Goal: Information Seeking & Learning: Learn about a topic

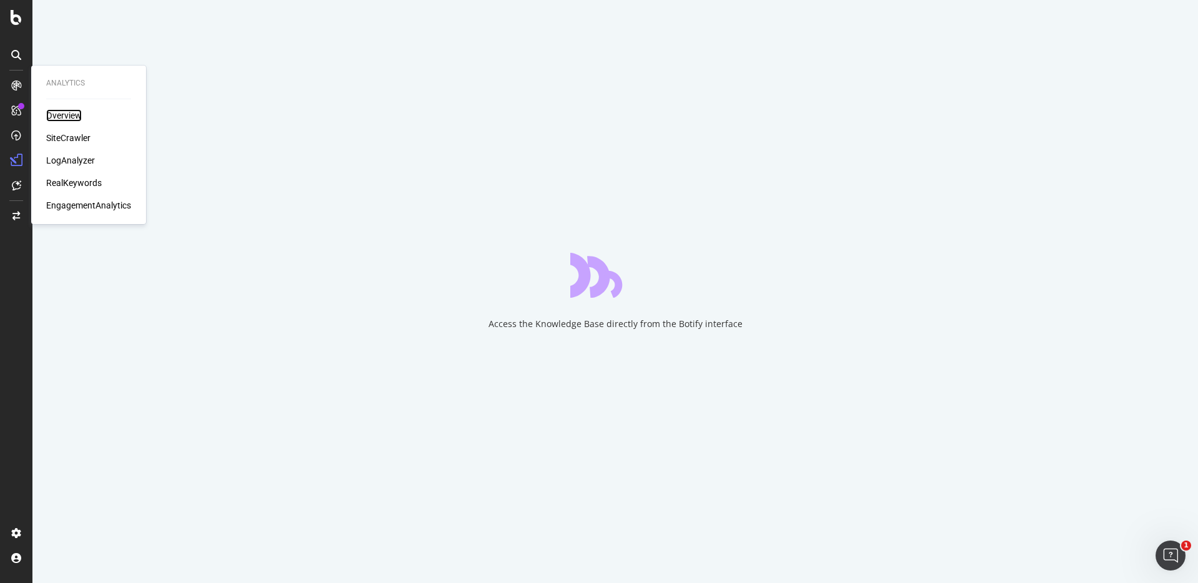
click at [63, 114] on div "Overview" at bounding box center [64, 115] width 36 height 12
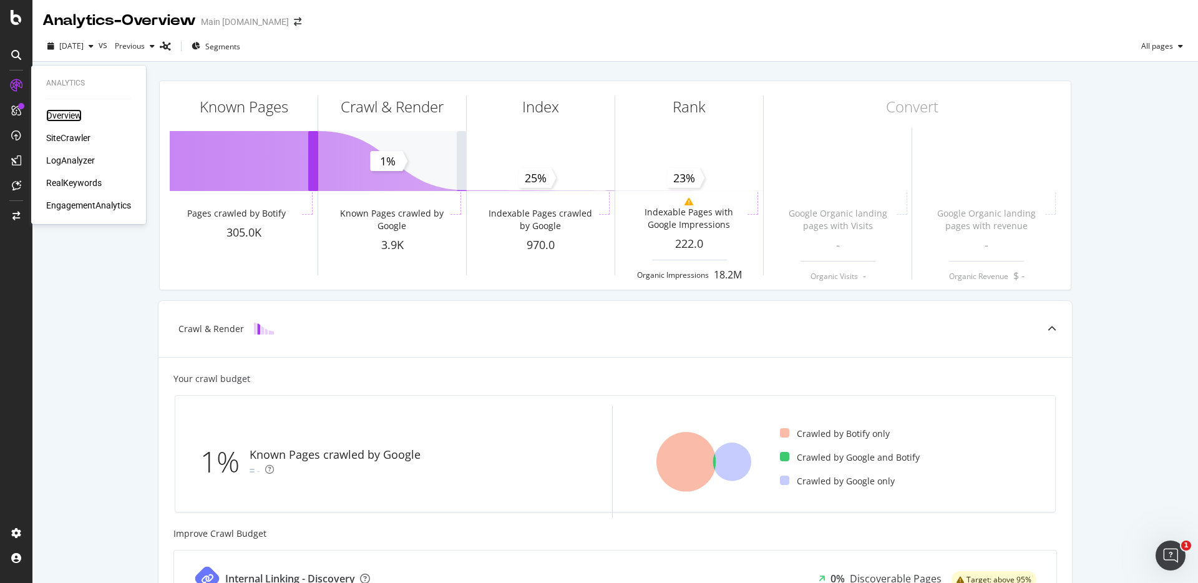
click at [69, 118] on div "Overview" at bounding box center [64, 115] width 36 height 12
click at [79, 135] on div "SiteCrawler" at bounding box center [68, 138] width 44 height 12
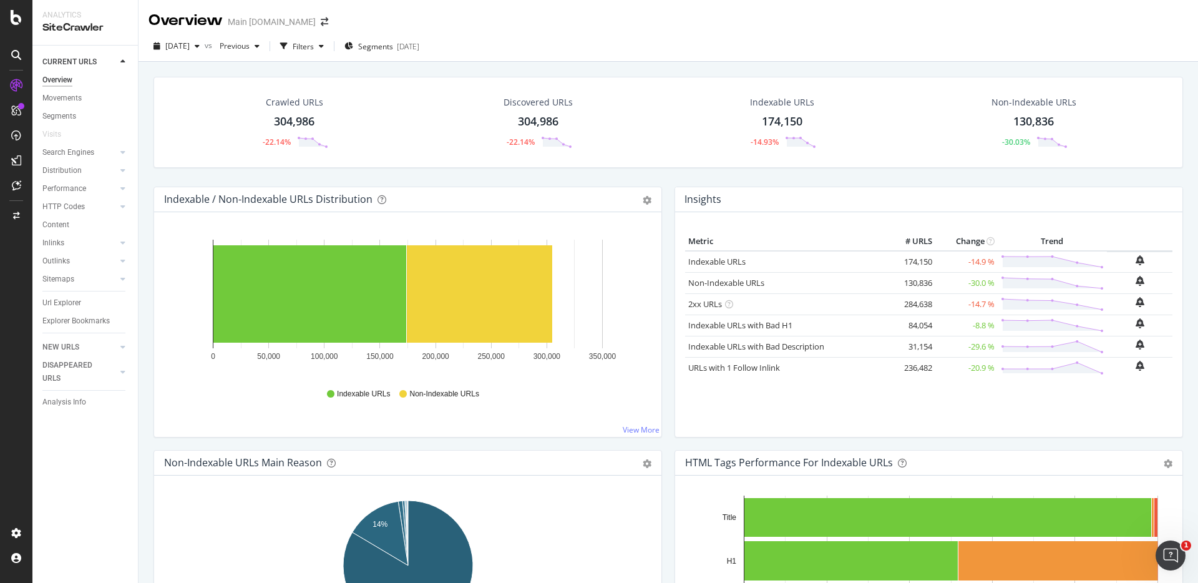
click at [798, 172] on div "Crawled URLs 304,986 -22.14% Discovered URLs 304,986 -22.14% Indexable URLs 174…" at bounding box center [668, 132] width 1042 height 110
click at [825, 177] on div "Crawled URLs 304,986 -22.14% Discovered URLs 304,986 -22.14% Indexable URLs 174…" at bounding box center [668, 132] width 1042 height 110
click at [314, 46] on div "Filters" at bounding box center [303, 46] width 21 height 11
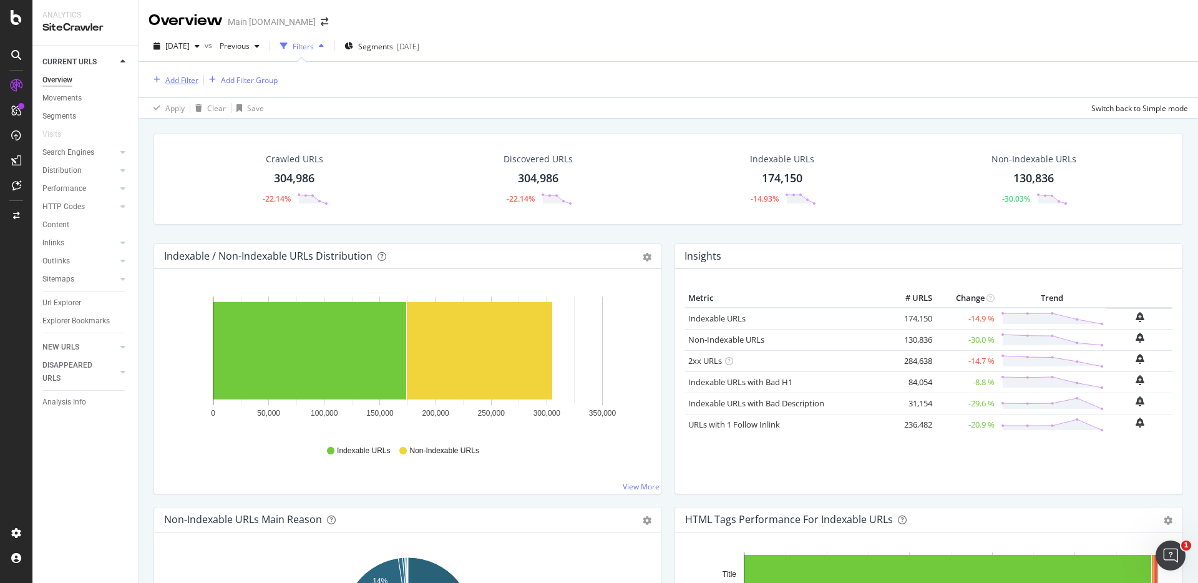
click at [197, 80] on div "Add Filter" at bounding box center [181, 80] width 33 height 11
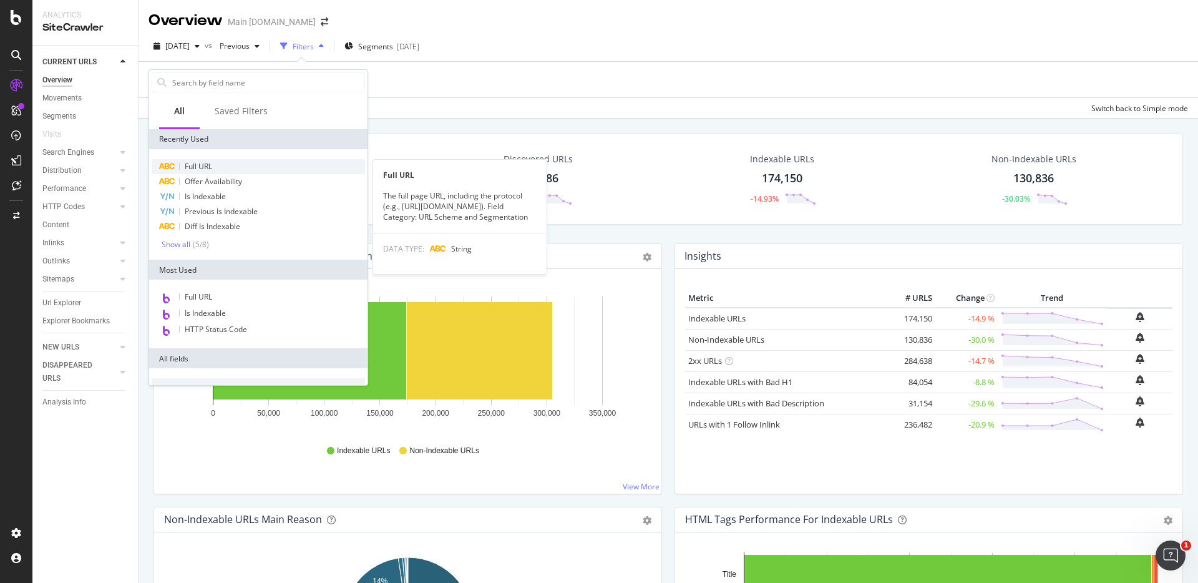
click at [211, 165] on span "Full URL" at bounding box center [198, 166] width 27 height 11
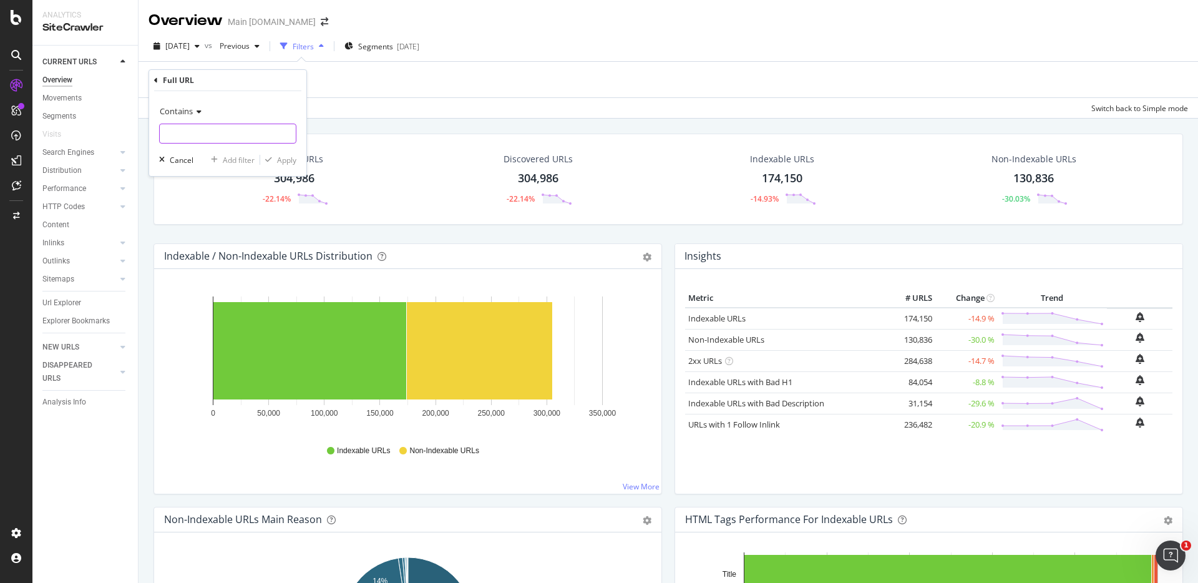
click at [233, 128] on input "text" at bounding box center [228, 134] width 136 height 20
paste input "[URL][DOMAIN_NAME]"
type input "[URL][DOMAIN_NAME]"
click at [283, 157] on div "Apply" at bounding box center [286, 160] width 19 height 11
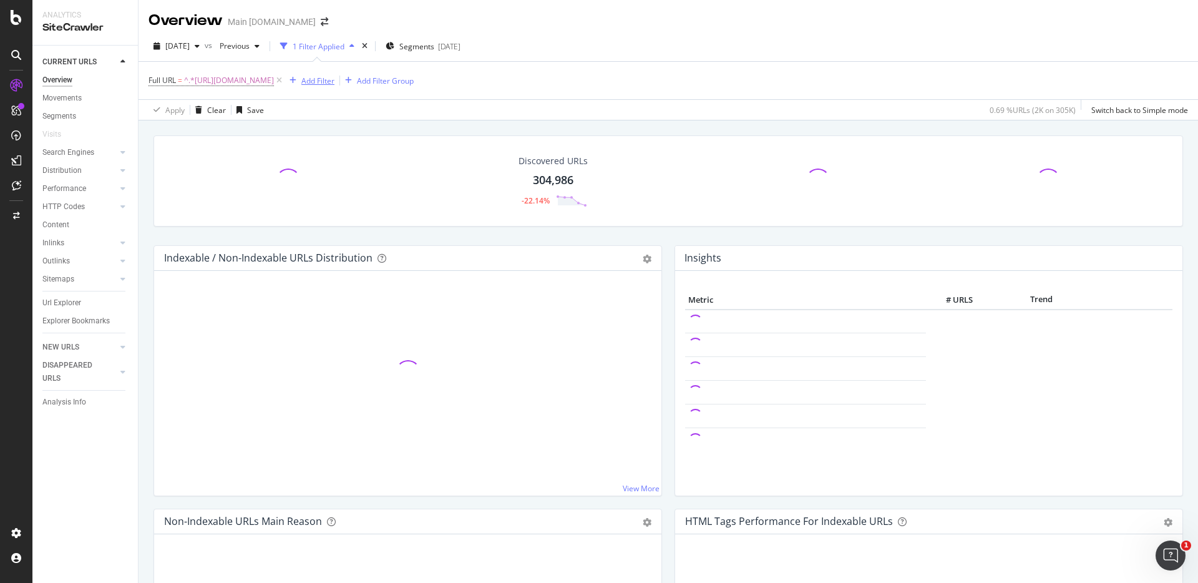
click at [301, 80] on div "button" at bounding box center [292, 80] width 17 height 7
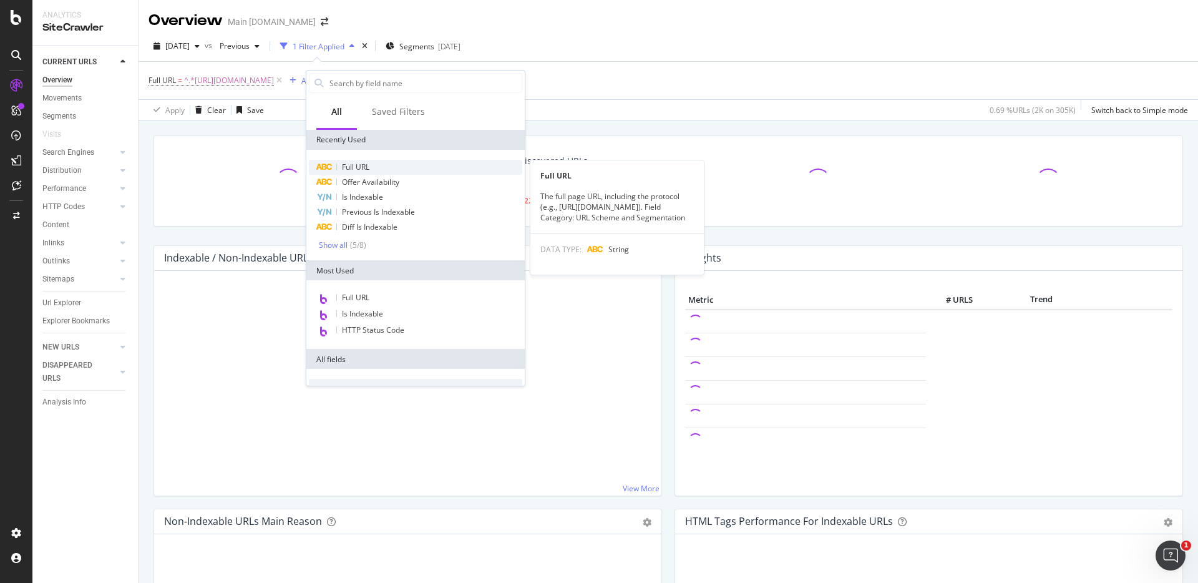
click at [372, 168] on div "Full URL" at bounding box center [415, 167] width 213 height 15
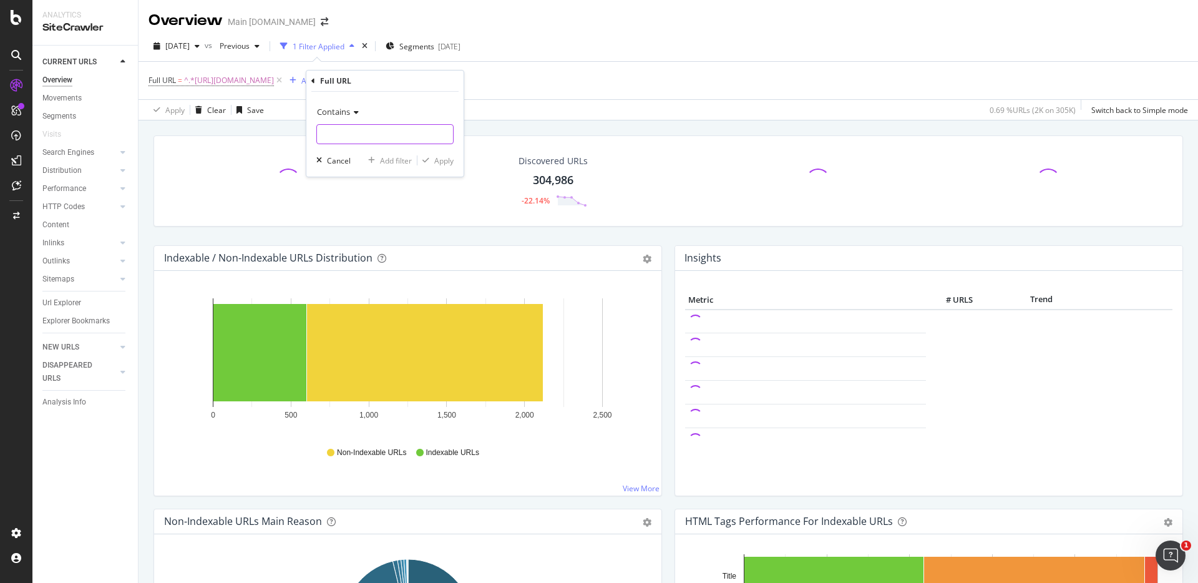
click at [397, 128] on input "text" at bounding box center [385, 134] width 136 height 20
paste input "[URL][DOMAIN_NAME]"
type input "[URL][DOMAIN_NAME]"
click at [430, 157] on div "button" at bounding box center [425, 160] width 17 height 7
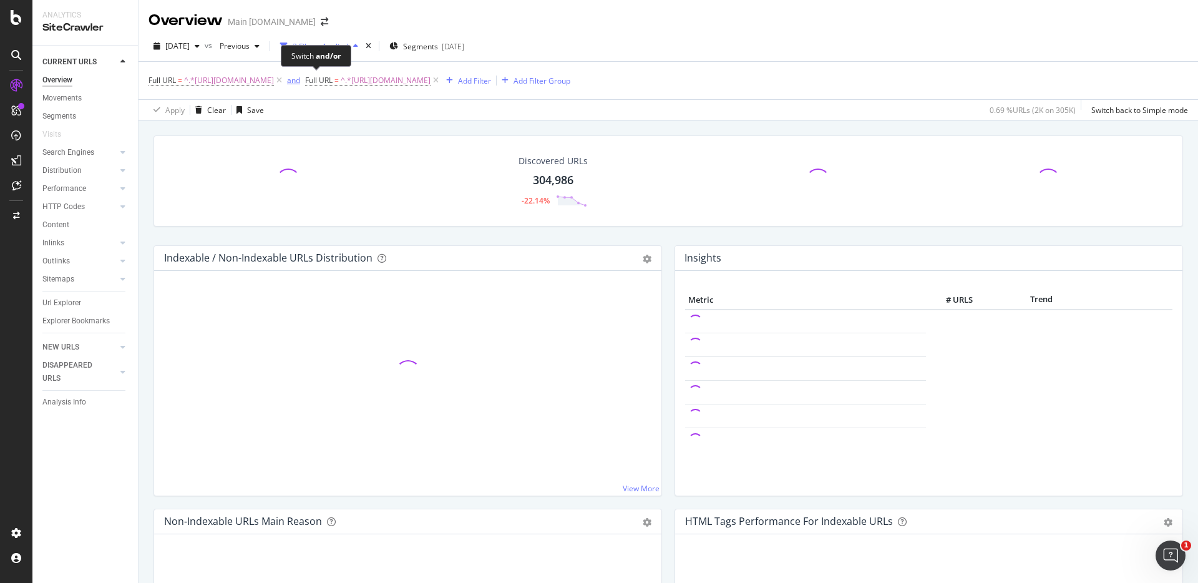
click at [300, 80] on div "and" at bounding box center [293, 80] width 13 height 11
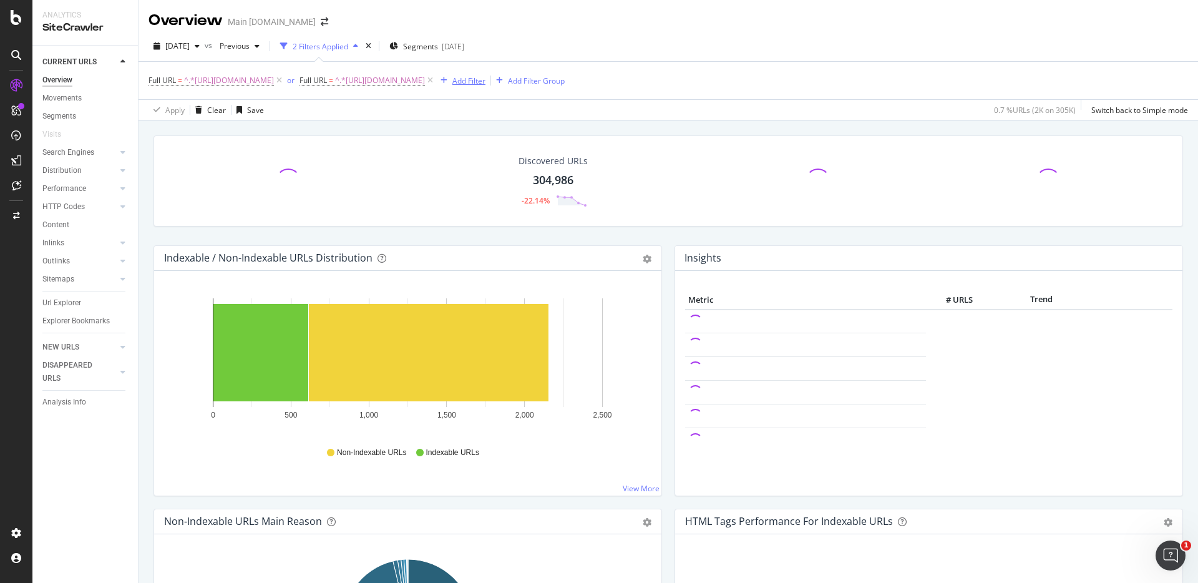
click at [485, 81] on div "Add Filter" at bounding box center [468, 80] width 33 height 11
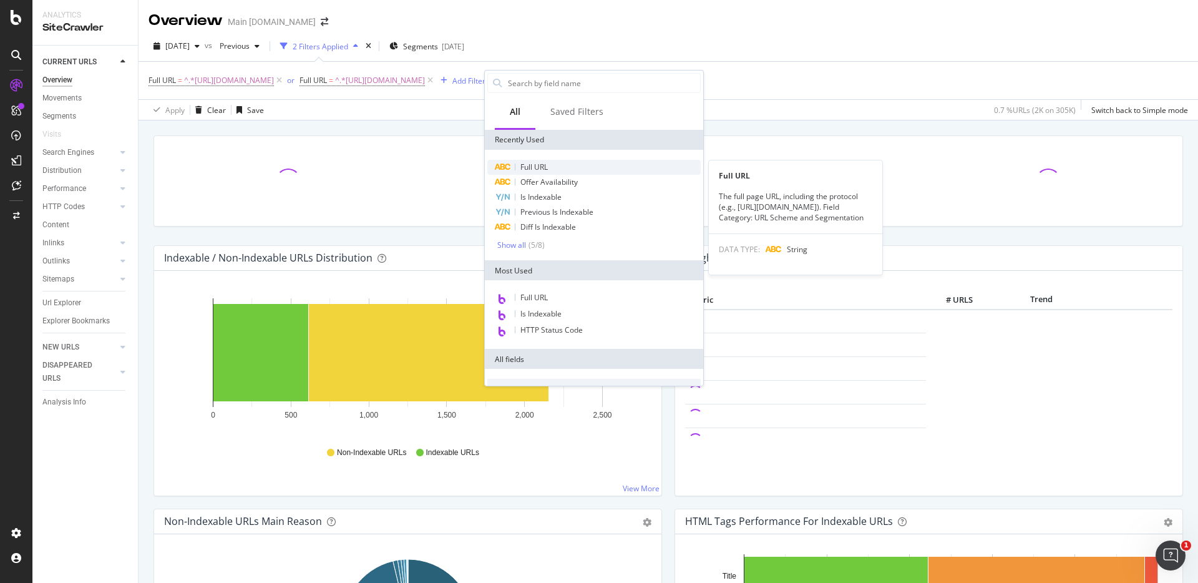
click at [552, 167] on div "Full URL" at bounding box center [593, 167] width 213 height 15
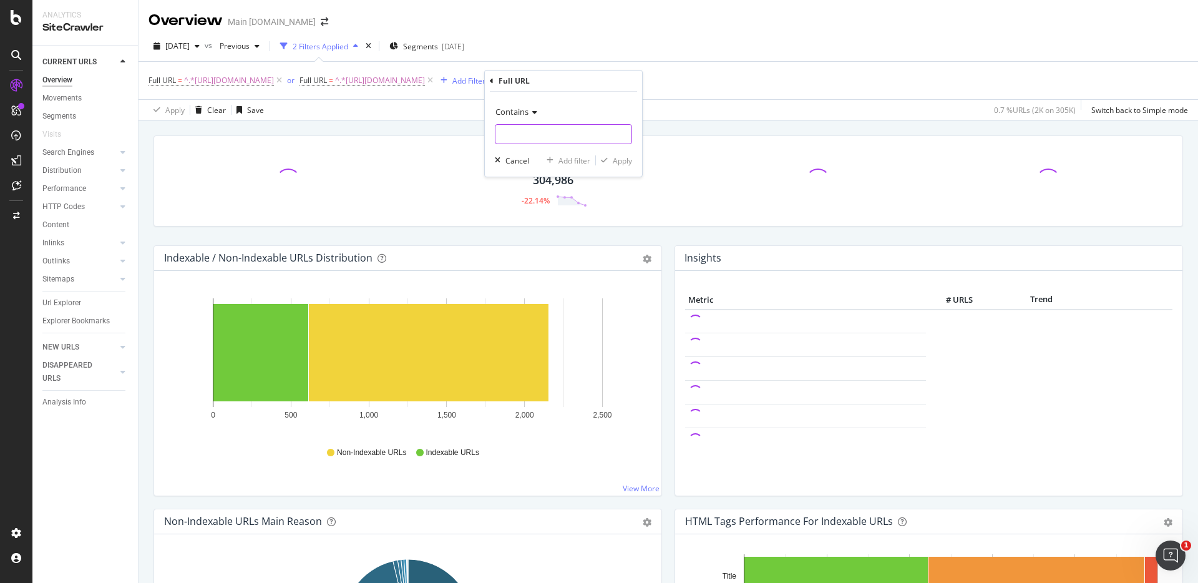
click at [561, 132] on input "text" at bounding box center [563, 134] width 136 height 20
paste input "[URL][DOMAIN_NAME]"
type input "[URL][DOMAIN_NAME]"
click at [616, 158] on div "Apply" at bounding box center [622, 160] width 19 height 11
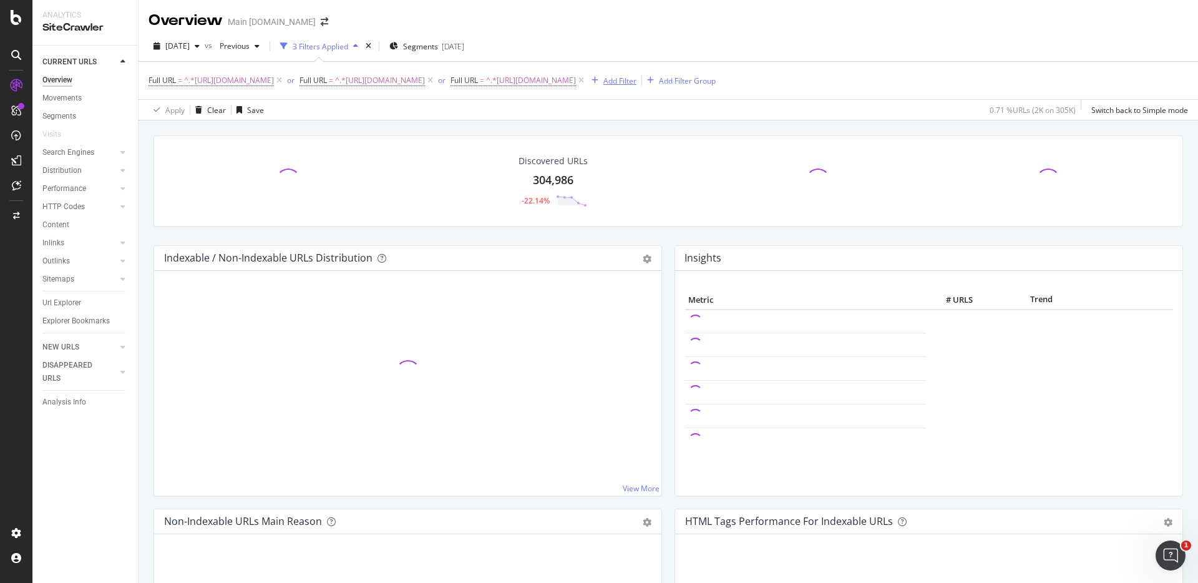
click at [636, 79] on div "Add Filter" at bounding box center [619, 80] width 33 height 11
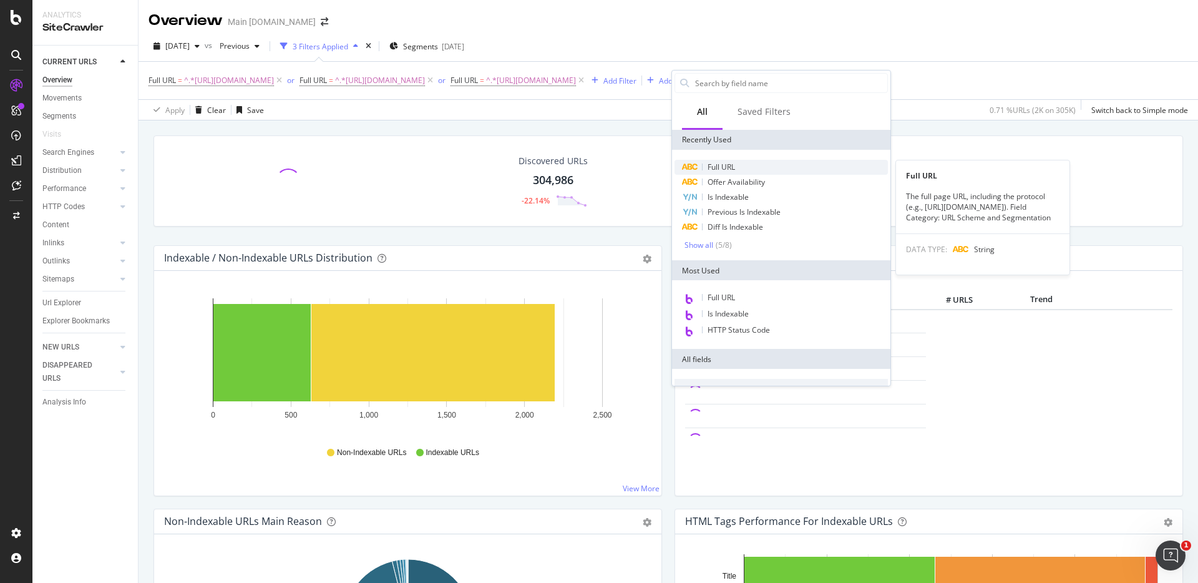
click at [738, 162] on div "Full URL" at bounding box center [780, 167] width 213 height 15
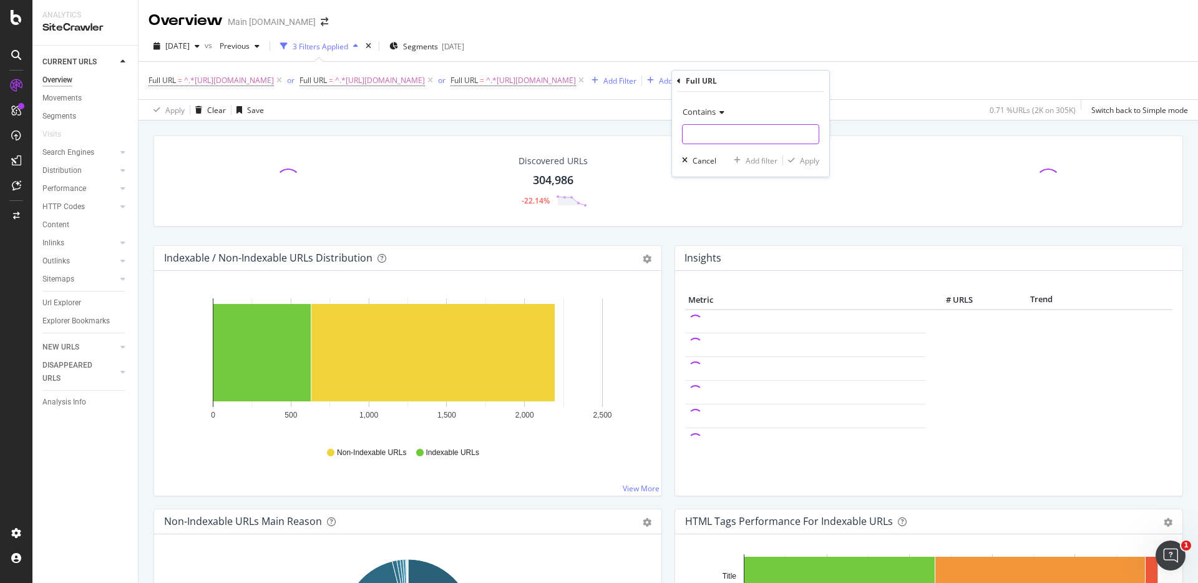
click at [741, 130] on input "text" at bounding box center [750, 134] width 136 height 20
paste input "[URL][DOMAIN_NAME]"
type input "[URL][DOMAIN_NAME]"
click at [816, 162] on div "Apply" at bounding box center [809, 160] width 19 height 11
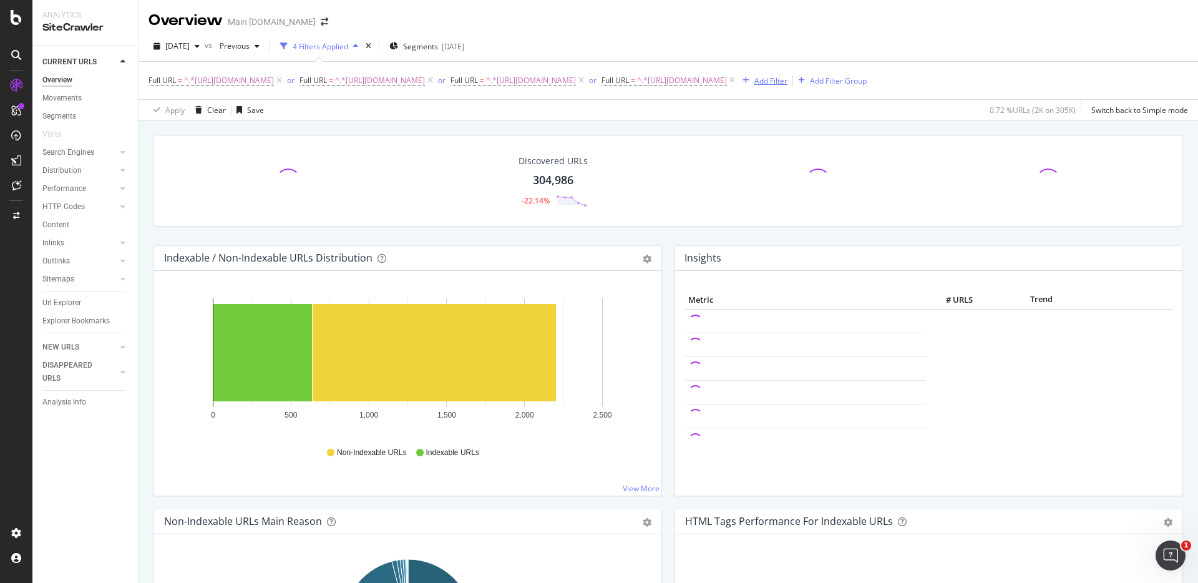
click at [787, 80] on div "Add Filter" at bounding box center [770, 80] width 33 height 11
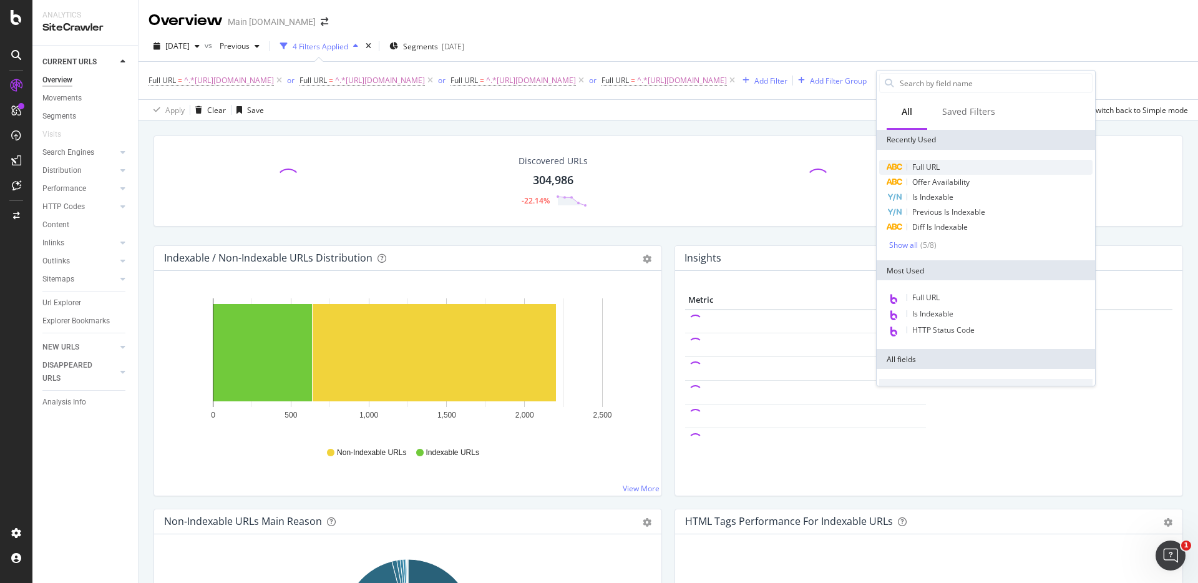
click at [940, 166] on div "Full URL" at bounding box center [985, 167] width 213 height 15
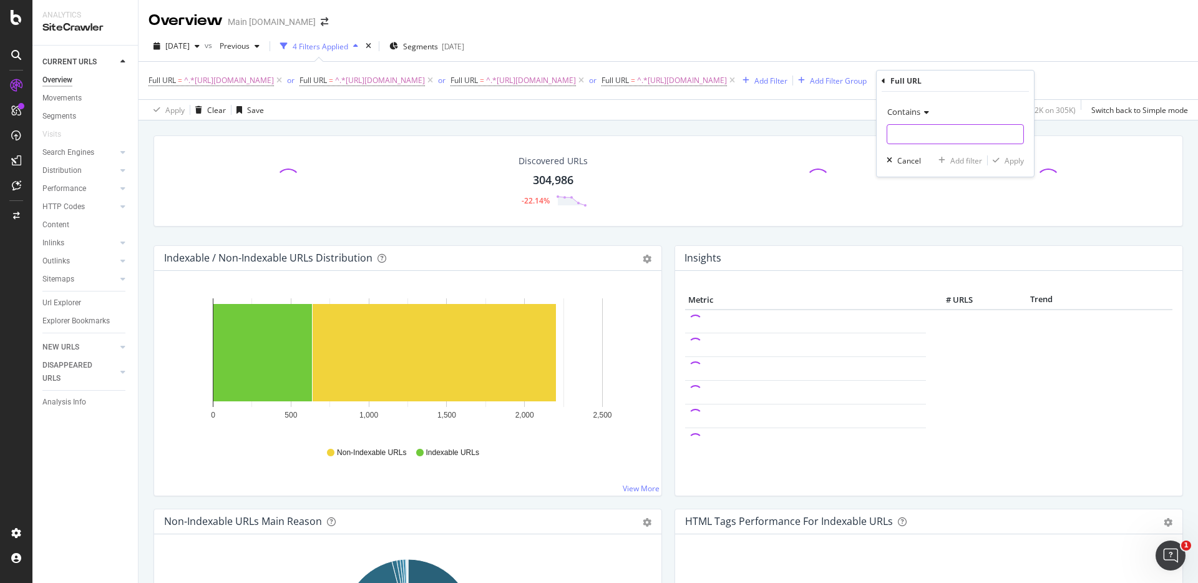
click at [938, 134] on input "text" at bounding box center [955, 134] width 136 height 20
paste input "[URL][DOMAIN_NAME]"
type input "[URL][DOMAIN_NAME]"
click at [999, 158] on icon "button" at bounding box center [996, 160] width 7 height 7
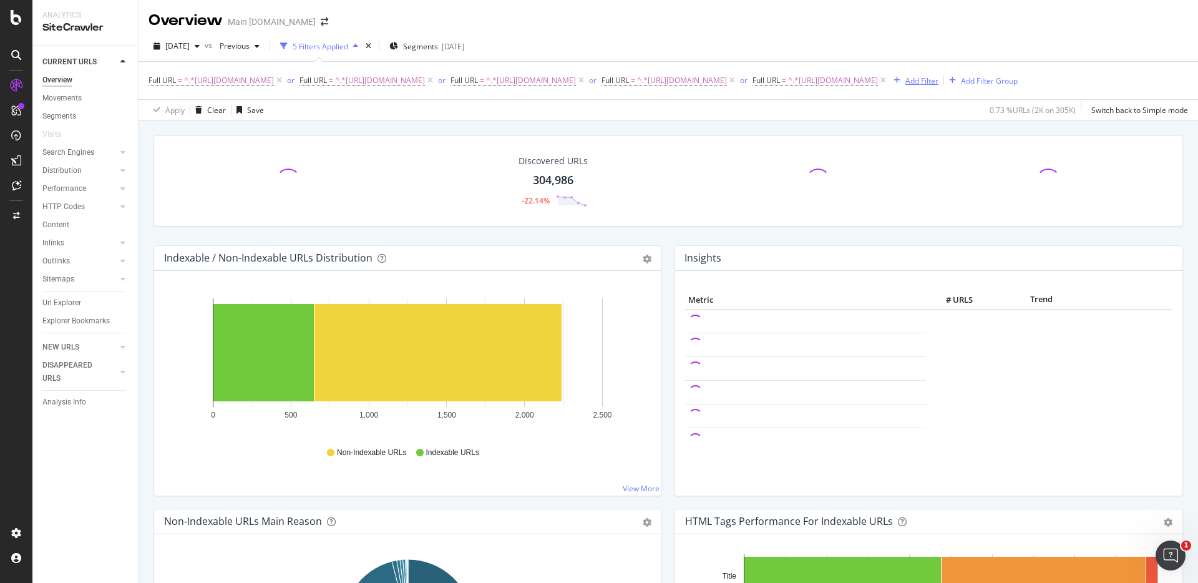
click at [938, 81] on div "Add Filter" at bounding box center [921, 80] width 33 height 11
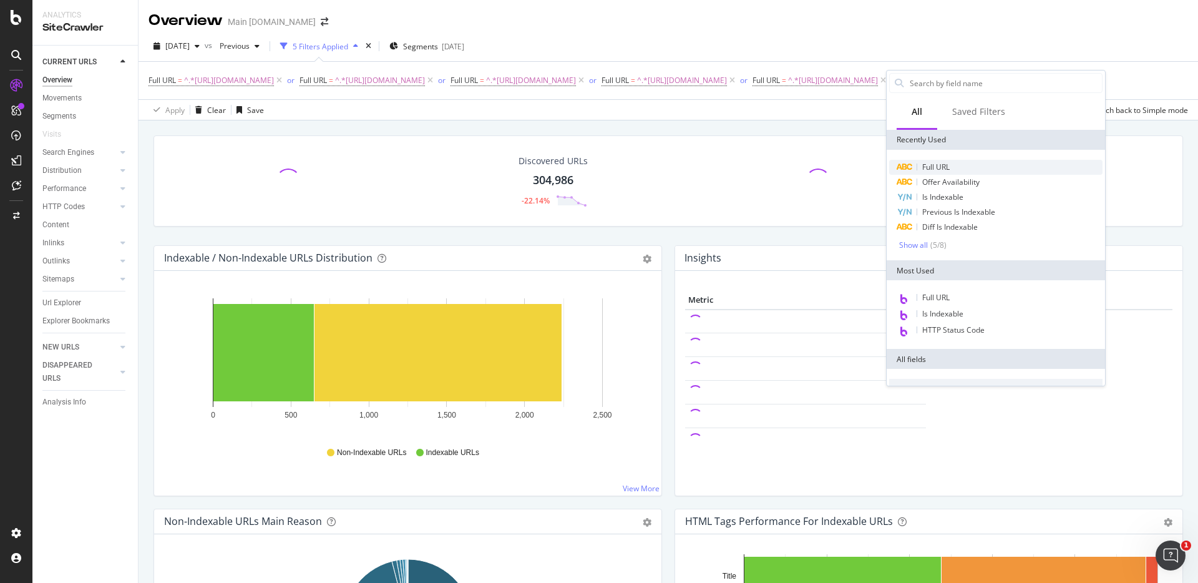
click at [958, 171] on div "Full URL" at bounding box center [995, 167] width 213 height 15
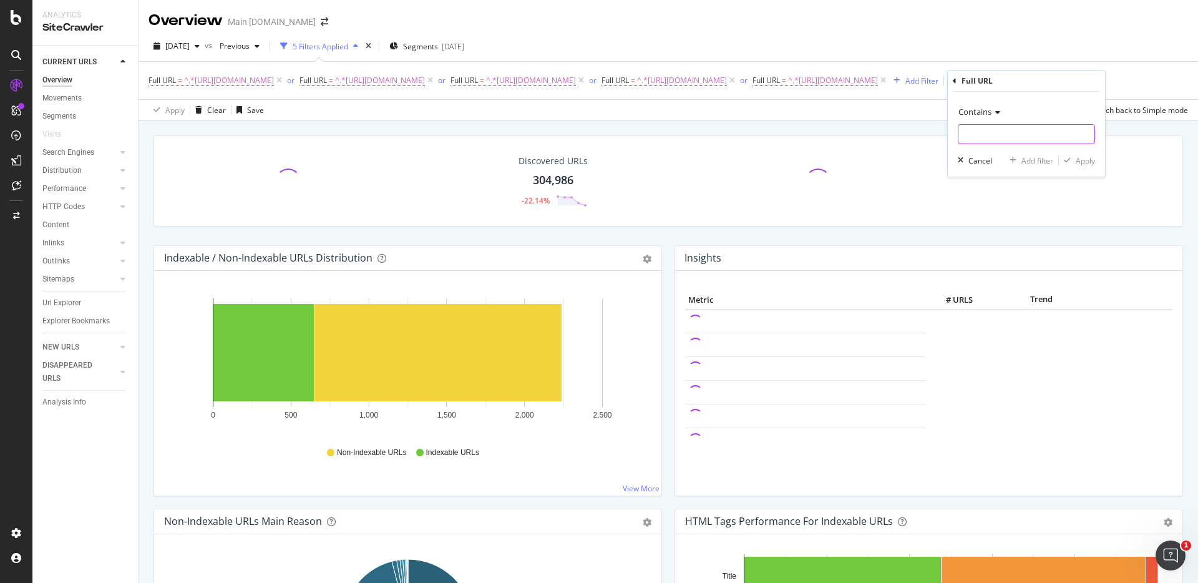
click at [1001, 133] on input "text" at bounding box center [1026, 134] width 136 height 20
paste input "[URL][DOMAIN_NAME]"
type input "[URL][DOMAIN_NAME]"
click at [1077, 158] on div "Apply" at bounding box center [1085, 160] width 19 height 11
click at [1056, 86] on div "Add Filter" at bounding box center [1072, 80] width 33 height 11
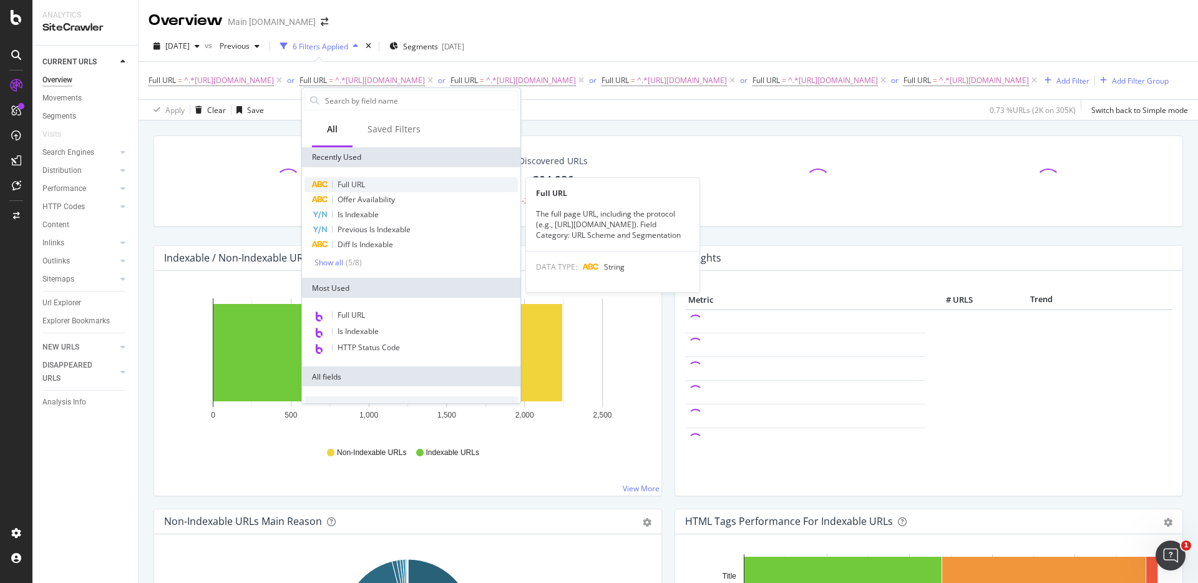
click at [363, 183] on span "Full URL" at bounding box center [350, 184] width 27 height 11
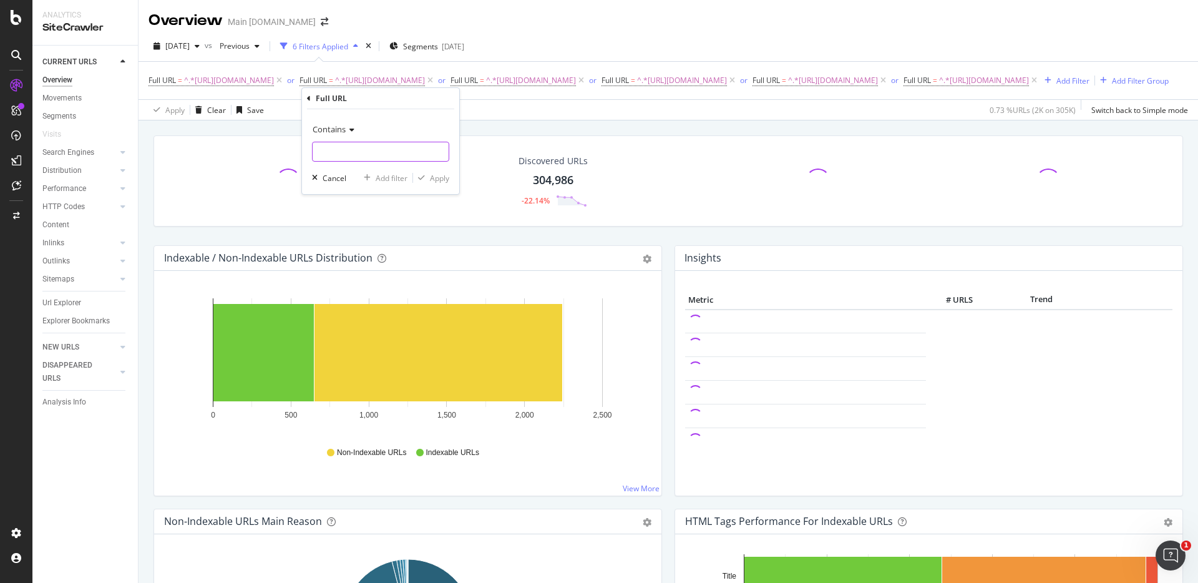
click at [379, 148] on input "text" at bounding box center [381, 152] width 136 height 20
paste input "[URL][DOMAIN_NAME]"
type input "[URL][DOMAIN_NAME]"
click at [437, 179] on div "Apply" at bounding box center [439, 178] width 19 height 11
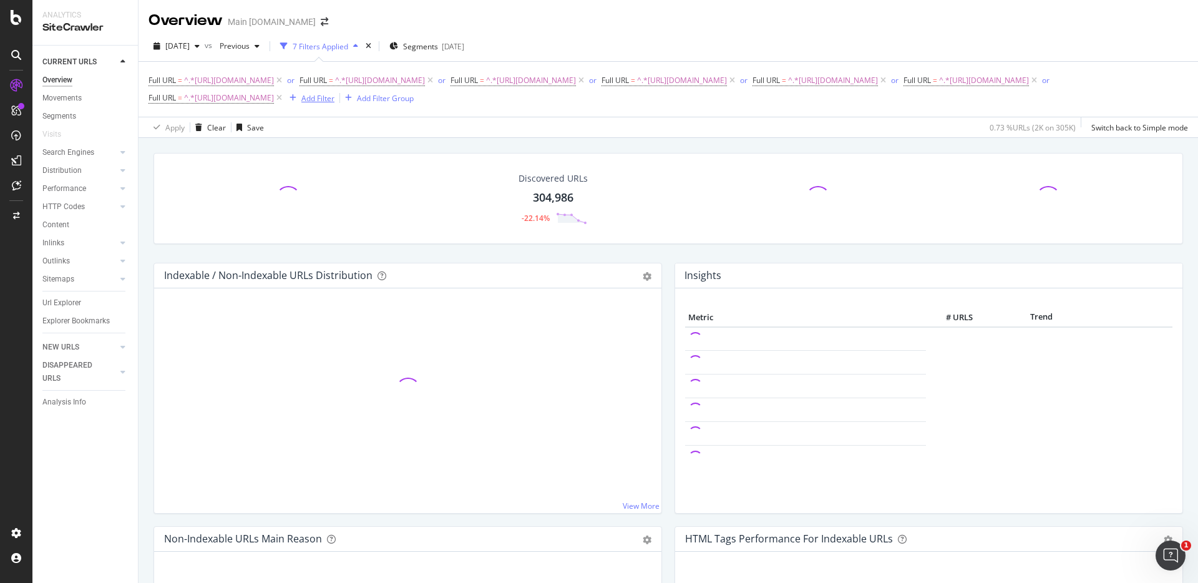
click at [334, 98] on div "Add Filter" at bounding box center [317, 98] width 33 height 11
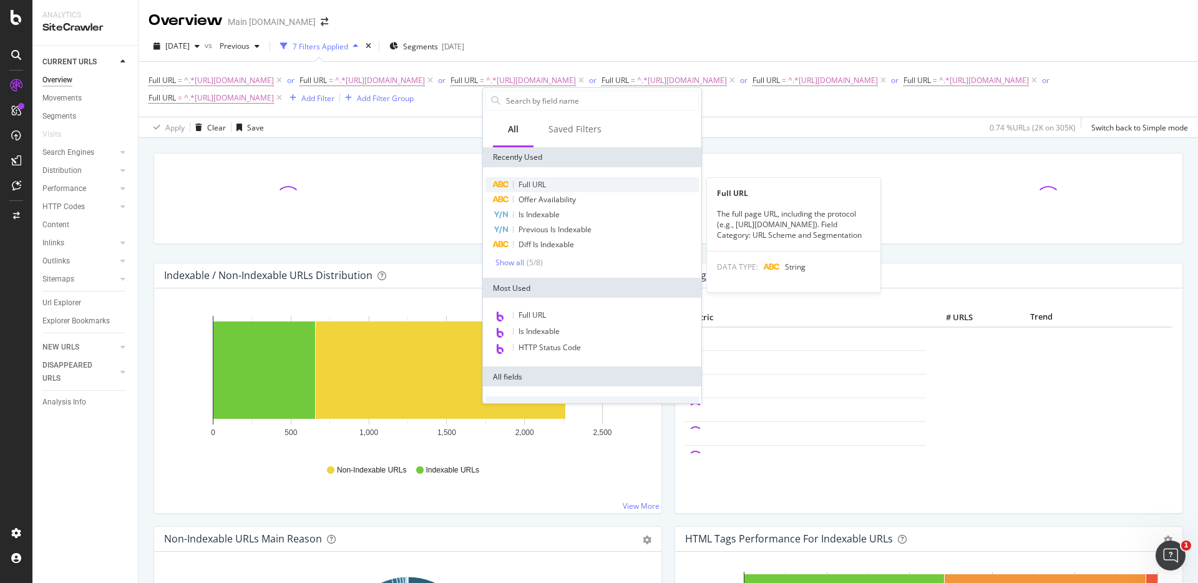
click at [537, 185] on span "Full URL" at bounding box center [531, 184] width 27 height 11
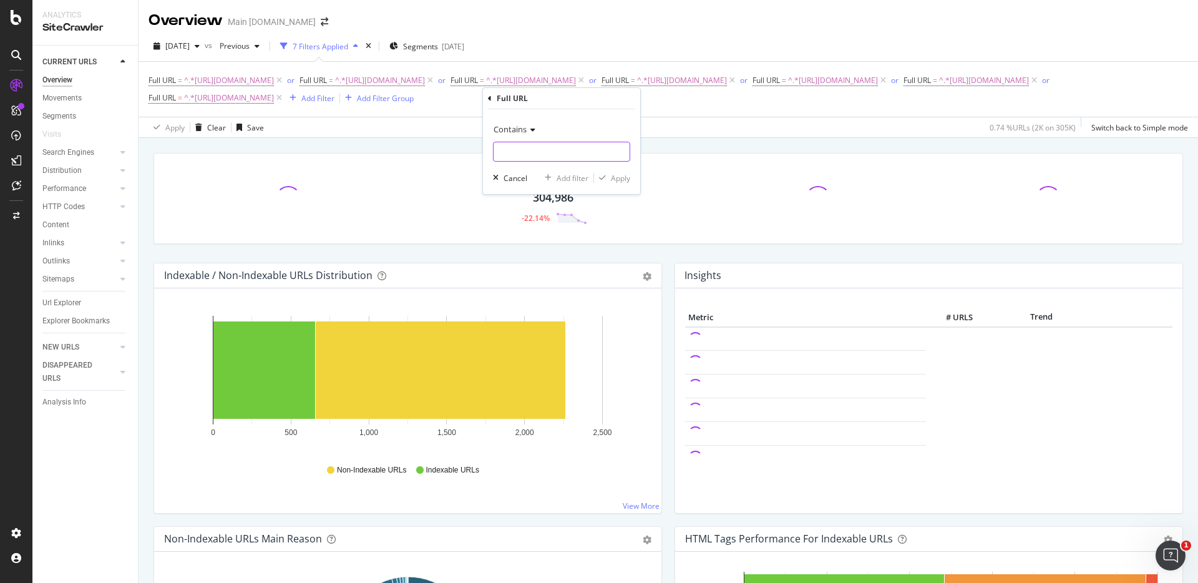
click at [556, 148] on input "text" at bounding box center [561, 152] width 136 height 20
paste input "[URL][DOMAIN_NAME]"
type input "[URL][DOMAIN_NAME]"
click at [619, 180] on div "Apply" at bounding box center [620, 178] width 19 height 11
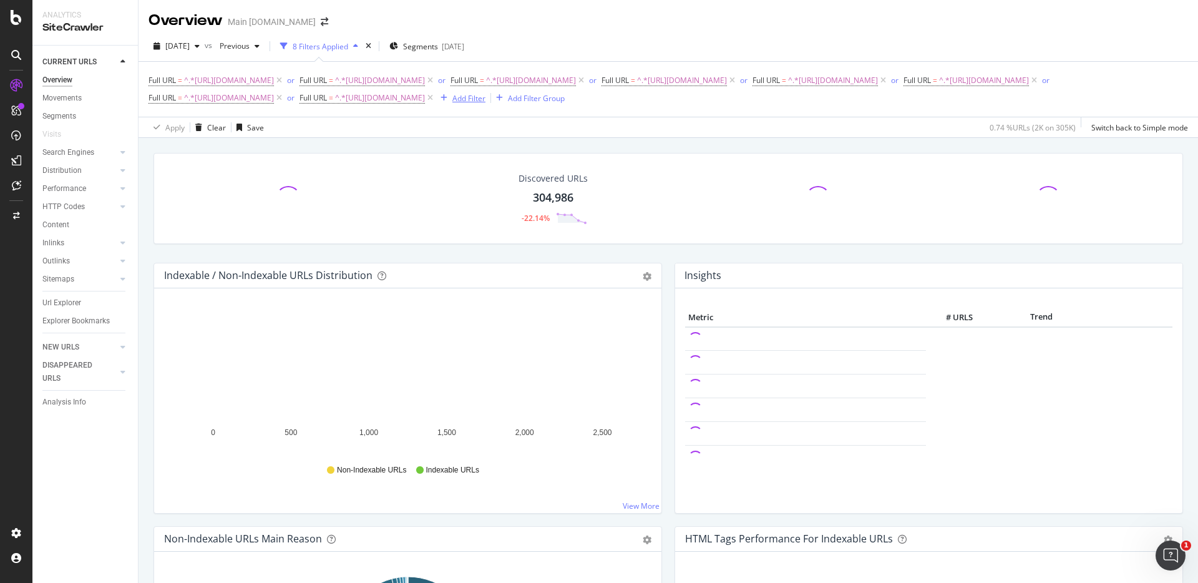
click at [485, 96] on div "Add Filter" at bounding box center [468, 98] width 33 height 11
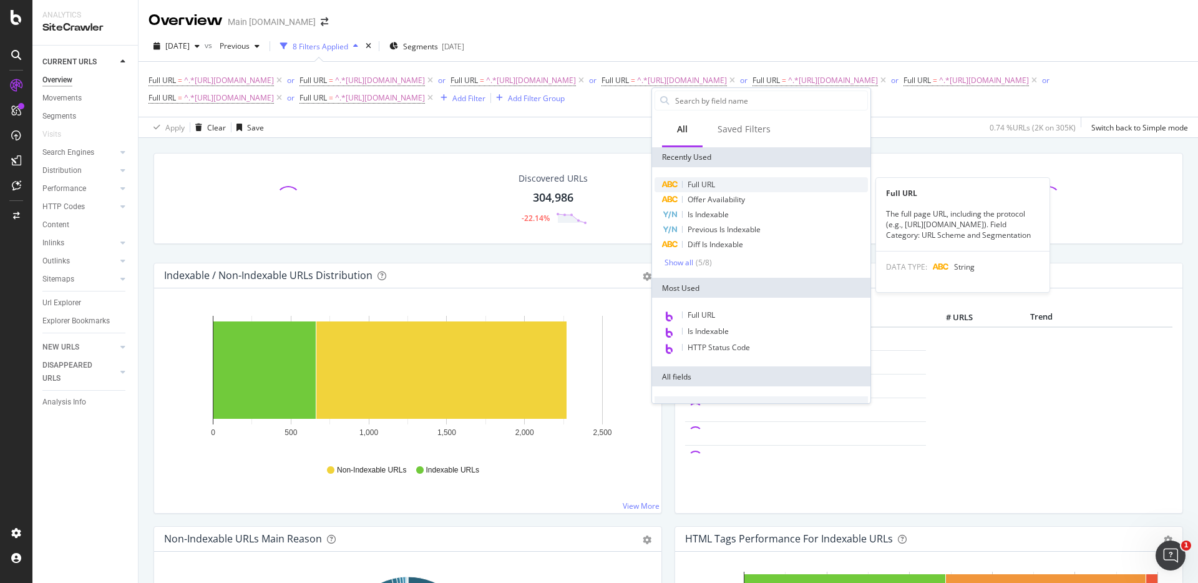
click at [712, 180] on span "Full URL" at bounding box center [700, 184] width 27 height 11
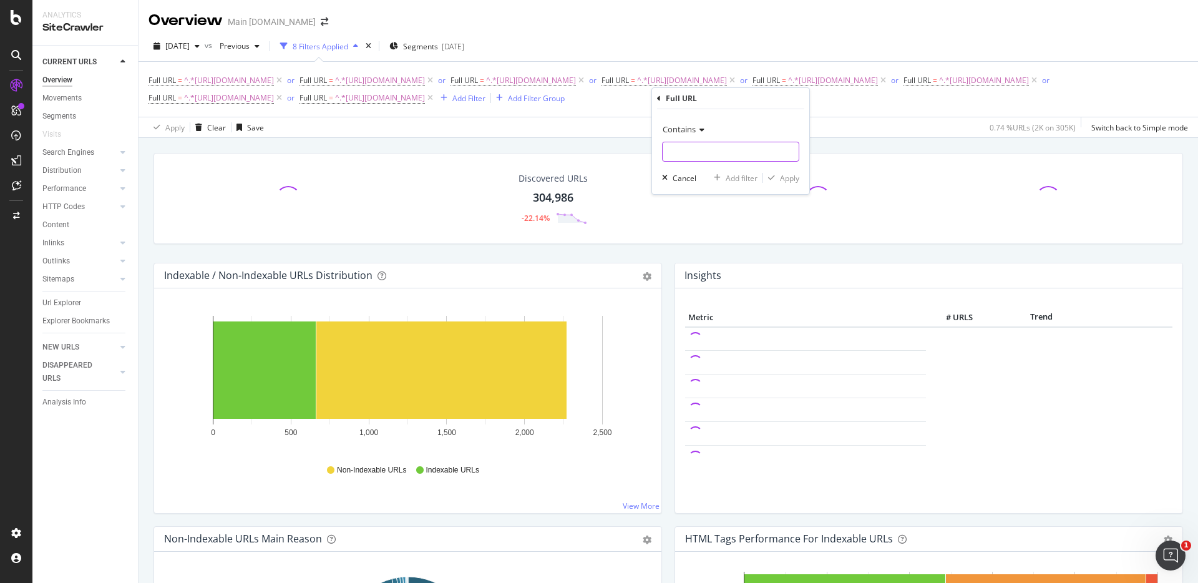
click at [722, 149] on input "text" at bounding box center [731, 152] width 136 height 20
paste input "[URL][DOMAIN_NAME]"
type input "[URL][DOMAIN_NAME]"
click at [782, 176] on div "Apply" at bounding box center [789, 178] width 19 height 11
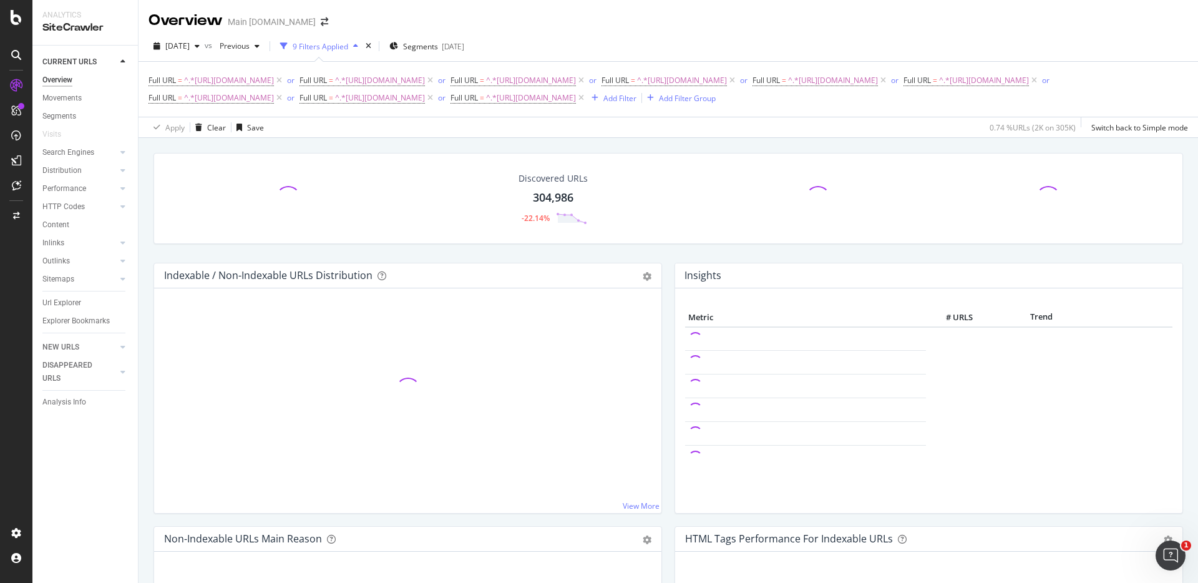
click at [891, 128] on div "Apply Clear Save 0.74 % URLs ( 2K on 305K ) Switch back to Simple mode" at bounding box center [667, 127] width 1059 height 21
click at [890, 129] on div "Apply Clear Save 0.74 % URLs ( 2K on 305K ) Switch back to Simple mode" at bounding box center [667, 127] width 1059 height 21
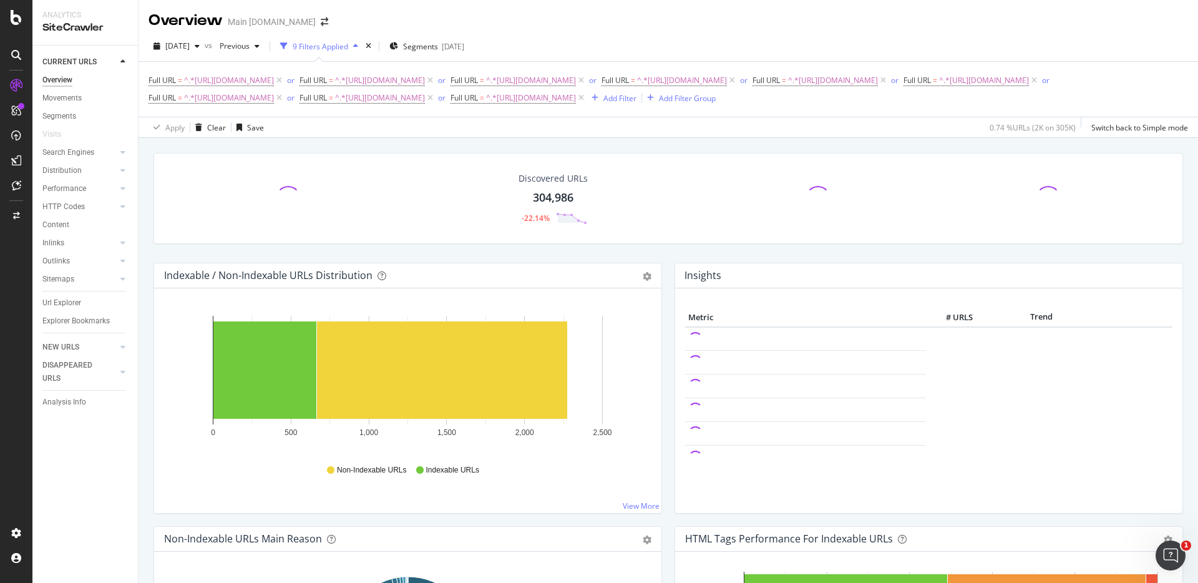
click at [838, 140] on div "Discovered URLs 304,986 -22.14% Indexable / Non-Indexable URLs Distribution Bar…" at bounding box center [667, 429] width 1059 height 583
click at [835, 134] on div "Apply Clear Save 0.74 % URLs ( 2K on 305K ) Switch back to Simple mode" at bounding box center [667, 127] width 1059 height 21
click at [664, 142] on div "Discovered URLs 304,986 -22.14% Indexable / Non-Indexable URLs Distribution Bar…" at bounding box center [667, 429] width 1059 height 583
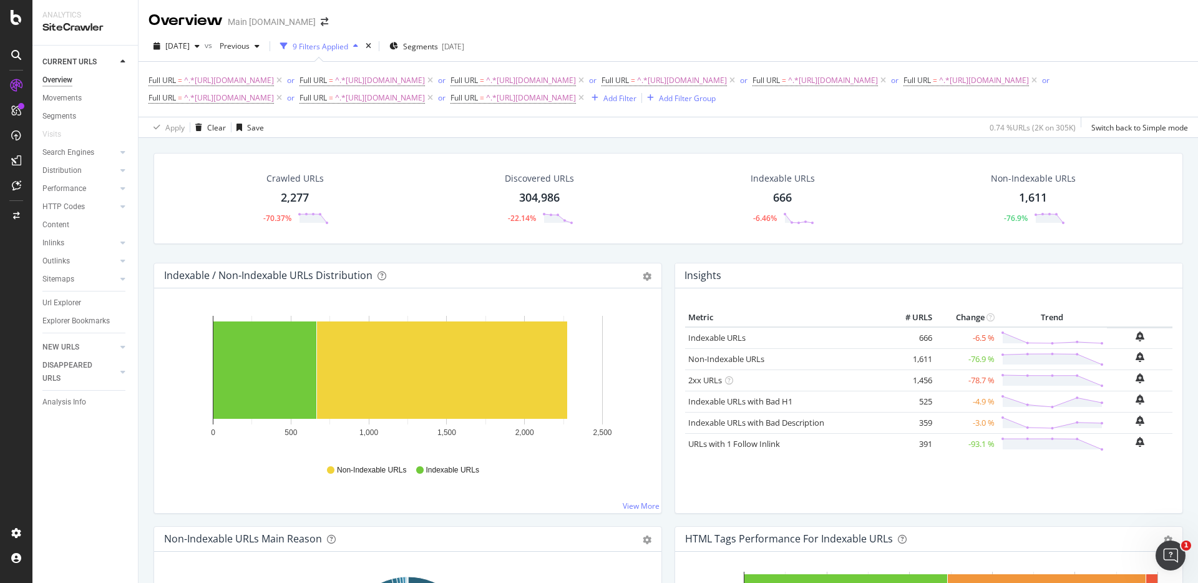
click at [936, 142] on div "Crawled URLs 2,277 -70.37% Discovered URLs 304,986 -22.14% Indexable URLs 666 -…" at bounding box center [667, 429] width 1059 height 583
click at [535, 200] on div "304,986" at bounding box center [539, 198] width 41 height 16
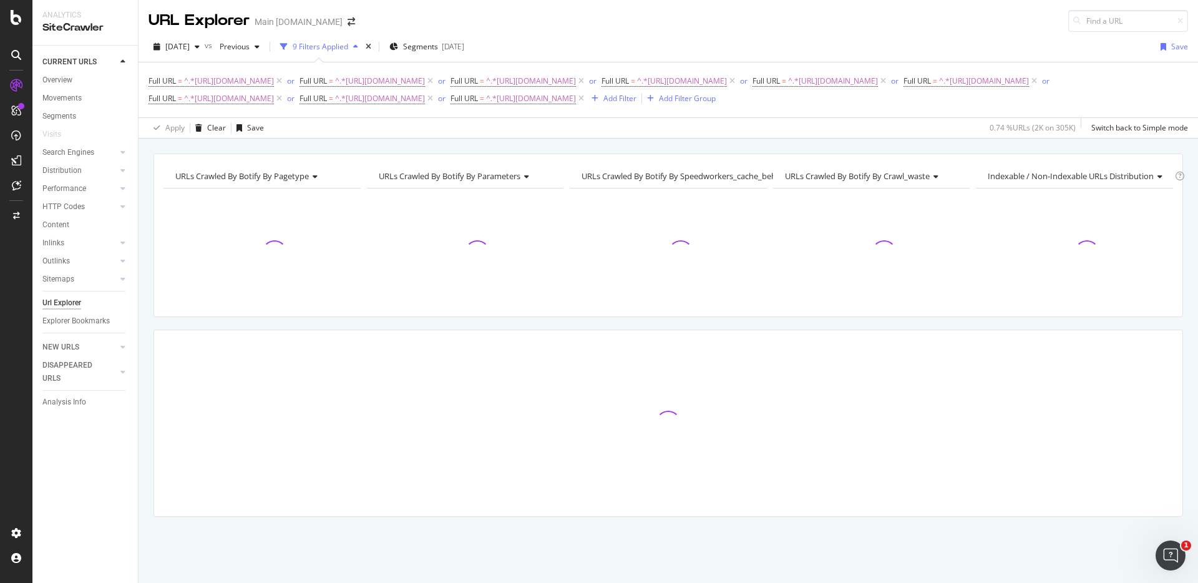
click at [757, 155] on div "URLs Crawled By Botify By pagetype Chart (by Value) Table Expand Export as CSV …" at bounding box center [667, 234] width 1029 height 163
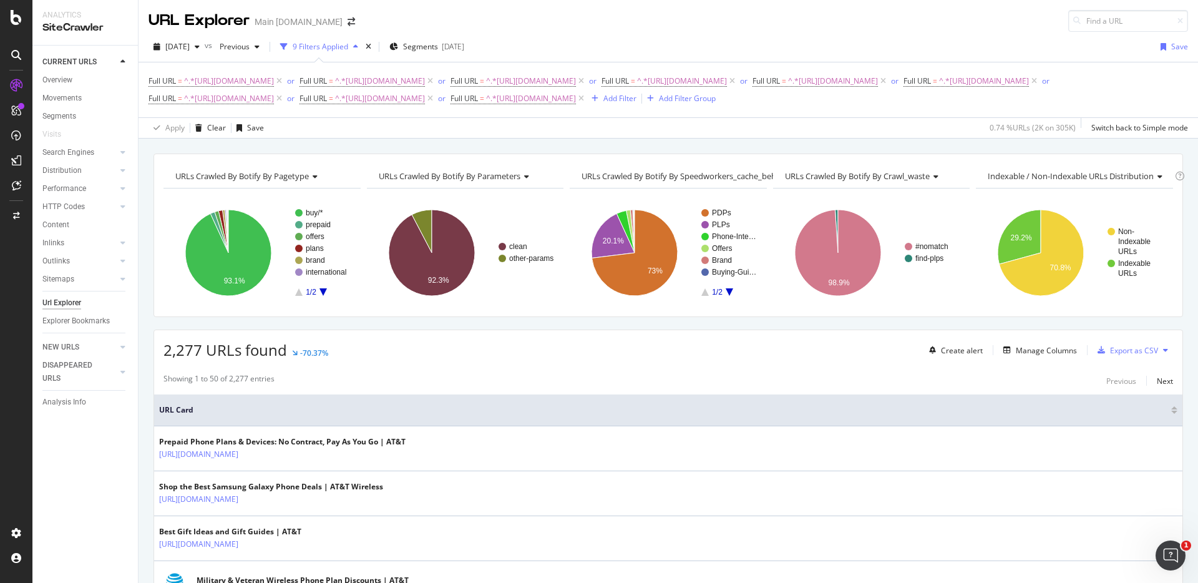
click at [908, 135] on div "Apply Clear Save 0.74 % URLs ( 2K on 305K ) Switch back to Simple mode" at bounding box center [667, 127] width 1059 height 21
click at [636, 100] on div "Add Filter" at bounding box center [619, 98] width 33 height 11
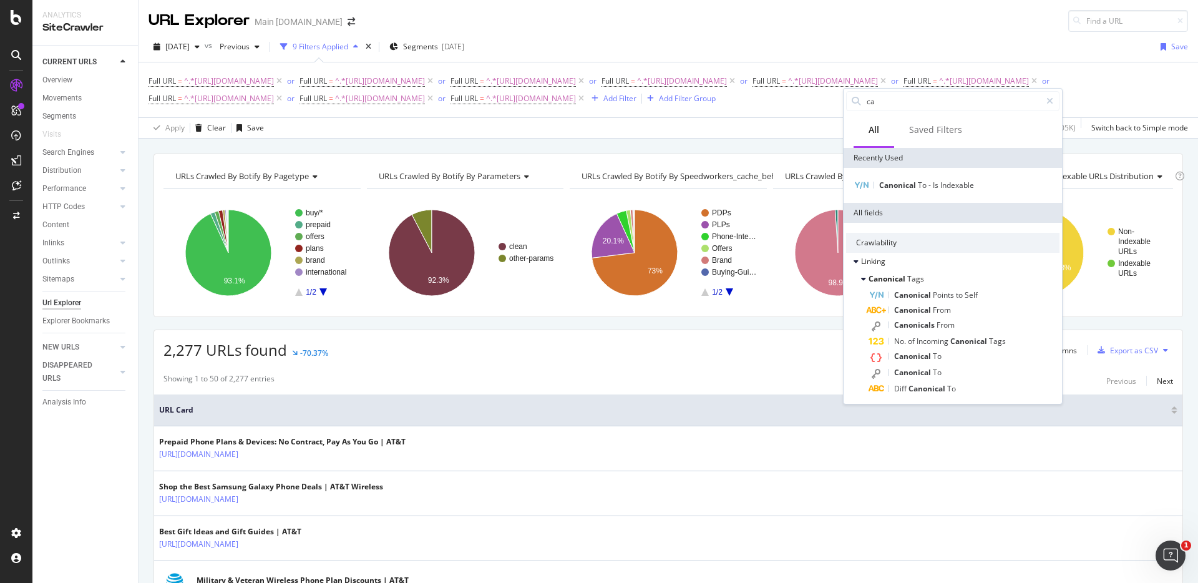
type input "c"
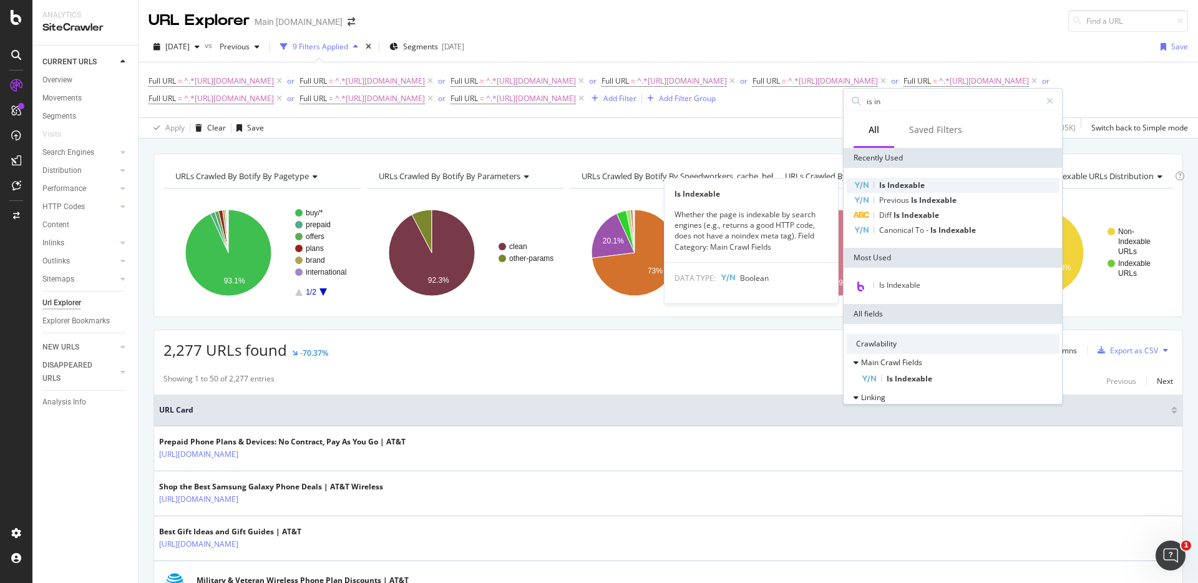
type input "is in"
click at [900, 185] on span "Indexable" at bounding box center [905, 185] width 37 height 11
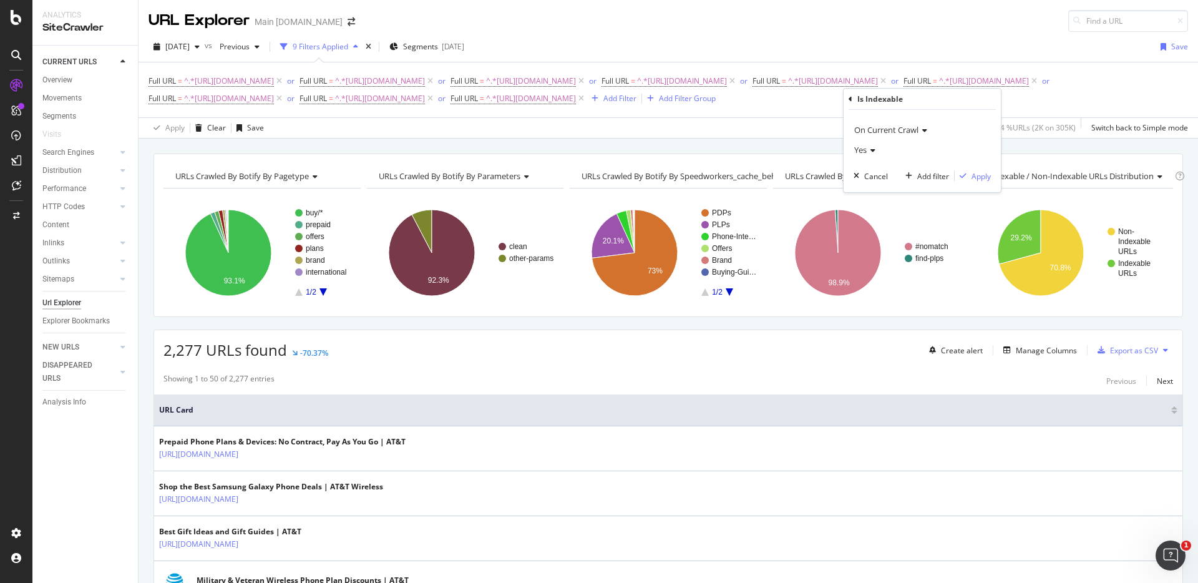
click at [878, 155] on div "Yes" at bounding box center [921, 150] width 137 height 20
click at [878, 186] on div "No" at bounding box center [924, 191] width 134 height 16
click at [973, 177] on div "Apply" at bounding box center [980, 176] width 19 height 11
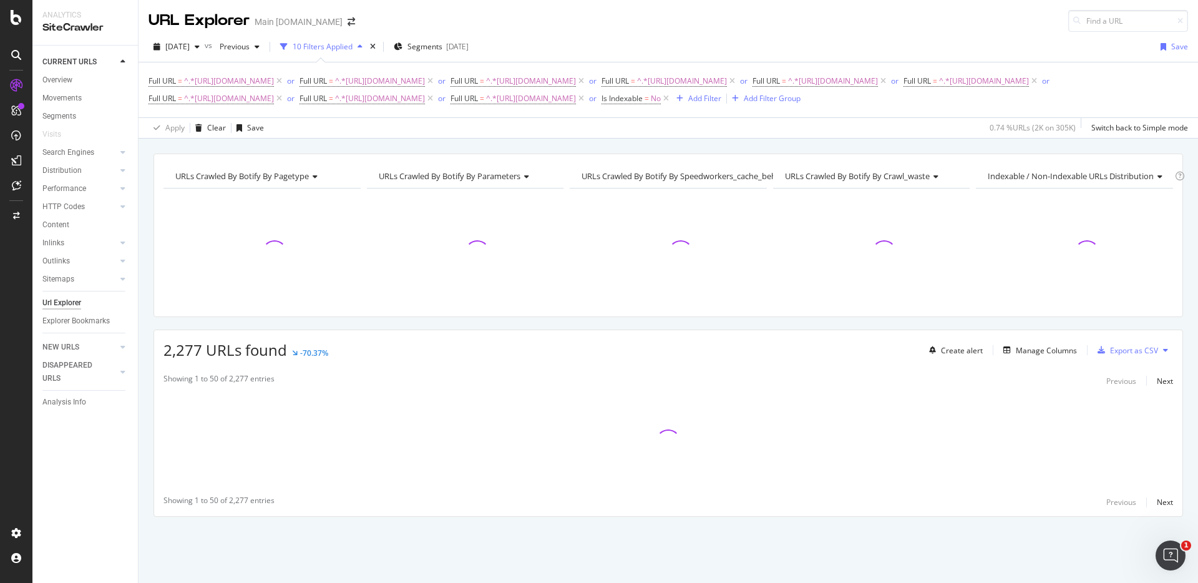
click at [981, 145] on div "URLs Crawled By Botify By pagetype Chart (by Value) Table Expand Export as CSV …" at bounding box center [667, 153] width 1059 height 30
click at [1042, 347] on div "Manage Columns" at bounding box center [1046, 350] width 61 height 11
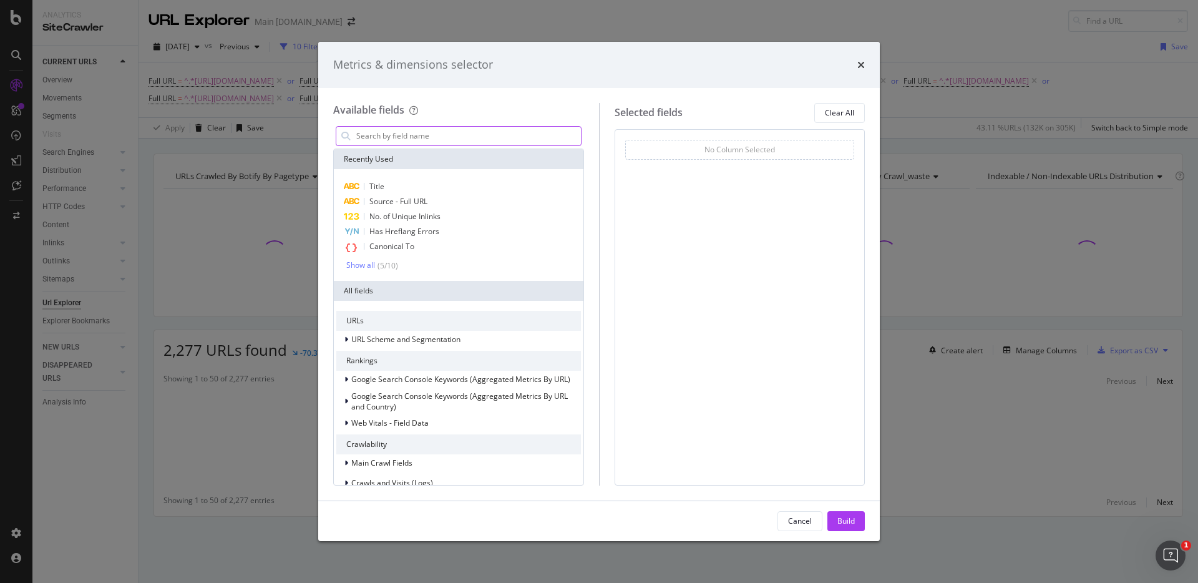
click at [497, 140] on input "modal" at bounding box center [468, 136] width 226 height 19
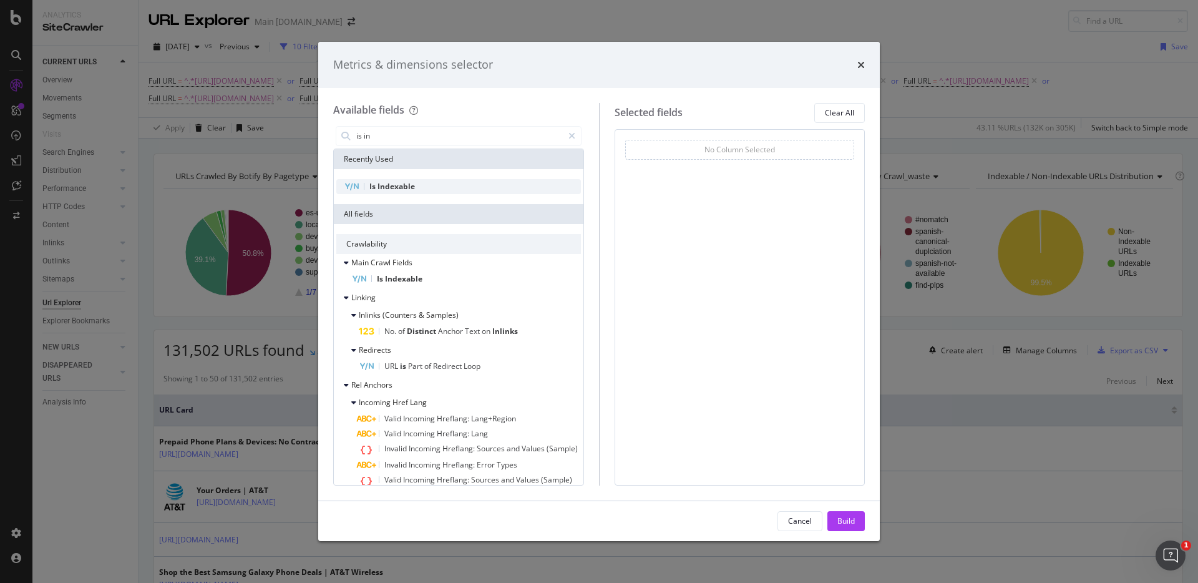
type input "is in"
click at [449, 189] on div "Is Indexable" at bounding box center [458, 186] width 245 height 15
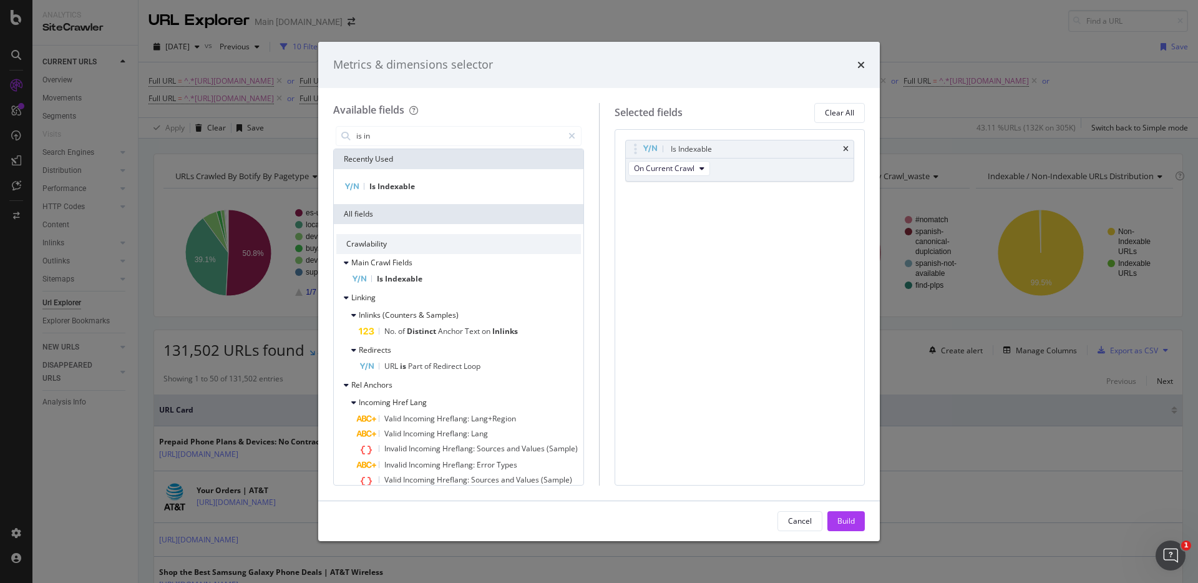
drag, startPoint x: 850, startPoint y: 518, endPoint x: 850, endPoint y: 457, distance: 61.1
click at [850, 518] on div "Build" at bounding box center [845, 520] width 17 height 11
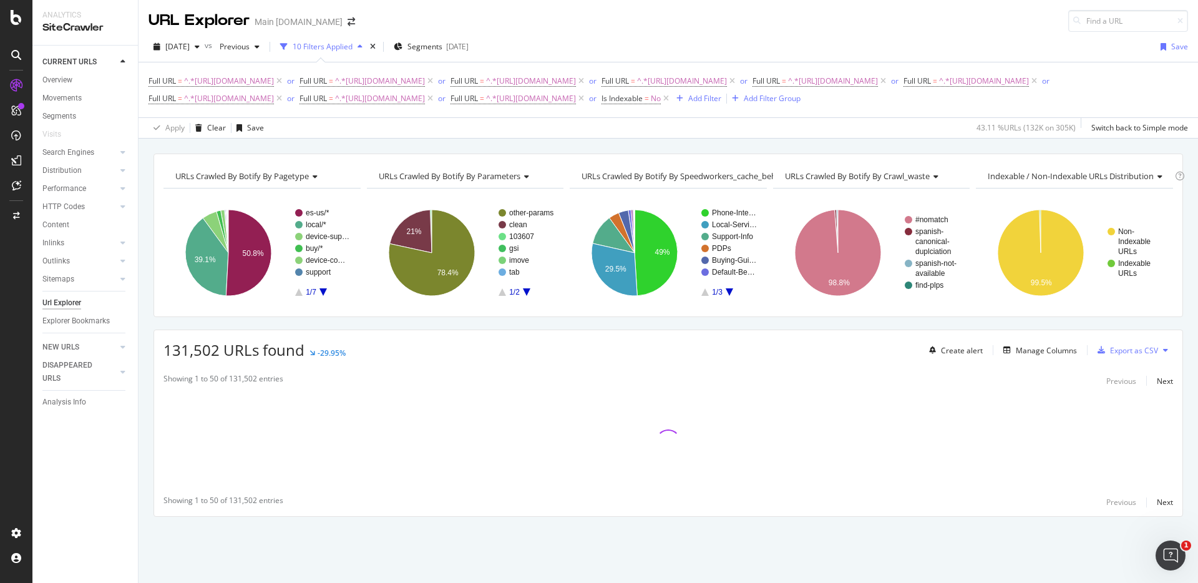
click at [827, 147] on div "URLs Crawled By Botify By pagetype Chart (by Value) Table Expand Export as CSV …" at bounding box center [667, 153] width 1059 height 30
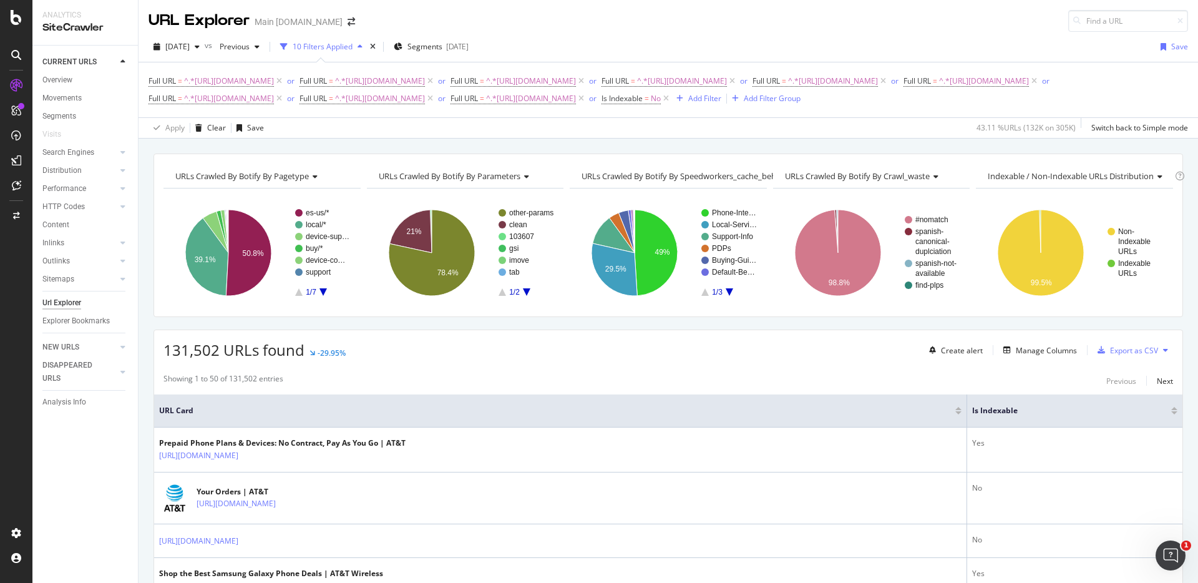
click at [827, 147] on div "URLs Crawled By Botify By pagetype Chart (by Value) Table Expand Export as CSV …" at bounding box center [667, 153] width 1059 height 30
click at [671, 95] on icon at bounding box center [666, 98] width 11 height 12
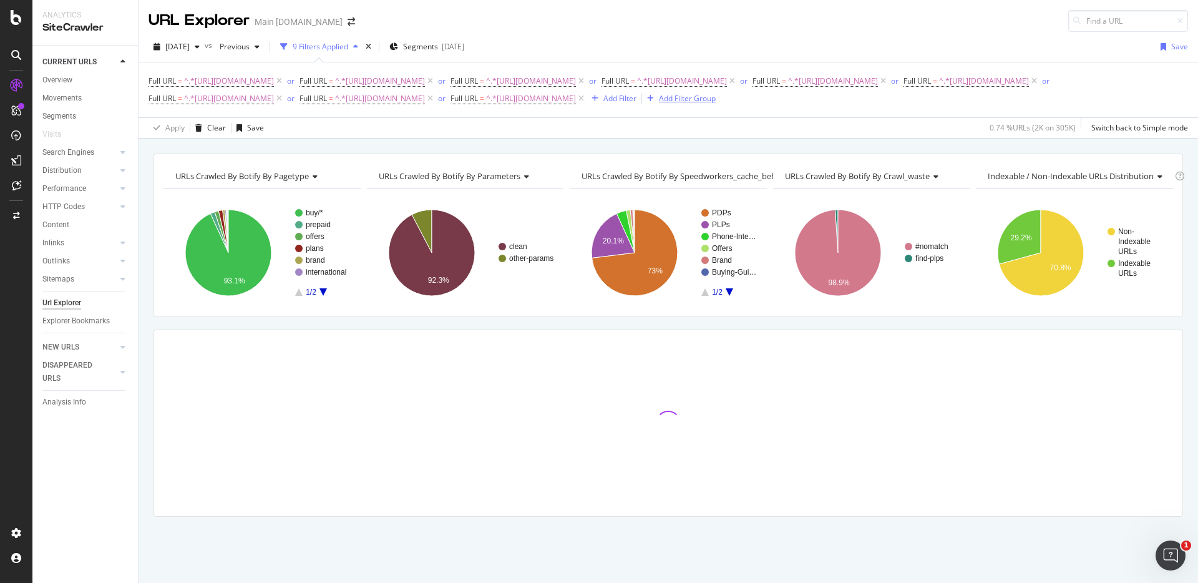
click at [659, 99] on div "button" at bounding box center [650, 98] width 17 height 7
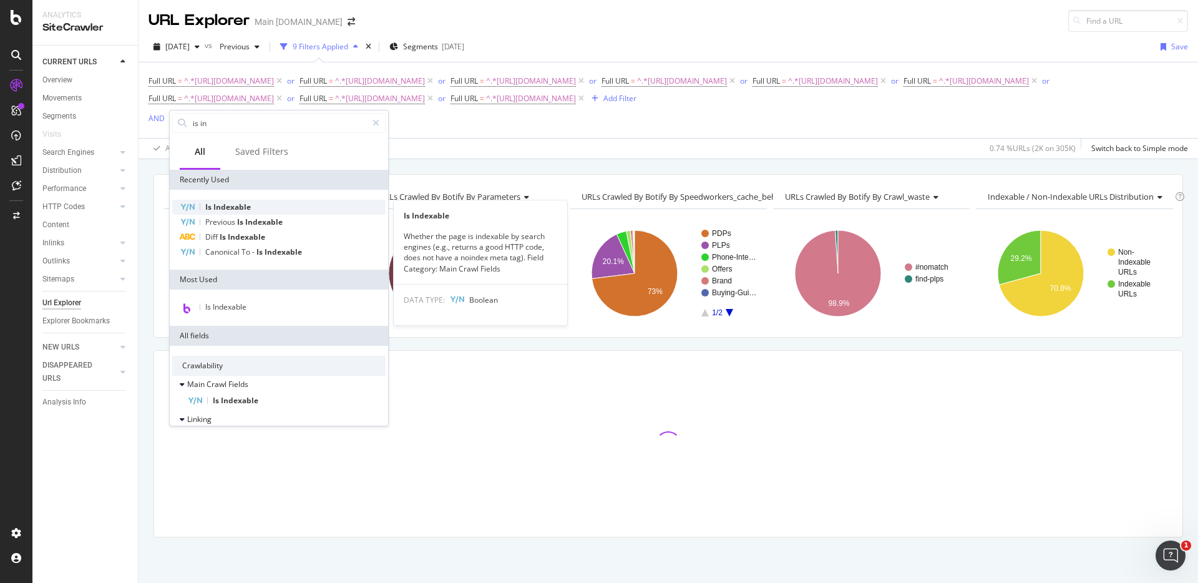
click at [248, 207] on span "Indexable" at bounding box center [231, 207] width 37 height 11
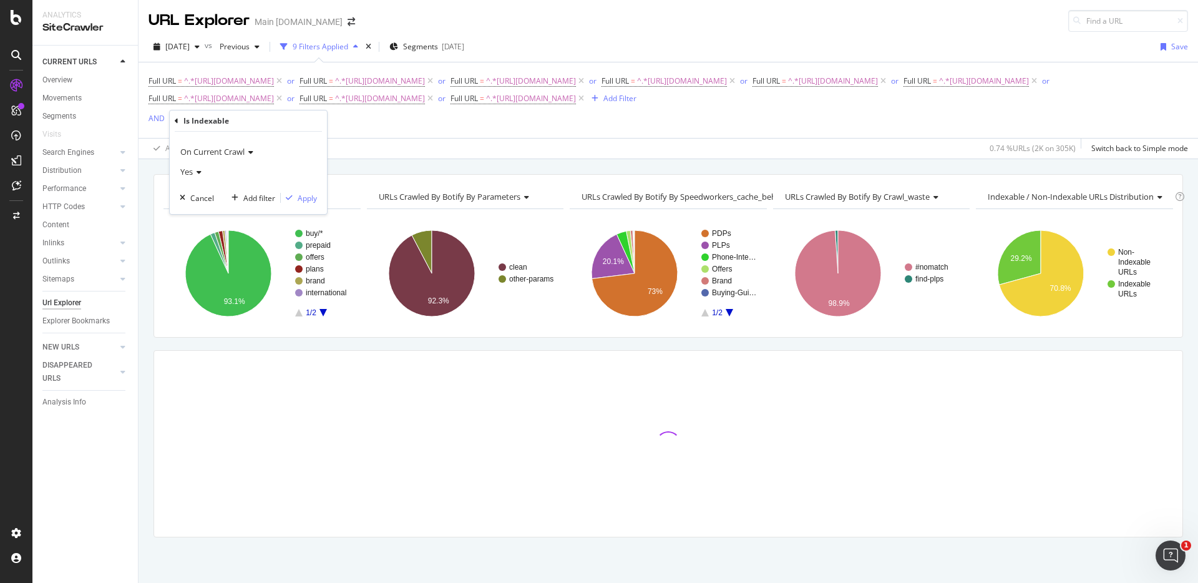
click at [202, 171] on div "Yes" at bounding box center [248, 172] width 137 height 20
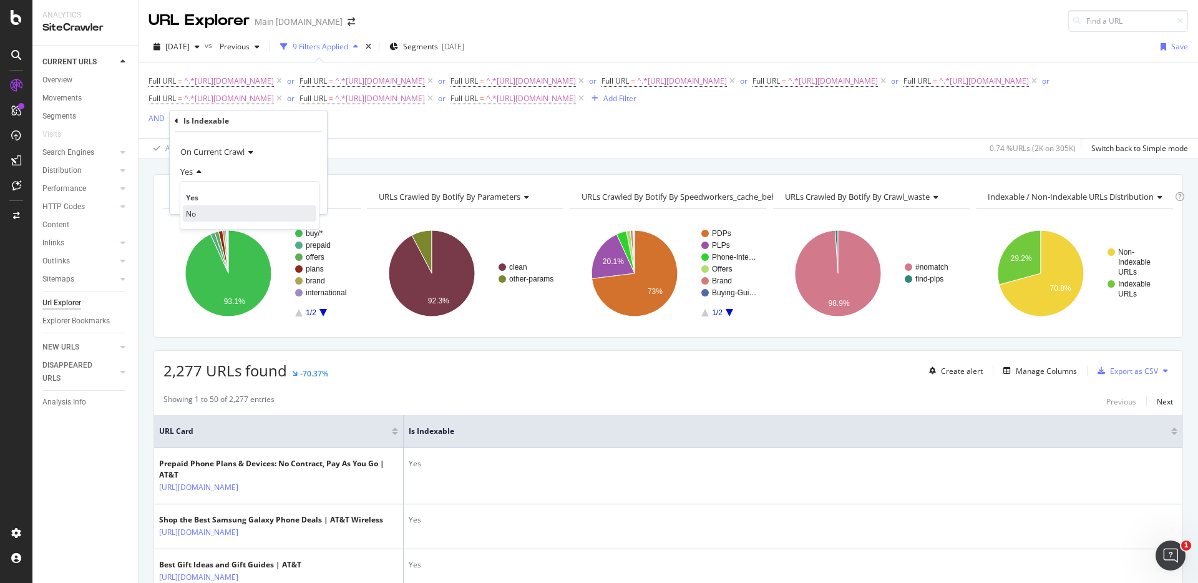
click at [206, 208] on div "No" at bounding box center [250, 213] width 134 height 16
click at [289, 203] on div "Apply" at bounding box center [299, 197] width 36 height 11
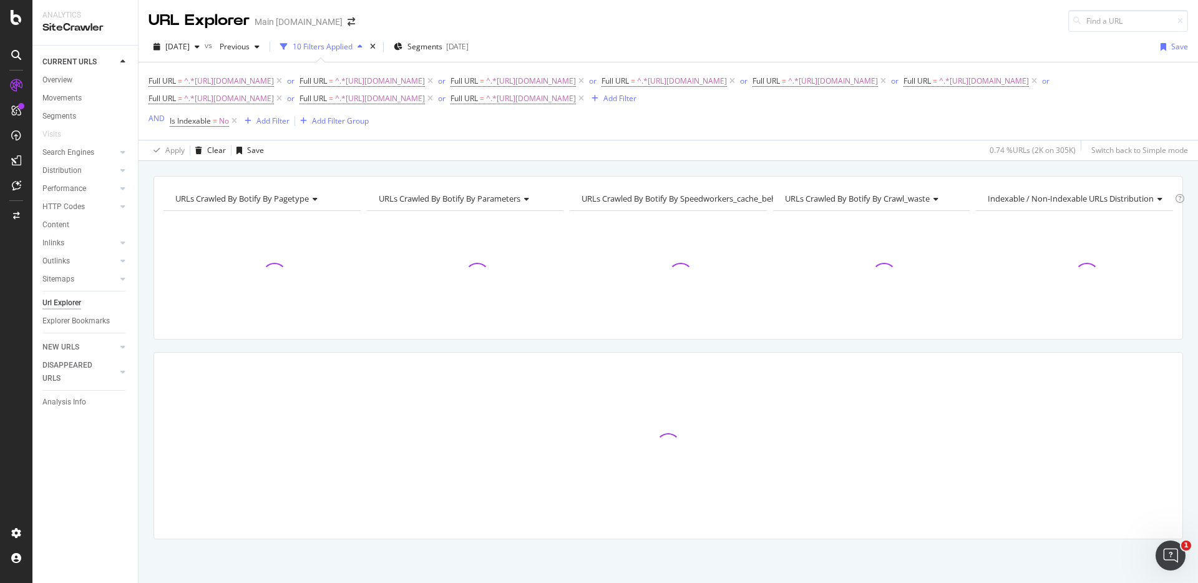
click at [759, 170] on div "URLs Crawled By Botify By pagetype Chart (by Value) Table Expand Export as CSV …" at bounding box center [667, 176] width 1059 height 30
click at [851, 163] on div "URLs Crawled By Botify By pagetype Chart (by Value) Table Expand Export as CSV …" at bounding box center [667, 176] width 1059 height 30
click at [190, 50] on span "[DATE]" at bounding box center [177, 46] width 24 height 11
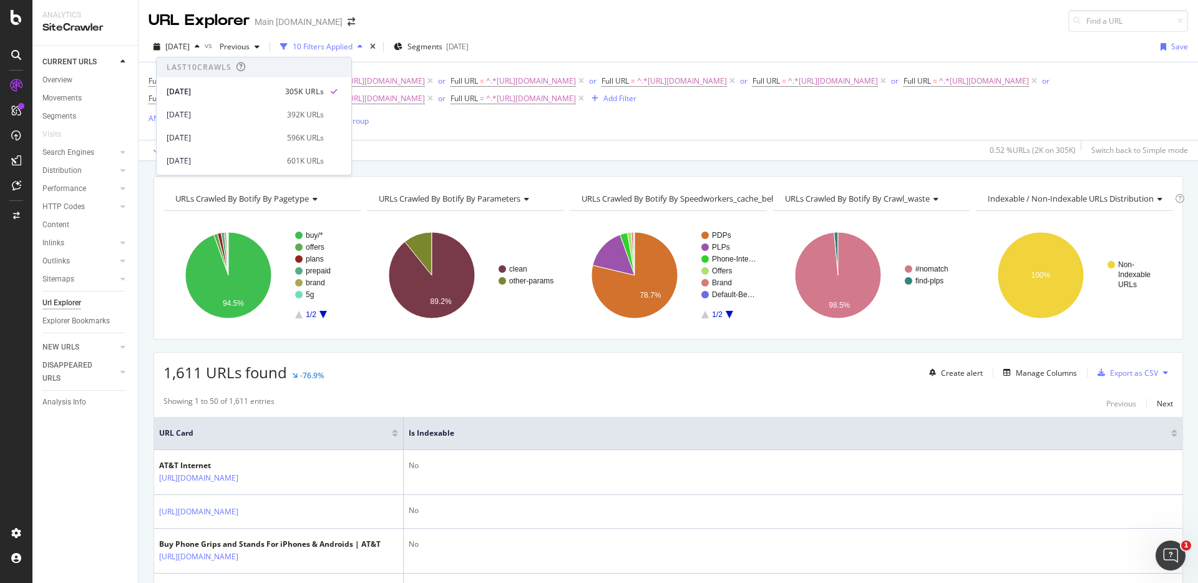
click at [848, 168] on div "URLs Crawled By Botify By pagetype Chart (by Value) Table Expand Export as CSV …" at bounding box center [667, 176] width 1059 height 30
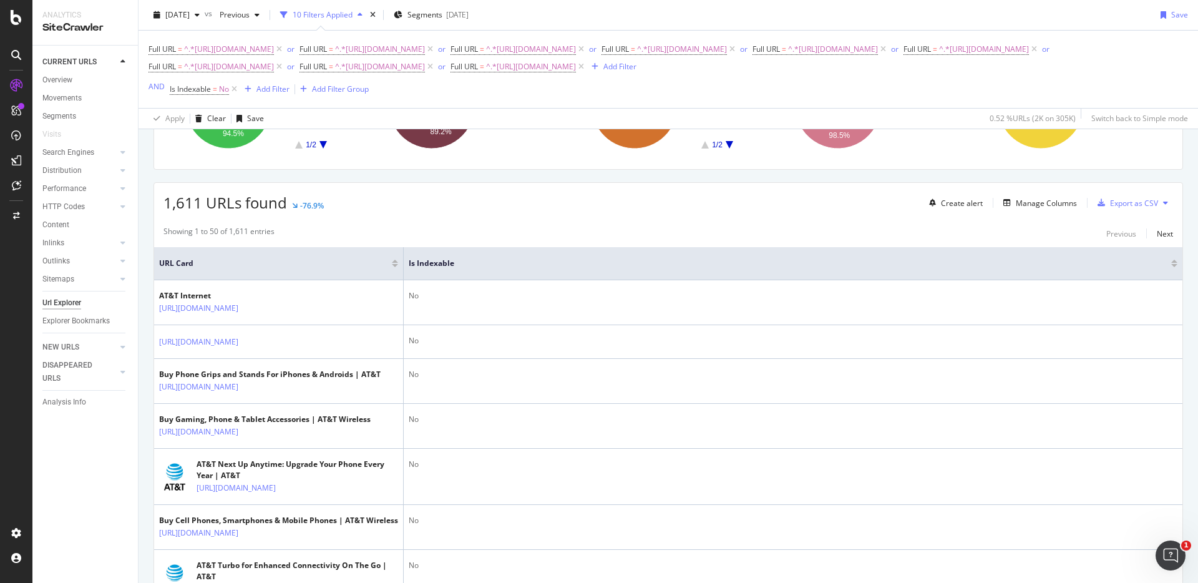
scroll to position [198, 0]
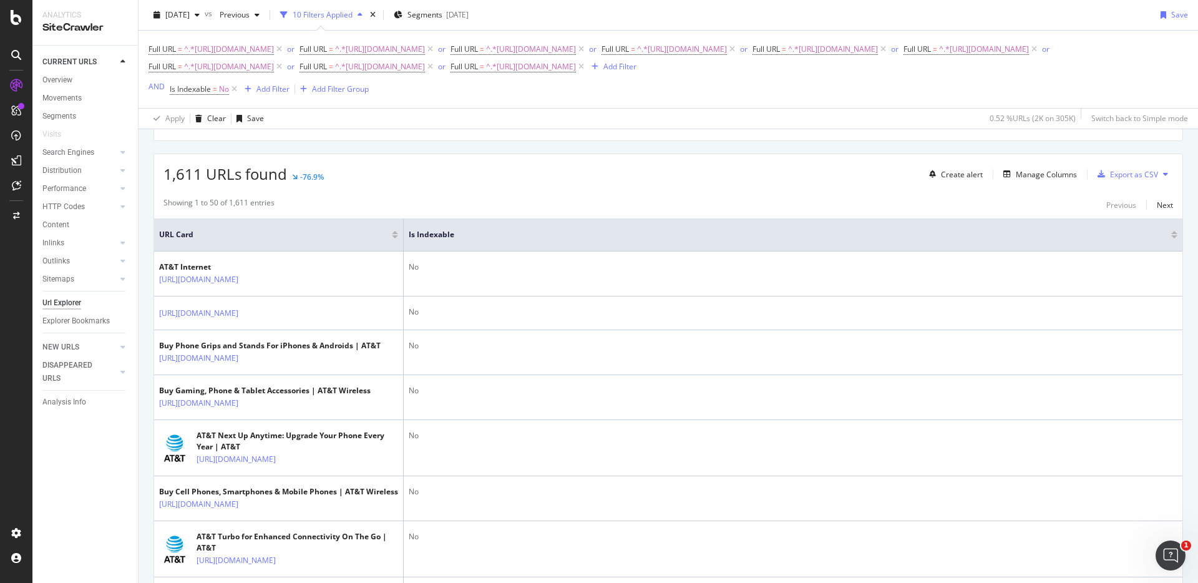
click at [844, 170] on div "1,611 URLs found -76.9% Create alert Manage Columns Export as CSV" at bounding box center [668, 169] width 1028 height 31
click at [331, 92] on div "Add Filter Group" at bounding box center [340, 89] width 57 height 11
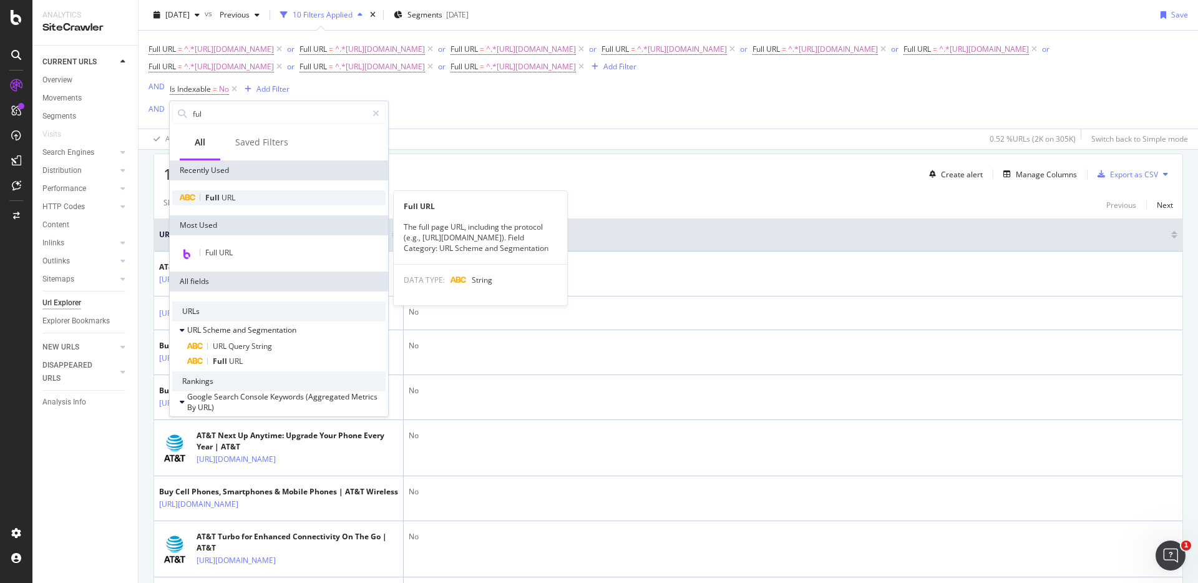
type input "ful"
click at [226, 192] on span "URL" at bounding box center [228, 197] width 14 height 11
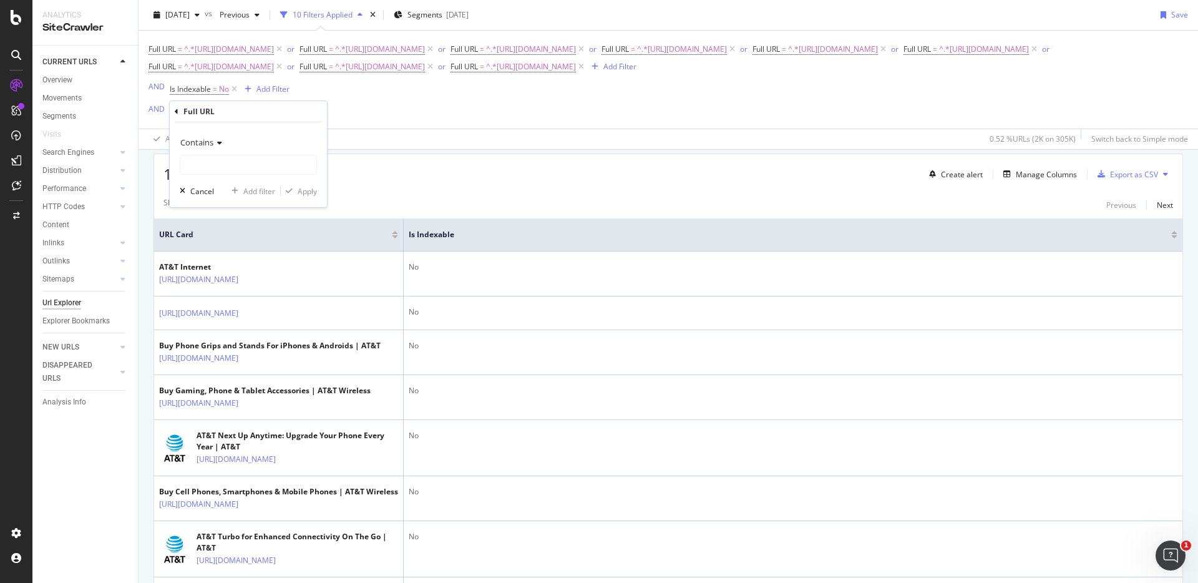
click at [210, 145] on span "Contains" at bounding box center [196, 142] width 33 height 11
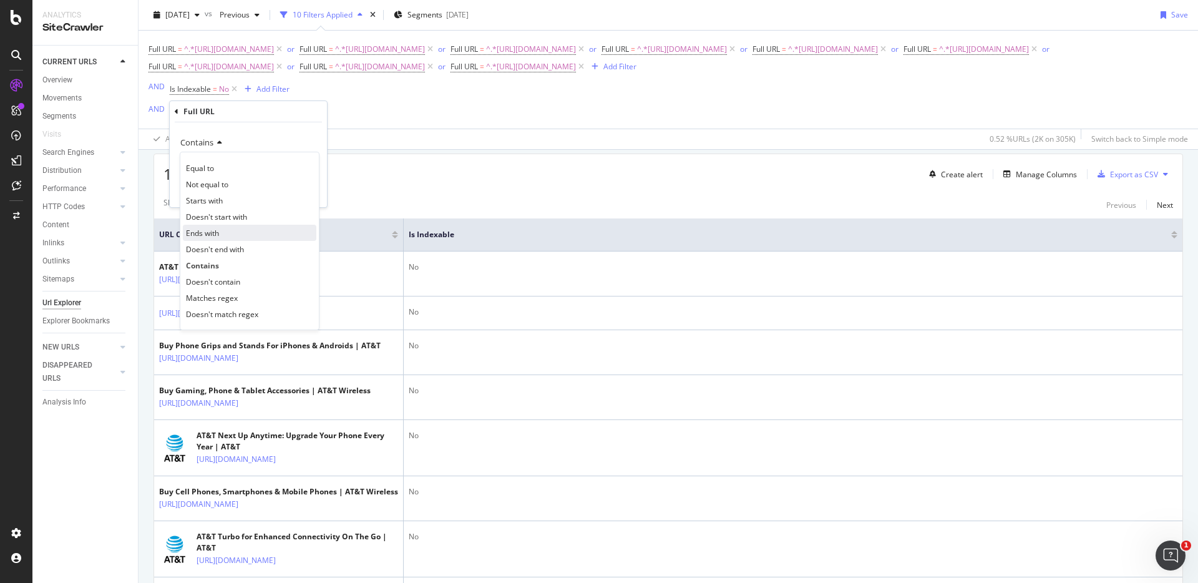
click at [228, 236] on div "Ends with" at bounding box center [250, 233] width 134 height 16
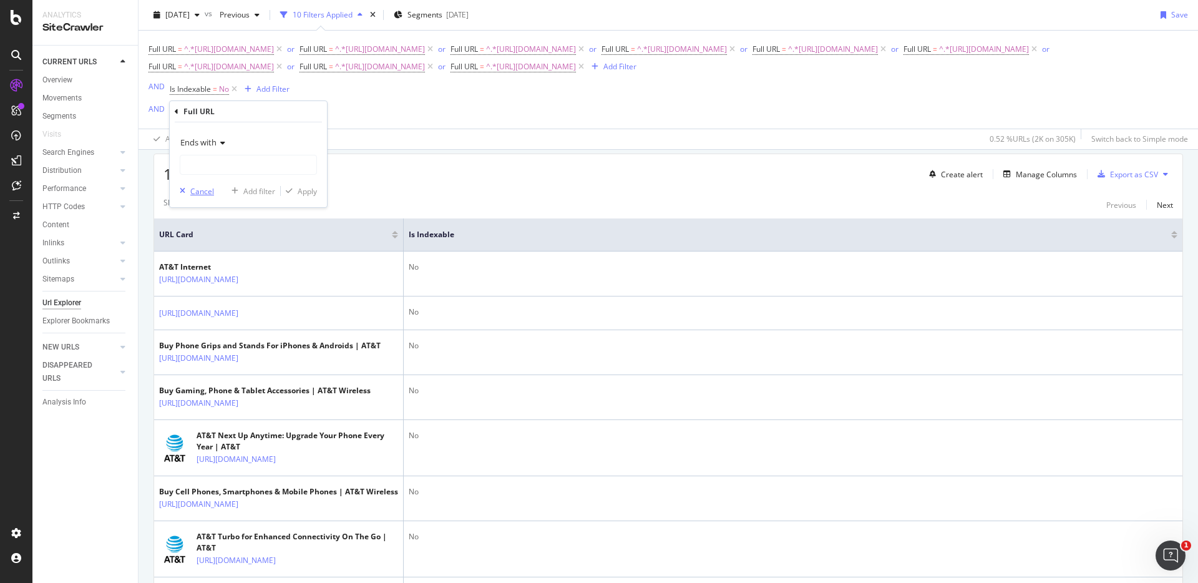
click at [211, 192] on div "Cancel" at bounding box center [202, 191] width 24 height 11
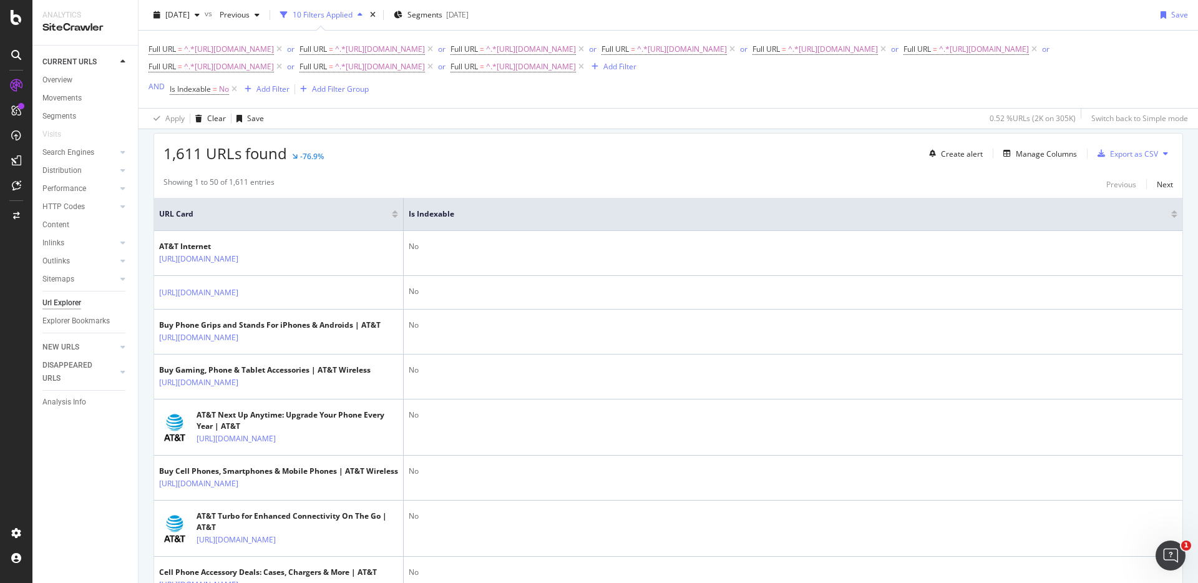
scroll to position [198, 0]
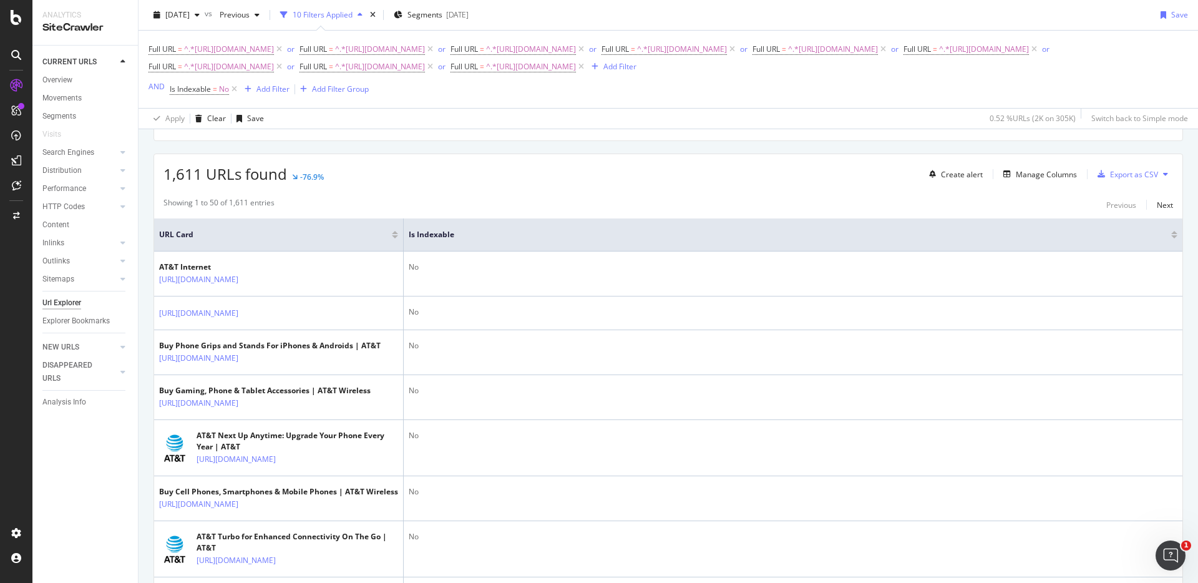
click at [692, 174] on div "1,611 URLs found -76.9% Create alert Manage Columns Export as CSV" at bounding box center [668, 169] width 1028 height 31
click at [1044, 178] on div "Manage Columns" at bounding box center [1046, 174] width 61 height 11
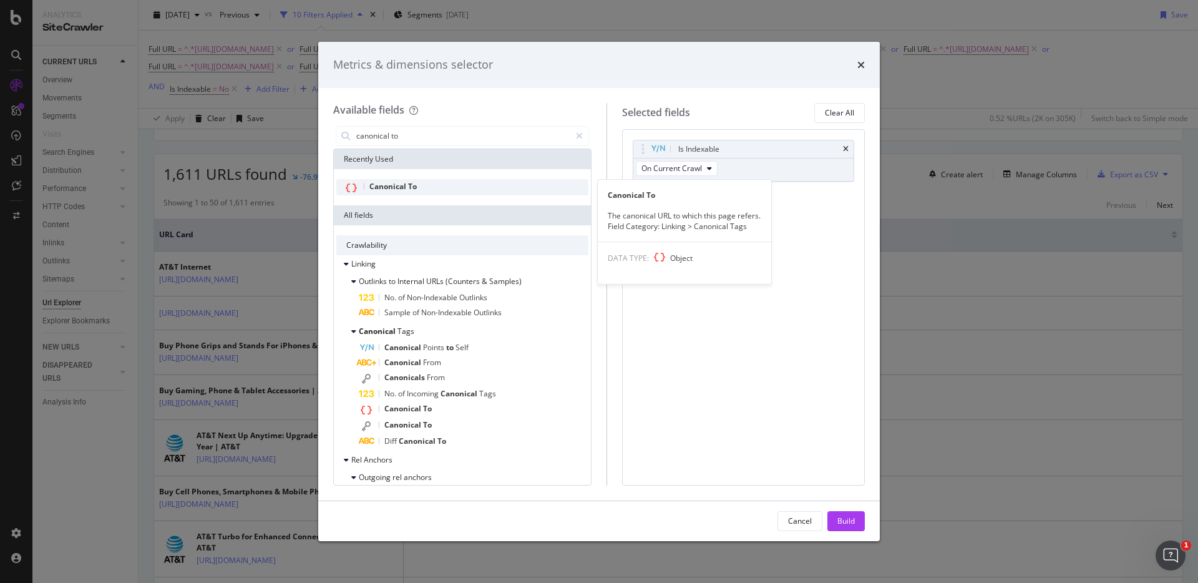
type input "canonical to"
click at [537, 187] on div "Canonical To" at bounding box center [462, 187] width 252 height 16
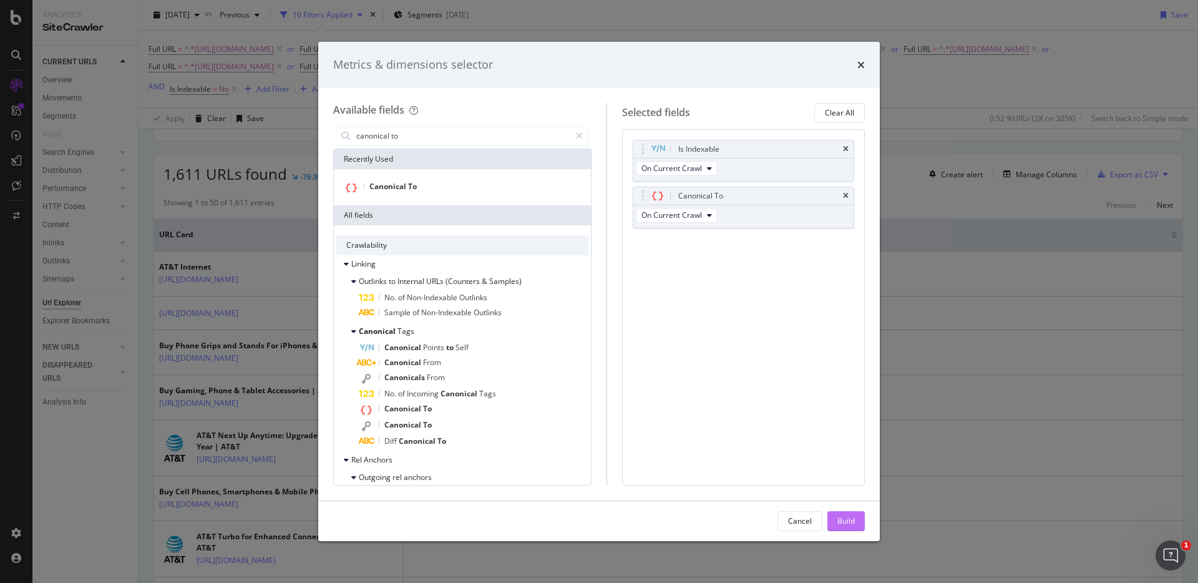
click at [836, 517] on button "Build" at bounding box center [845, 521] width 37 height 20
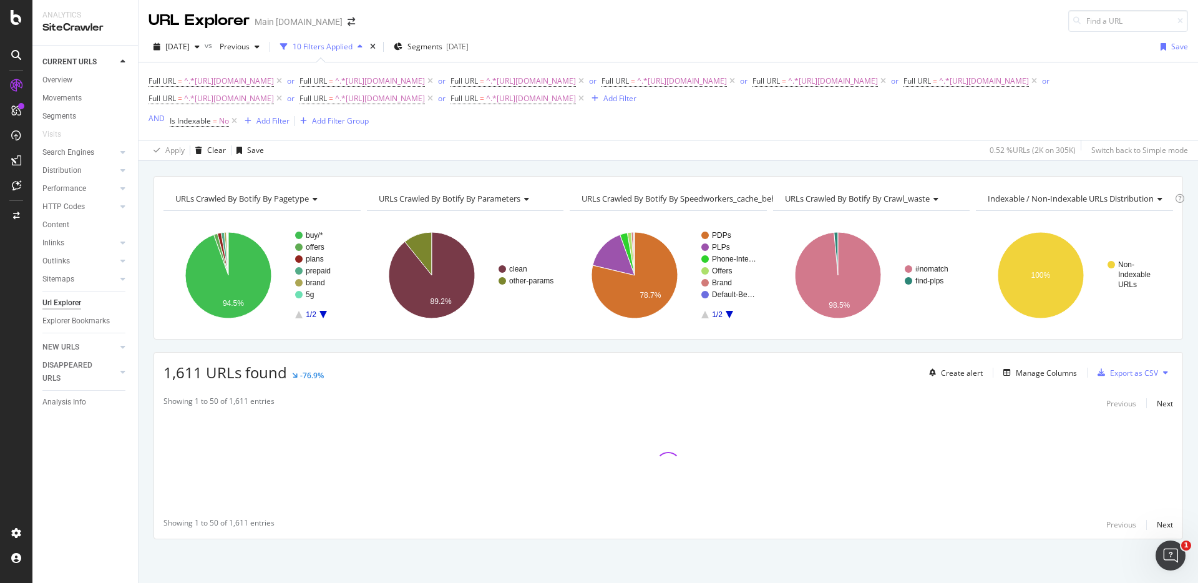
click at [961, 342] on div "URLs Crawled By Botify By pagetype Chart (by Value) Table Expand Export as CSV …" at bounding box center [667, 379] width 1059 height 407
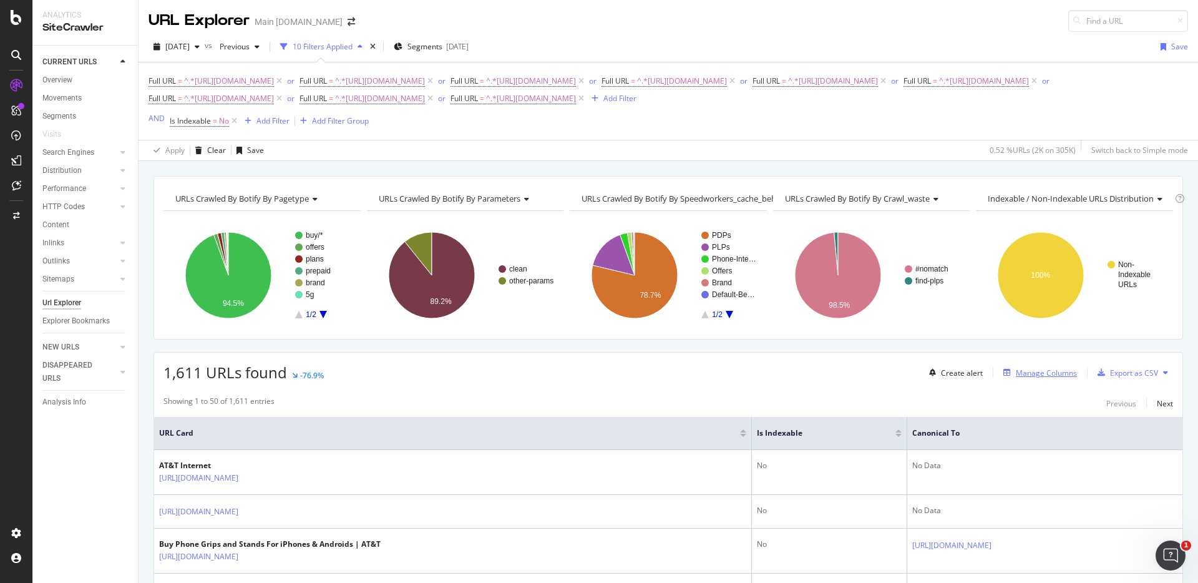
click at [1049, 373] on div "Manage Columns" at bounding box center [1046, 372] width 61 height 11
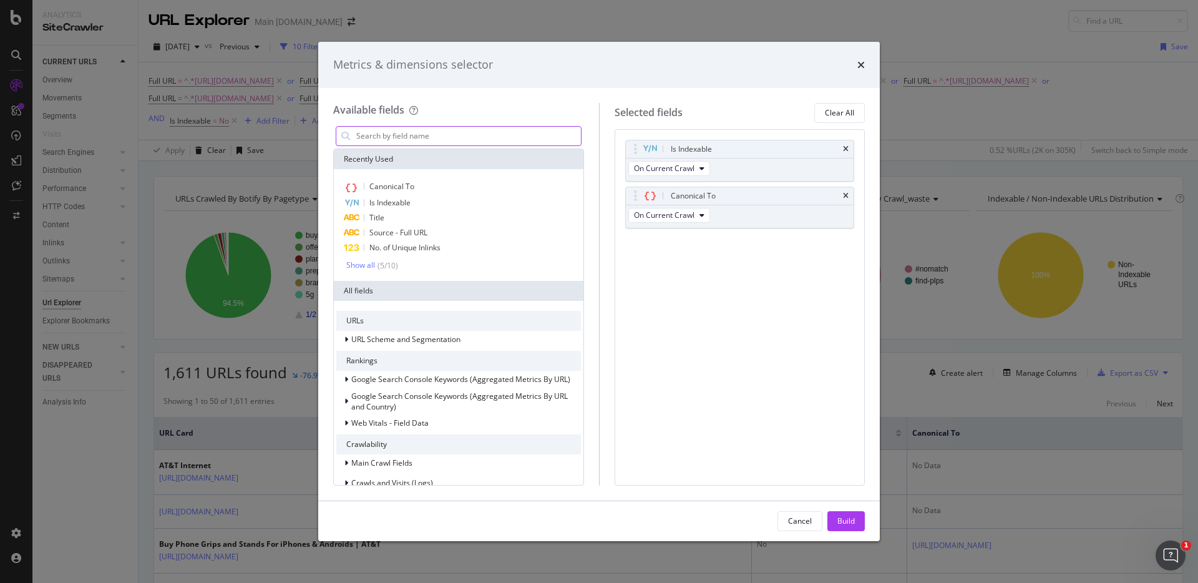
click at [421, 142] on input "modal" at bounding box center [468, 136] width 226 height 19
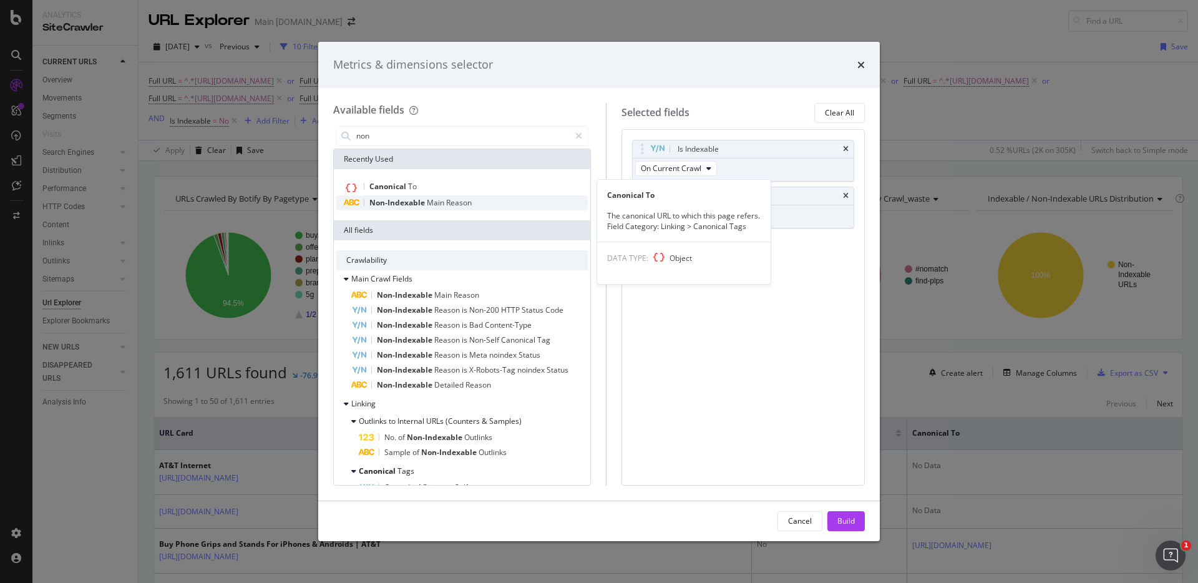
type input "non"
click at [437, 196] on div "Non-Indexable Main Reason" at bounding box center [461, 202] width 251 height 15
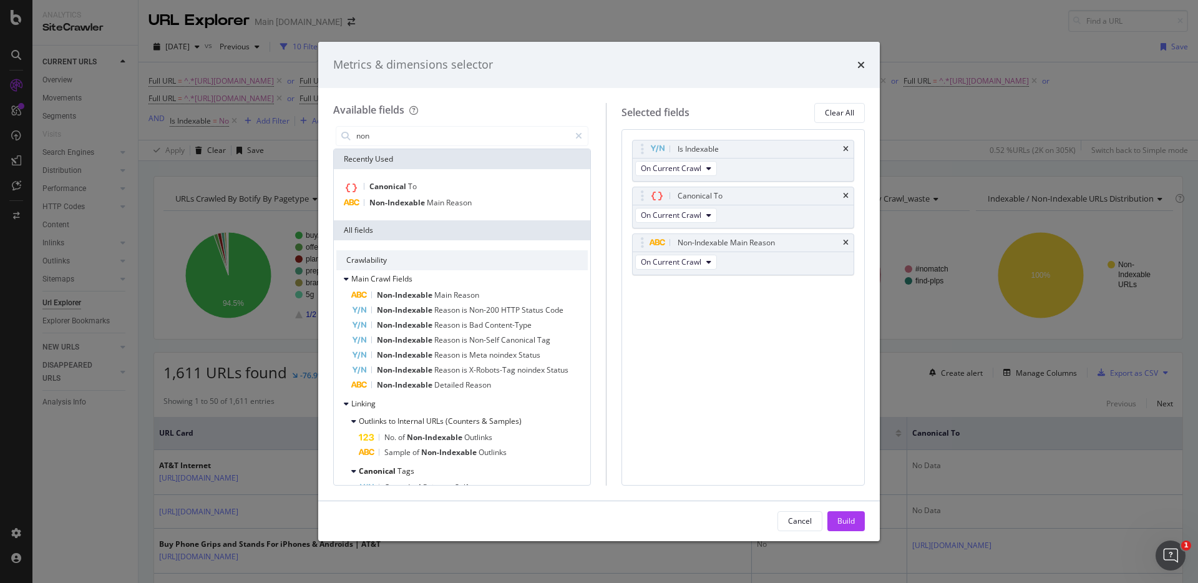
drag, startPoint x: 858, startPoint y: 517, endPoint x: 893, endPoint y: 502, distance: 38.0
click at [858, 517] on button "Build" at bounding box center [845, 521] width 37 height 20
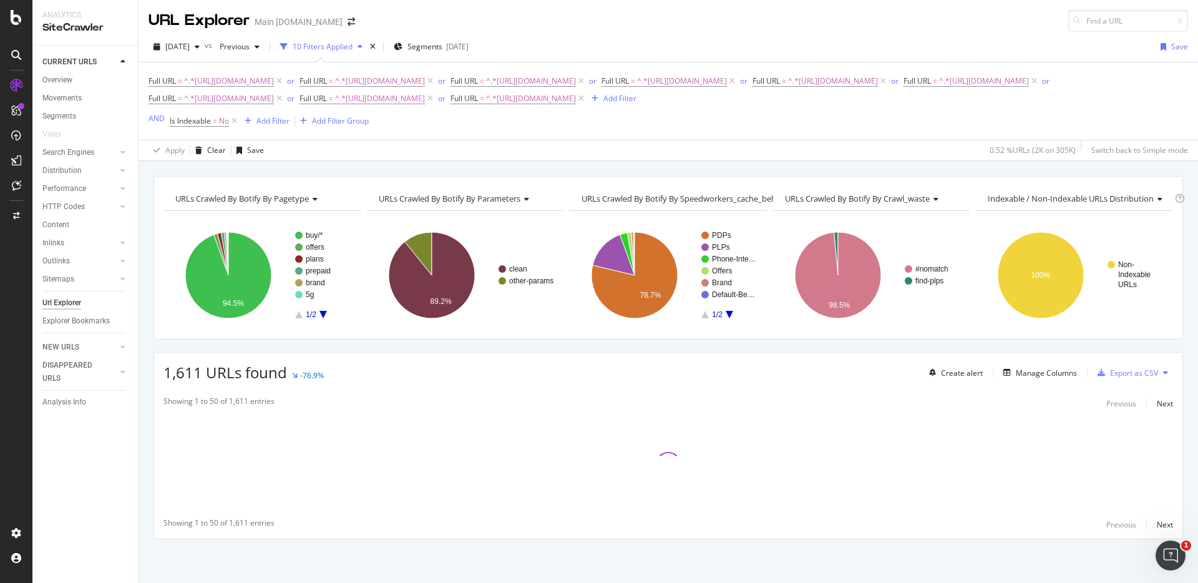
click at [873, 167] on div "URLs Crawled By Botify By pagetype Chart (by Value) Table Expand Export as CSV …" at bounding box center [667, 176] width 1059 height 30
click at [1016, 170] on div "URLs Crawled By Botify By pagetype Chart (by Value) Table Expand Export as CSV …" at bounding box center [667, 176] width 1059 height 30
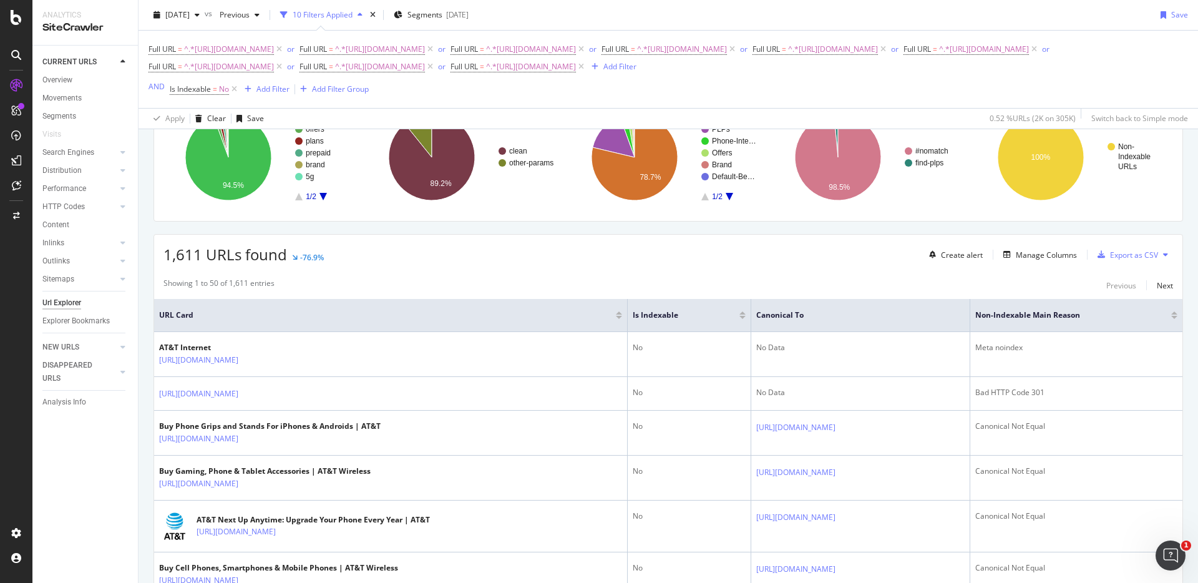
scroll to position [115, 0]
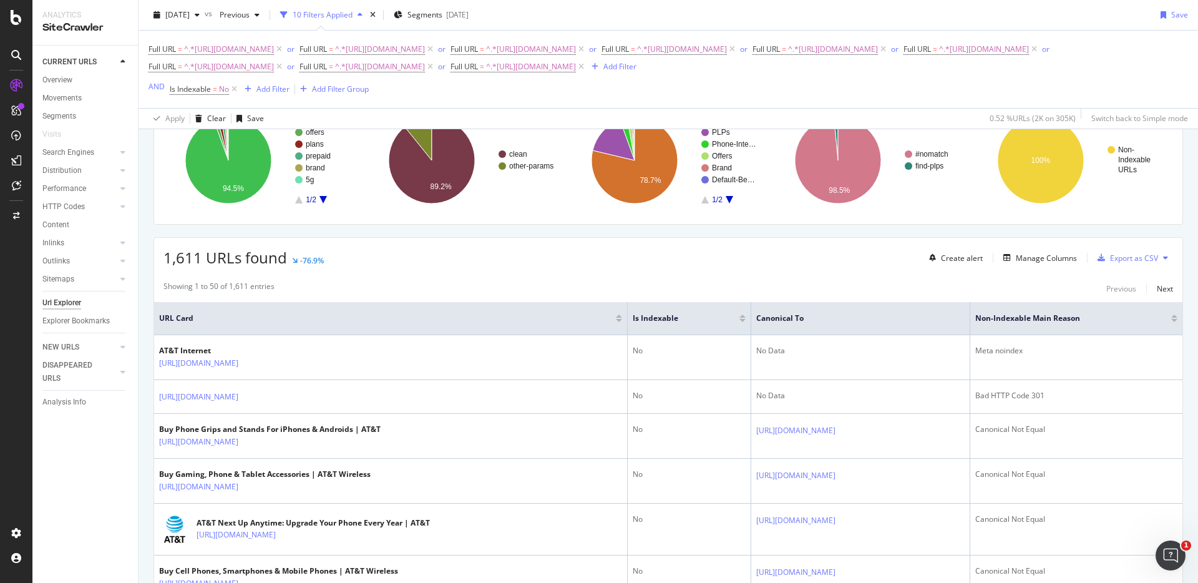
click at [812, 259] on div "1,611 URLs found -76.9% Create alert Manage Columns Export as CSV" at bounding box center [668, 253] width 1028 height 31
click at [789, 263] on div "1,611 URLs found -76.9% Create alert Manage Columns Export as CSV" at bounding box center [668, 253] width 1028 height 31
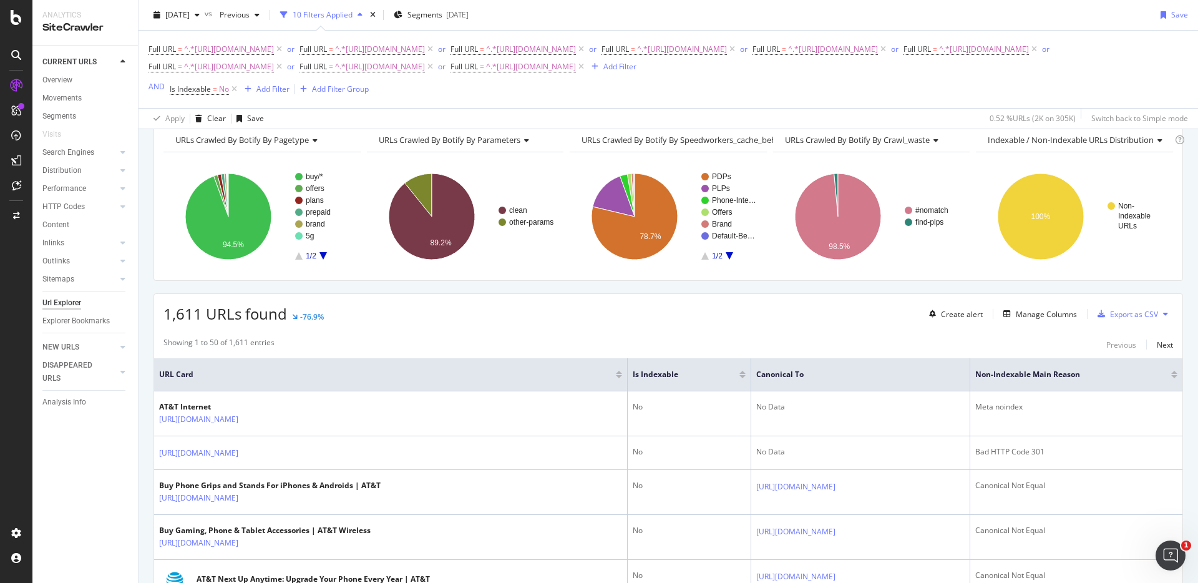
scroll to position [0, 0]
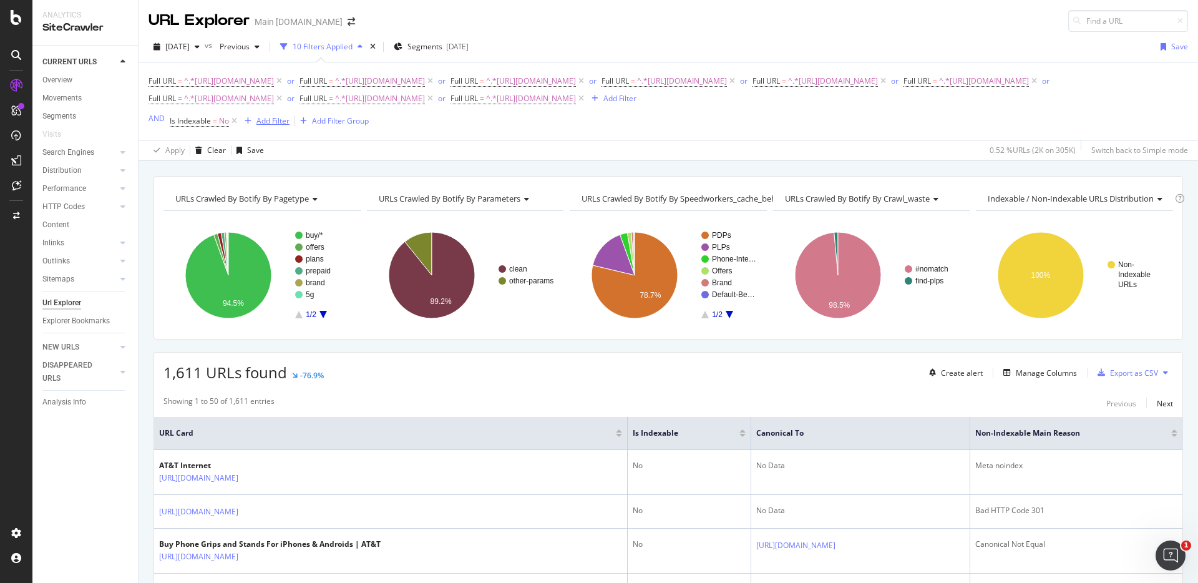
click at [253, 120] on div "button" at bounding box center [248, 120] width 17 height 7
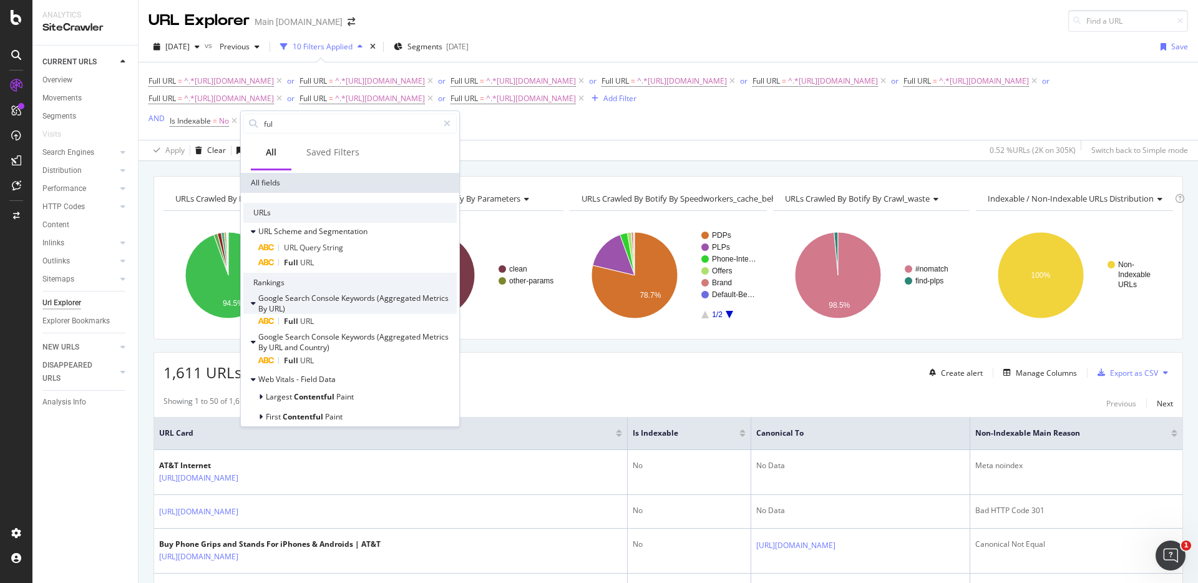
scroll to position [114, 0]
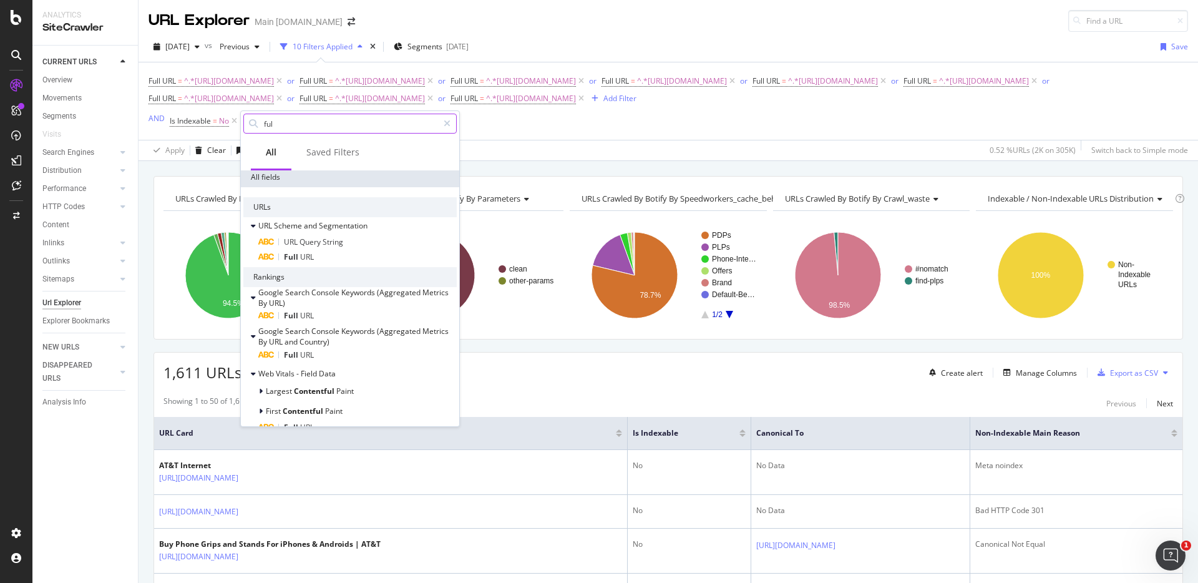
click at [307, 122] on input "ful" at bounding box center [350, 123] width 175 height 19
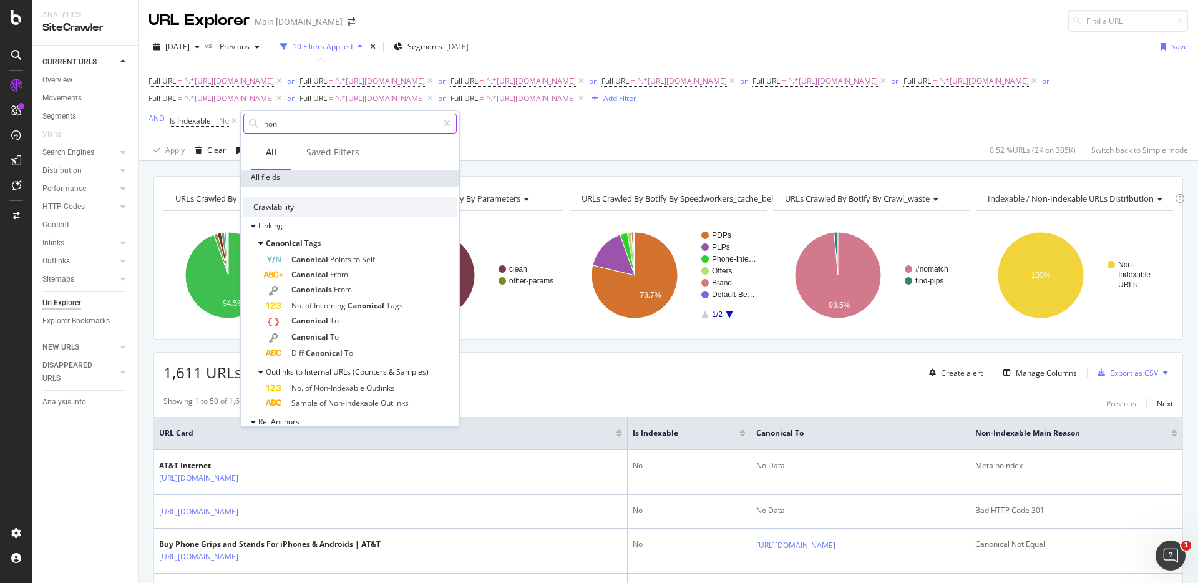
scroll to position [73, 0]
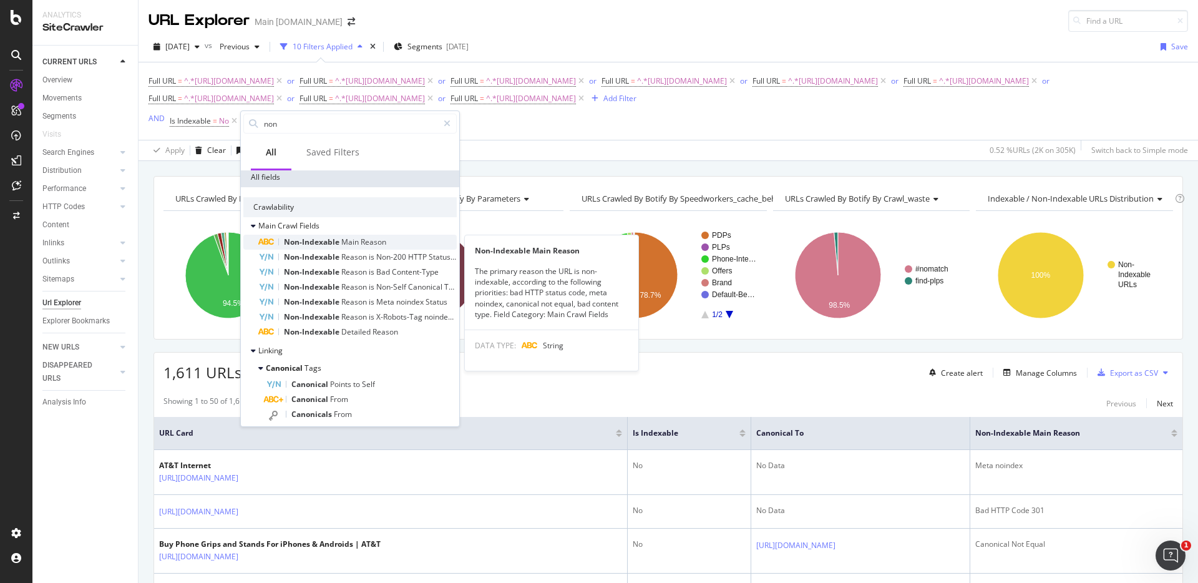
type input "non"
click at [319, 238] on span "Non-Indexable" at bounding box center [312, 241] width 57 height 11
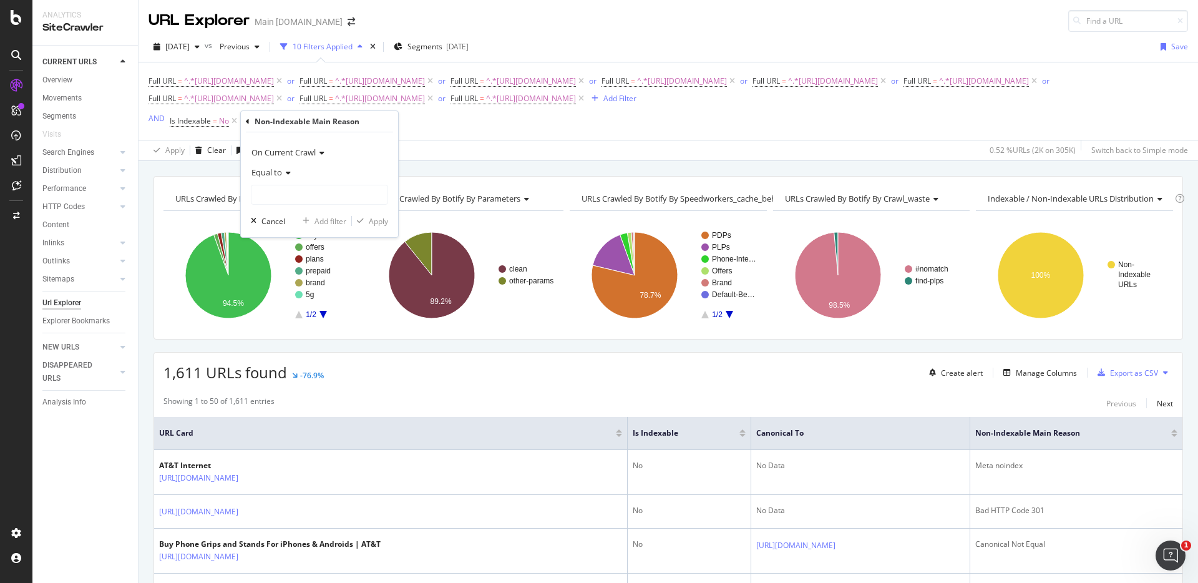
click at [281, 172] on span "Equal to" at bounding box center [266, 172] width 31 height 11
click at [321, 170] on div "Equal to" at bounding box center [319, 172] width 137 height 20
click at [318, 193] on input "text" at bounding box center [319, 195] width 136 height 20
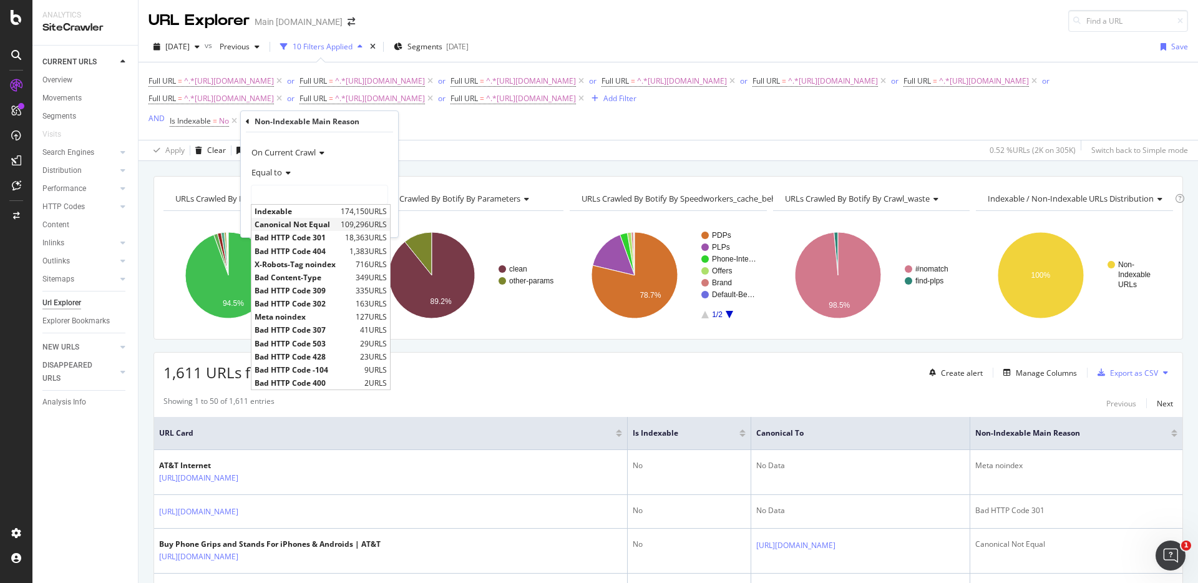
click at [311, 227] on span "Canonical Not Equal" at bounding box center [296, 224] width 83 height 11
type input "Canonical Not Equal"
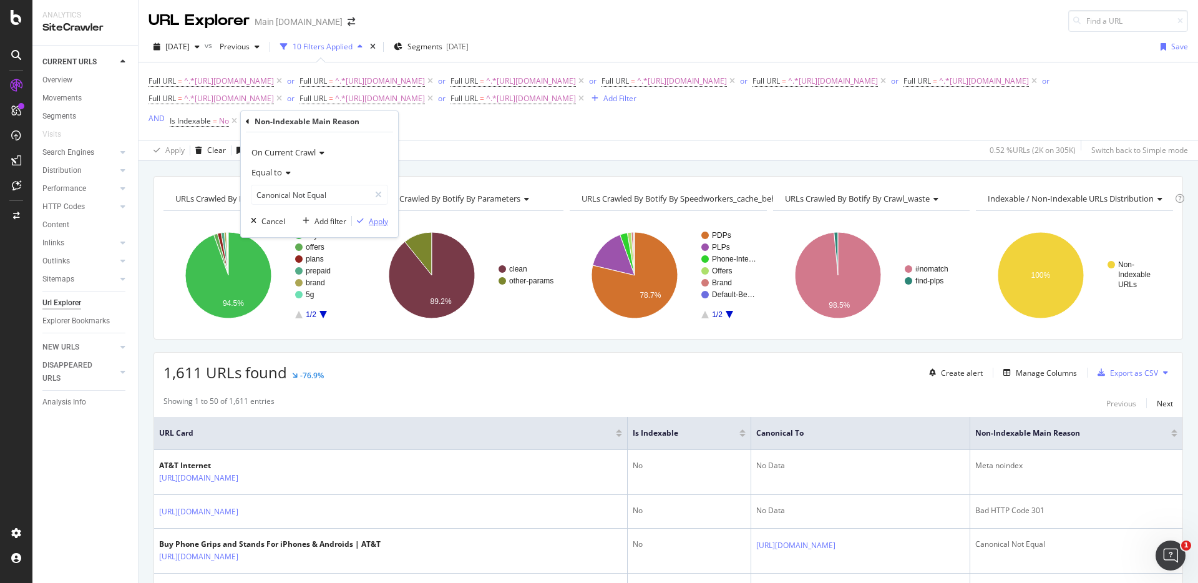
click at [367, 217] on div "button" at bounding box center [360, 220] width 17 height 7
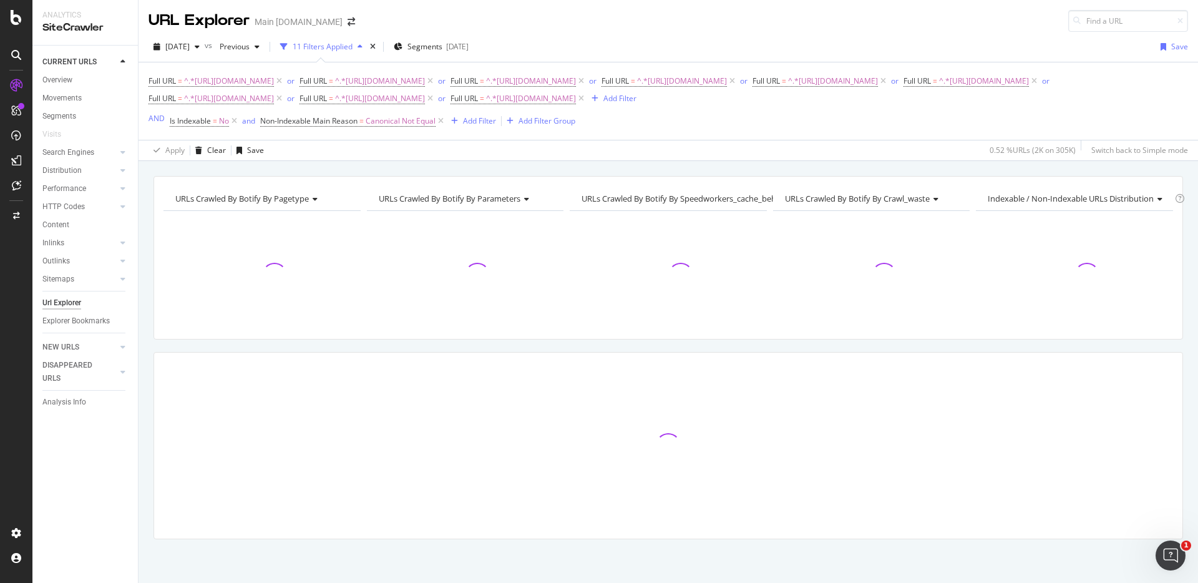
click at [840, 170] on div "URLs Crawled By Botify By pagetype Chart (by Value) Table Expand Export as CSV …" at bounding box center [667, 176] width 1059 height 30
click at [908, 168] on div "URLs Crawled By Botify By pagetype Chart (by Value) Table Expand Export as CSV …" at bounding box center [667, 176] width 1059 height 30
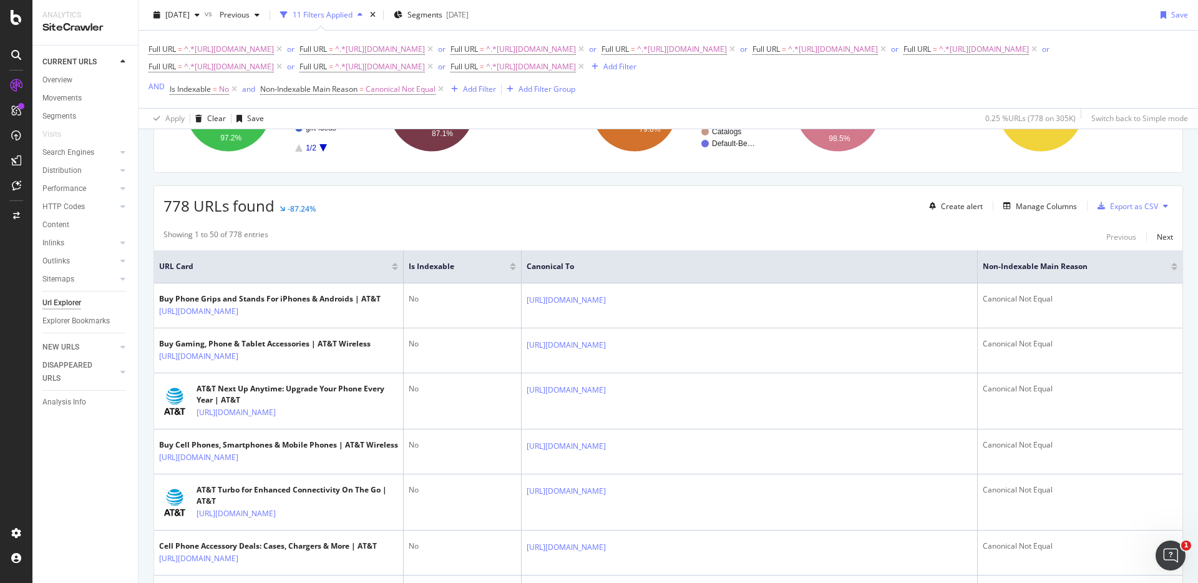
scroll to position [197, 0]
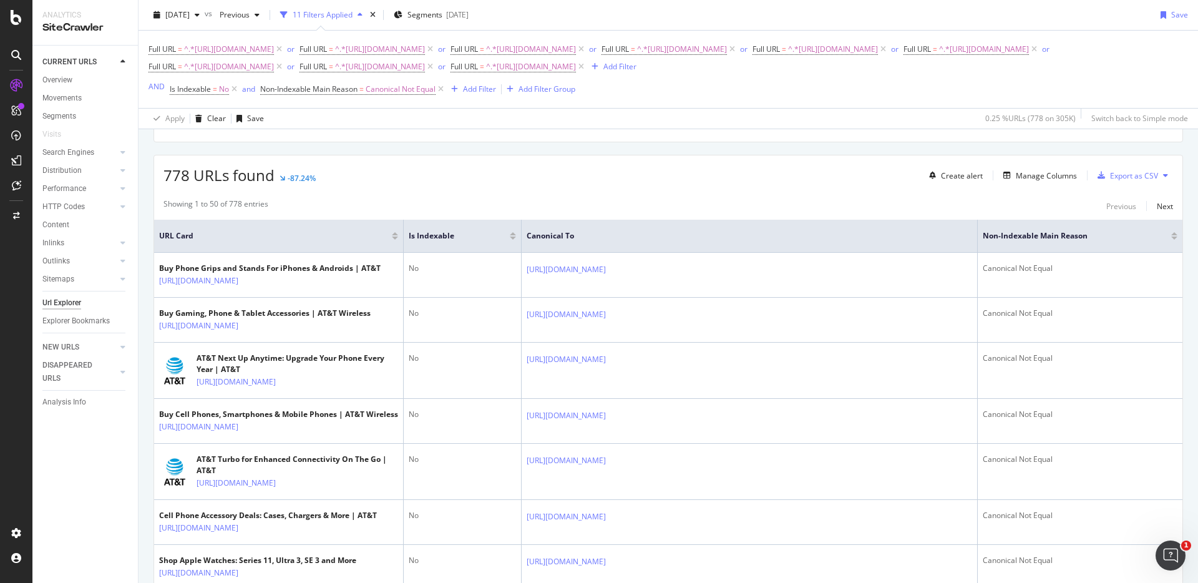
click at [825, 186] on div "778 URLs found -87.24% Create alert Manage Columns Export as CSV" at bounding box center [668, 170] width 1028 height 31
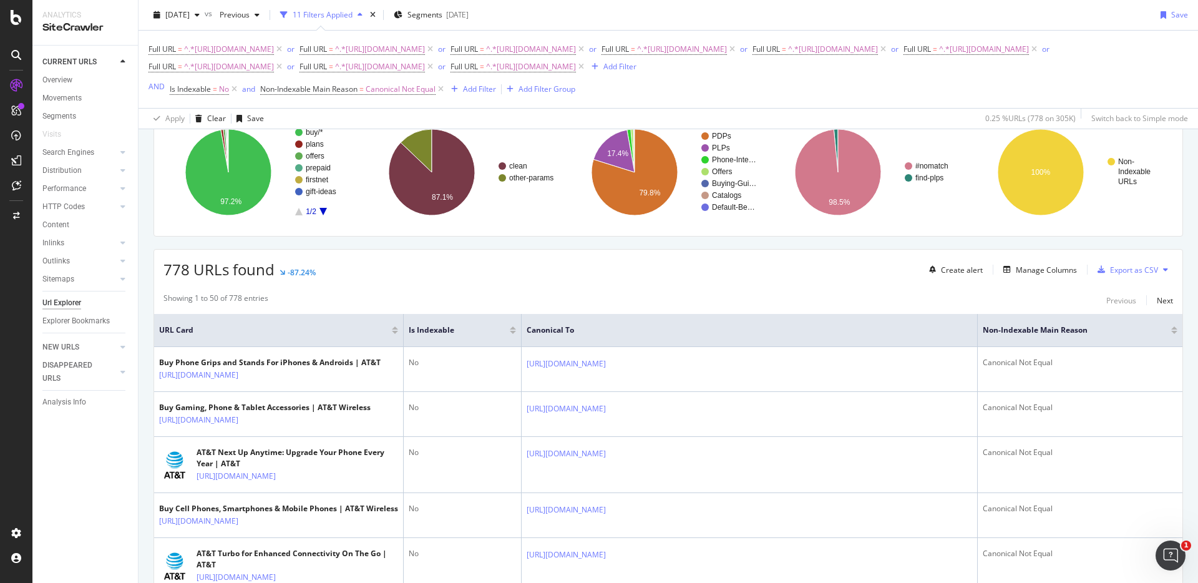
scroll to position [65, 0]
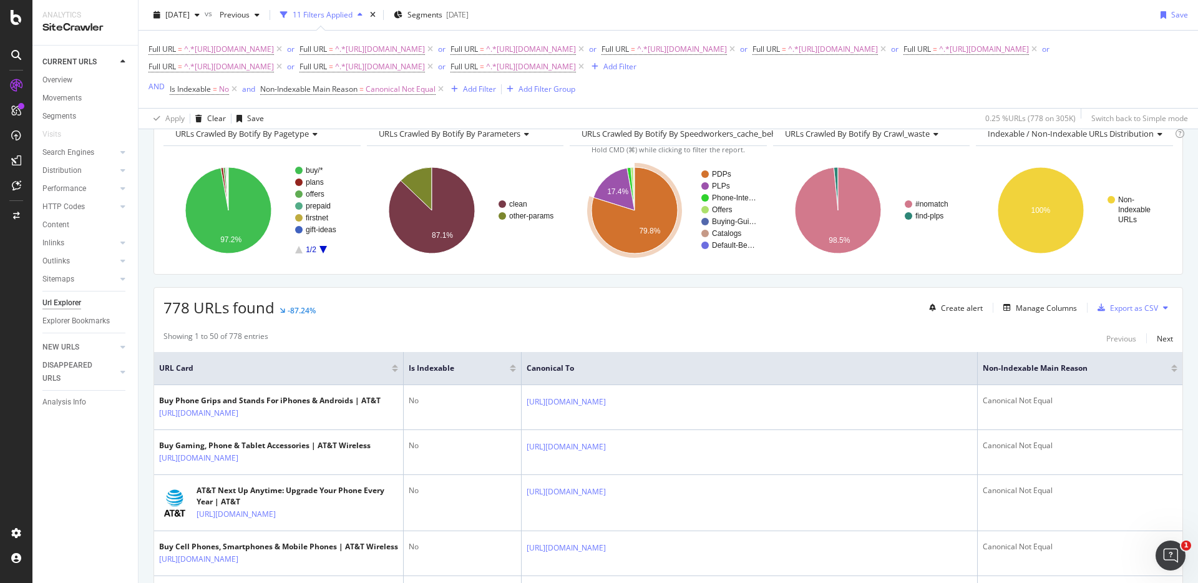
click at [629, 303] on div "778 URLs found -87.24% Create alert Manage Columns Export as CSV" at bounding box center [668, 303] width 1028 height 31
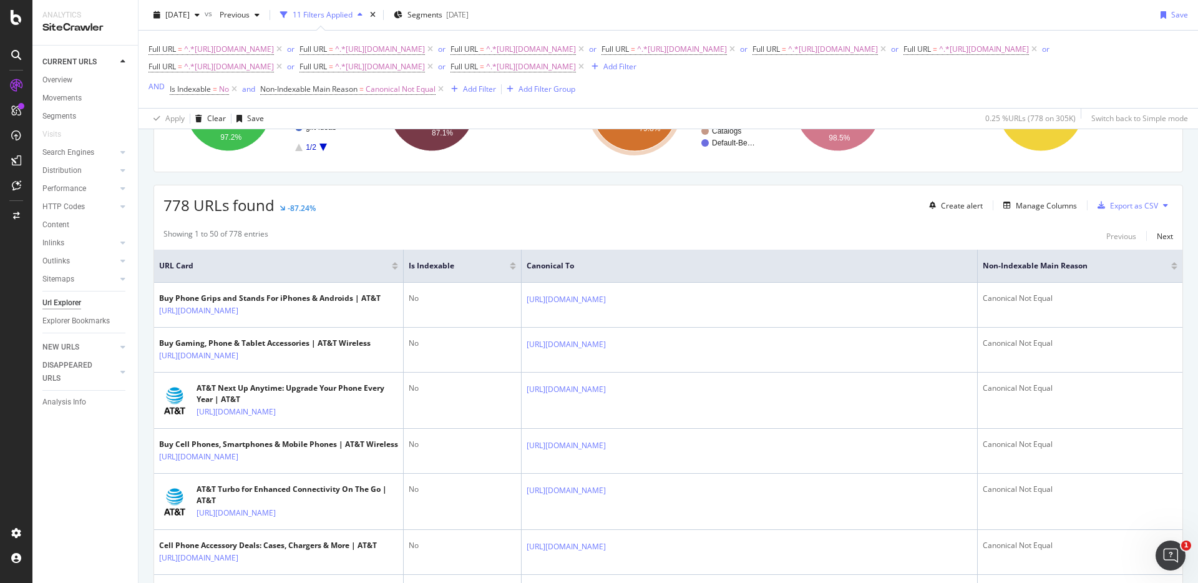
scroll to position [157, 0]
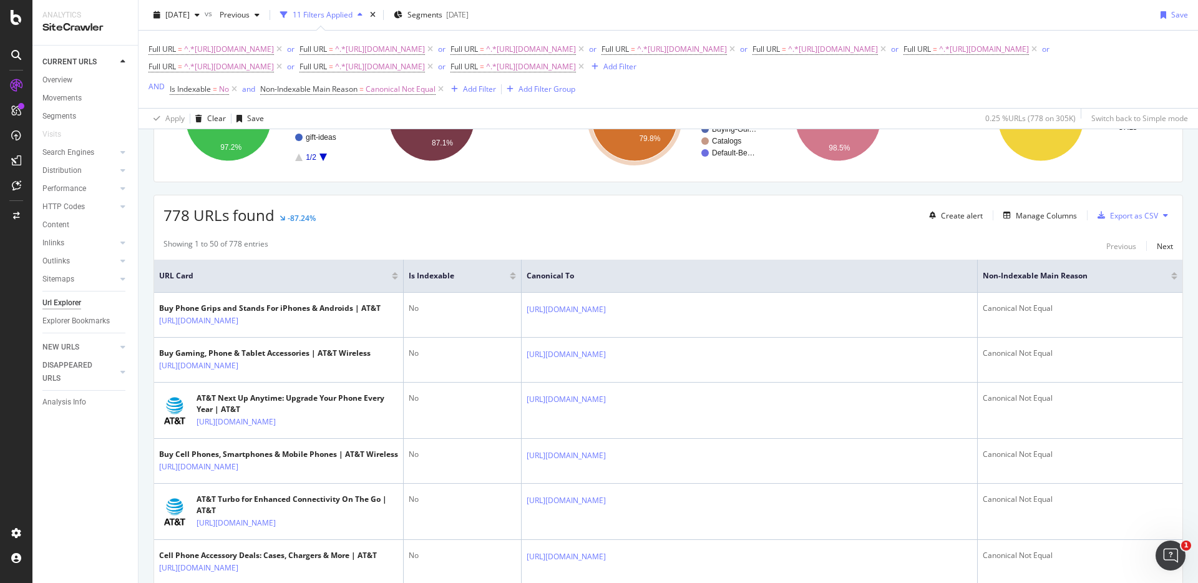
click at [501, 216] on div "778 URLs found -87.24% Create alert Manage Columns Export as CSV" at bounding box center [668, 210] width 1028 height 31
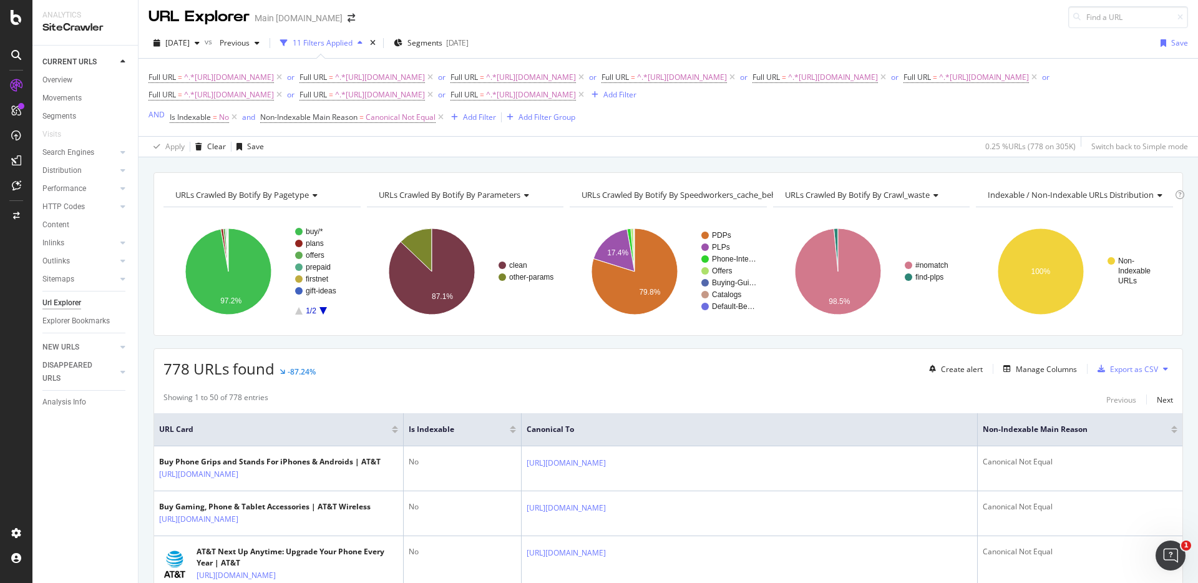
scroll to position [0, 0]
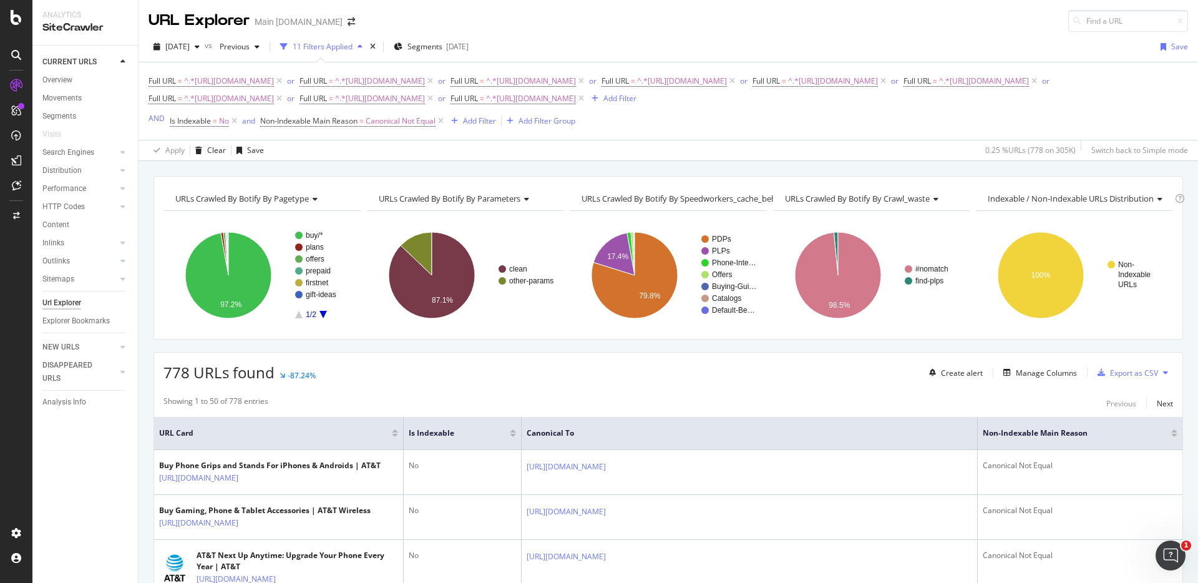
click at [702, 172] on div "URLs Crawled By Botify By pagetype Chart (by Value) Table Expand Export as CSV …" at bounding box center [667, 176] width 1059 height 30
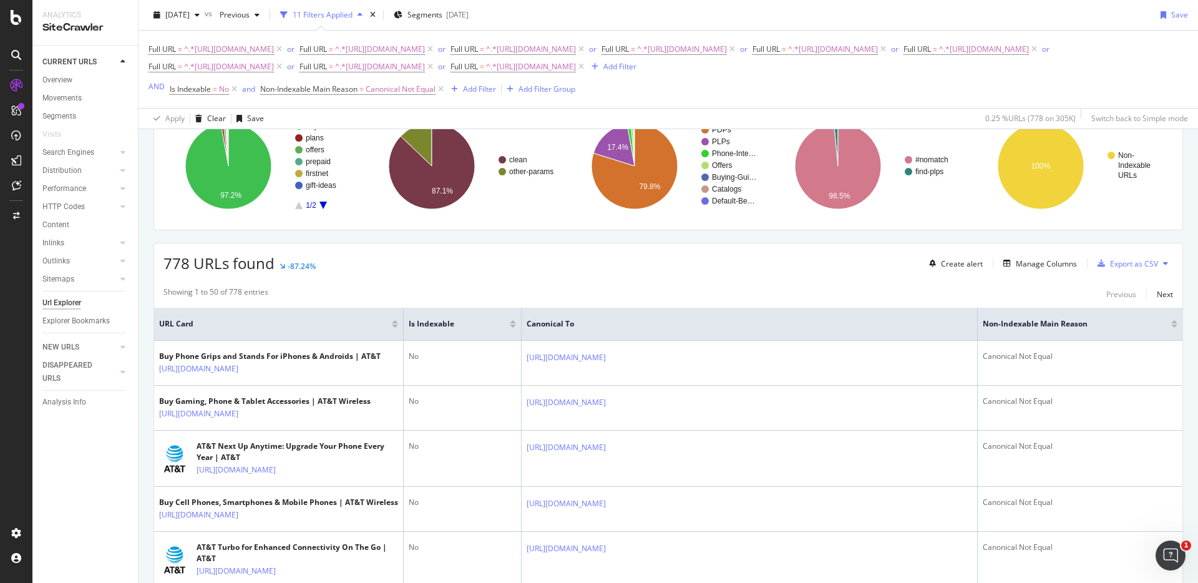
scroll to position [99, 0]
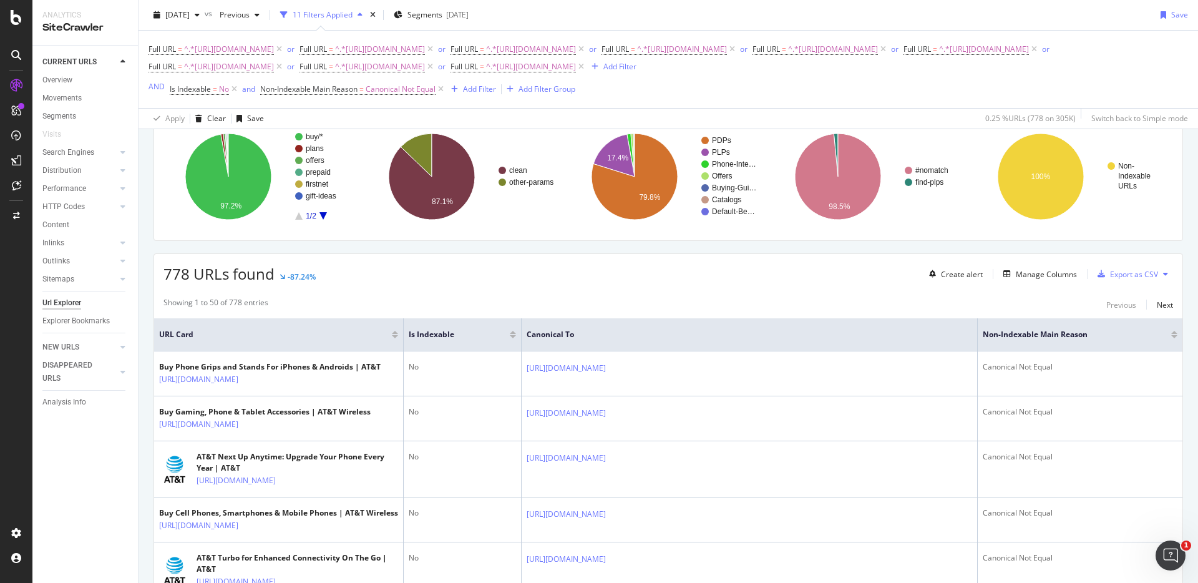
click at [853, 280] on div "778 URLs found -87.24% Create alert Manage Columns Export as CSV" at bounding box center [668, 269] width 1028 height 31
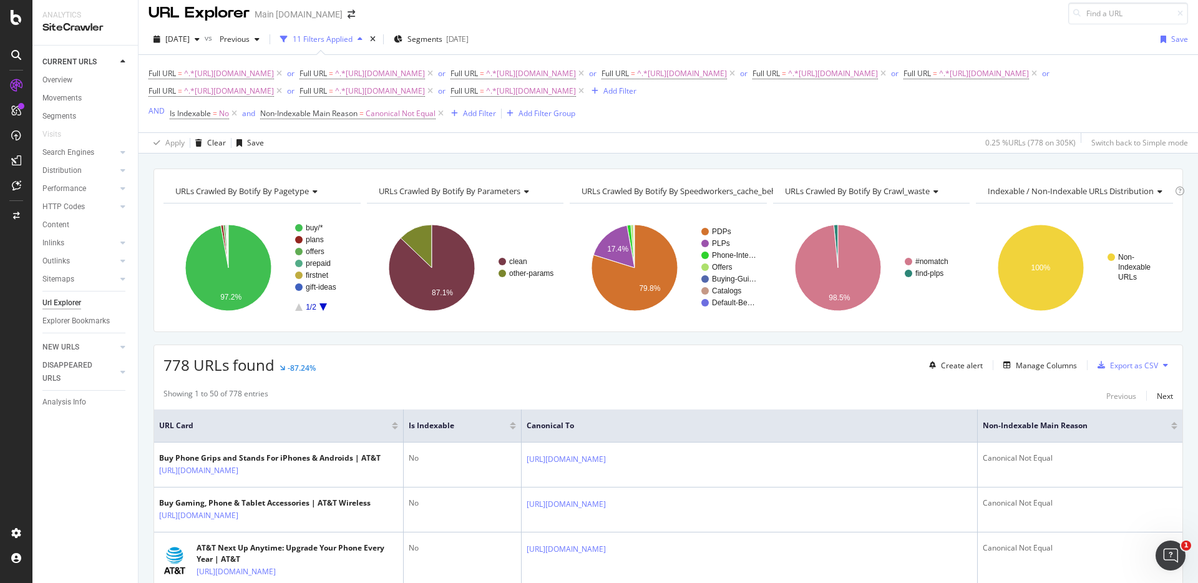
scroll to position [0, 0]
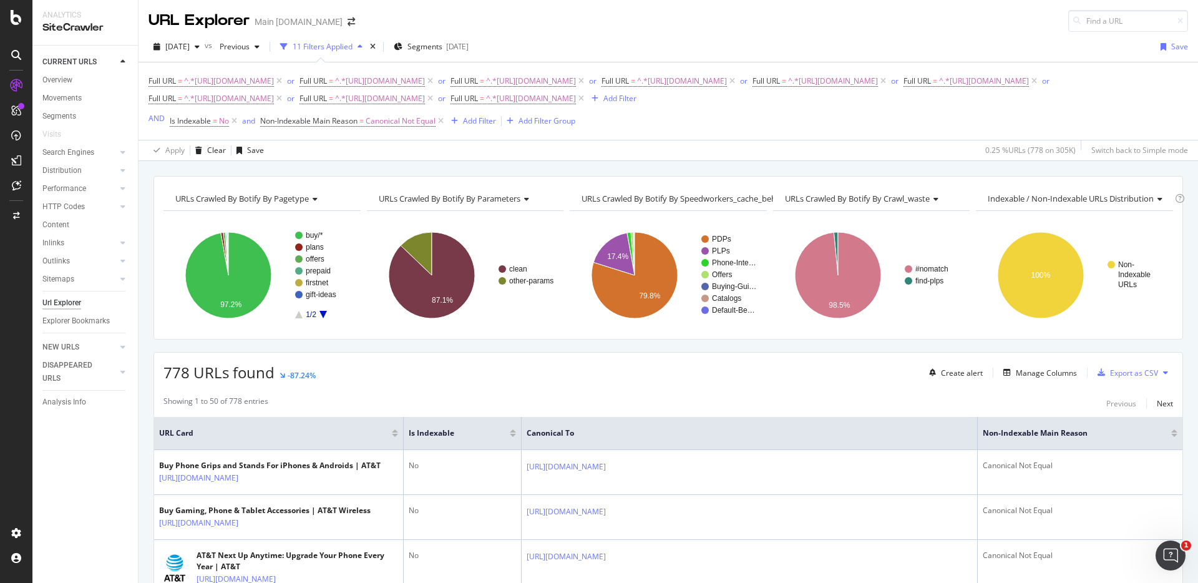
click at [1051, 372] on div "Manage Columns" at bounding box center [1046, 372] width 61 height 11
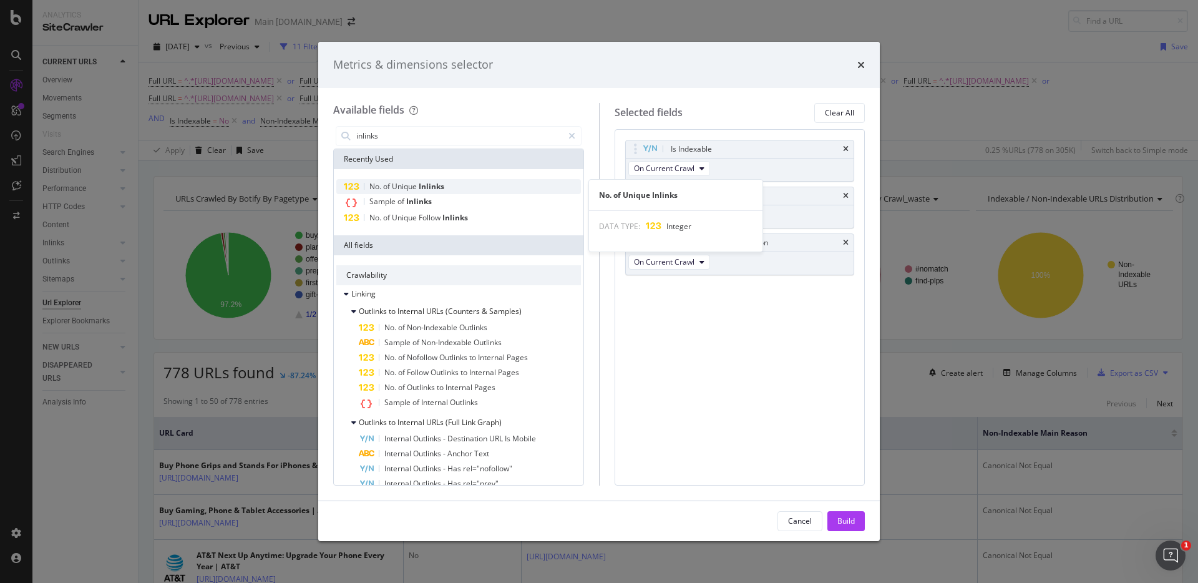
type input "inlinks"
click at [464, 184] on div "No. of Unique Inlinks" at bounding box center [458, 186] width 245 height 15
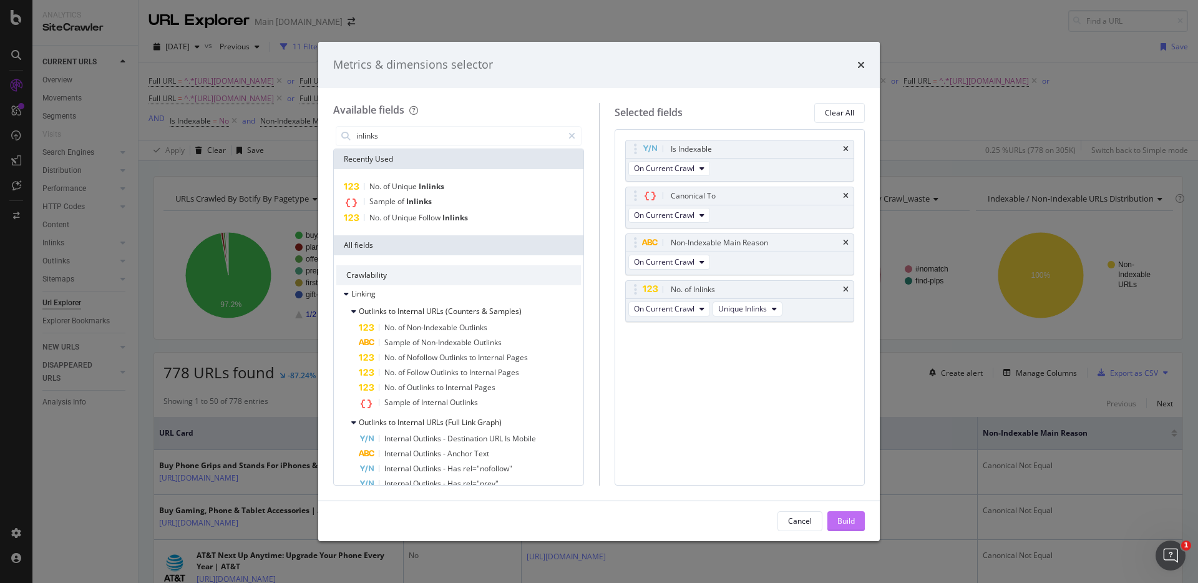
click at [848, 517] on div "Build" at bounding box center [845, 520] width 17 height 11
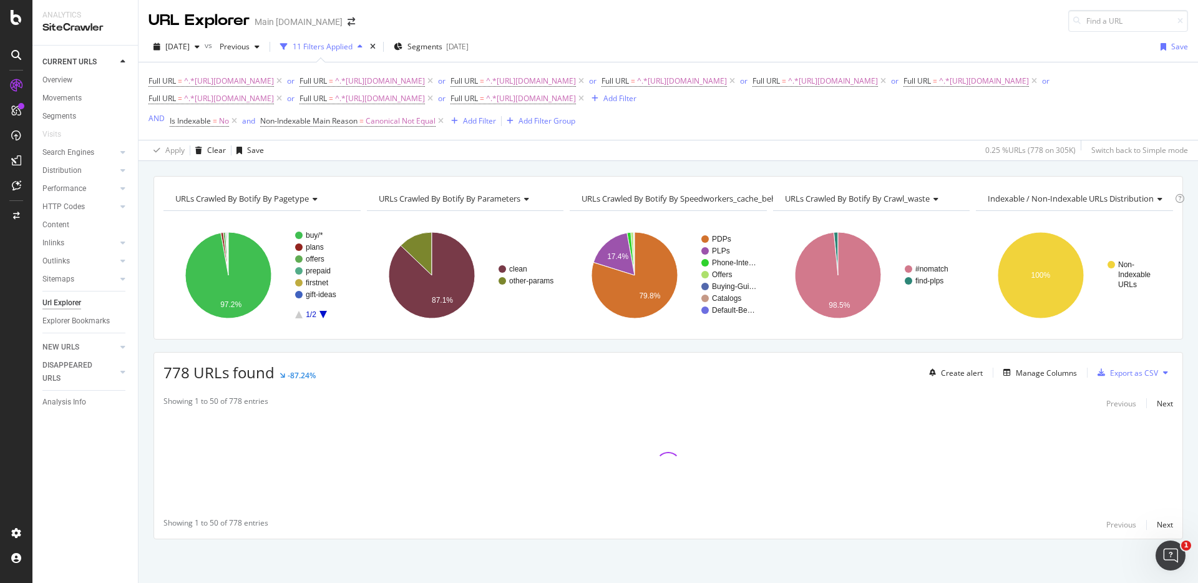
click at [800, 169] on div "URLs Crawled By Botify By pagetype Chart (by Value) Table Expand Export as CSV …" at bounding box center [667, 176] width 1059 height 30
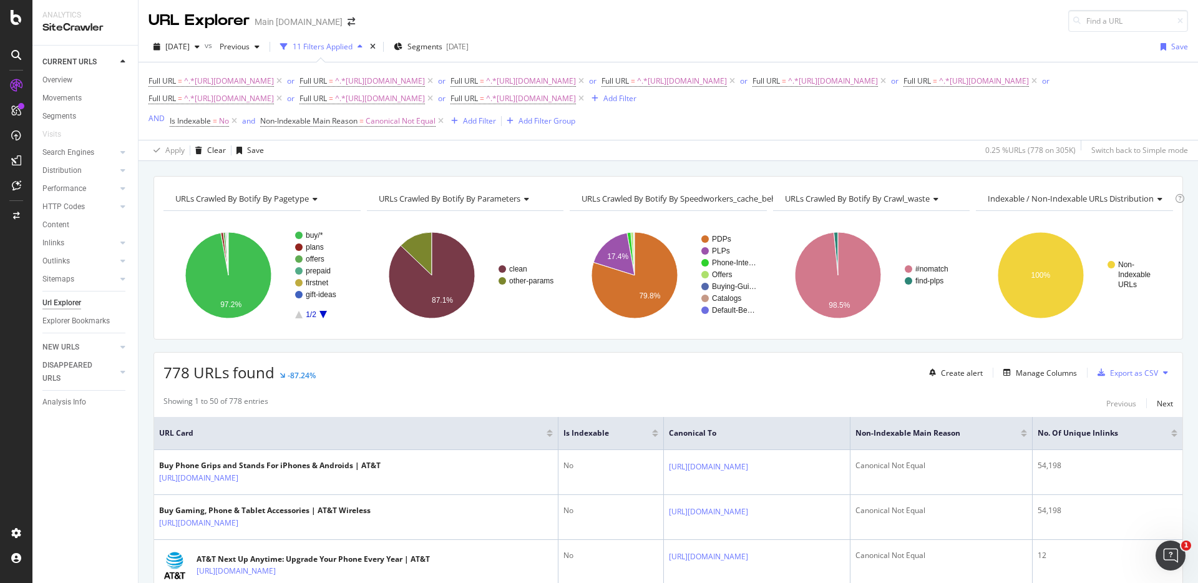
click at [827, 168] on div "URLs Crawled By Botify By pagetype Chart (by Value) Table Expand Export as CSV …" at bounding box center [667, 176] width 1059 height 30
click at [770, 165] on div "URLs Crawled By Botify By pagetype Chart (by Value) Table Expand Export as CSV …" at bounding box center [667, 176] width 1059 height 30
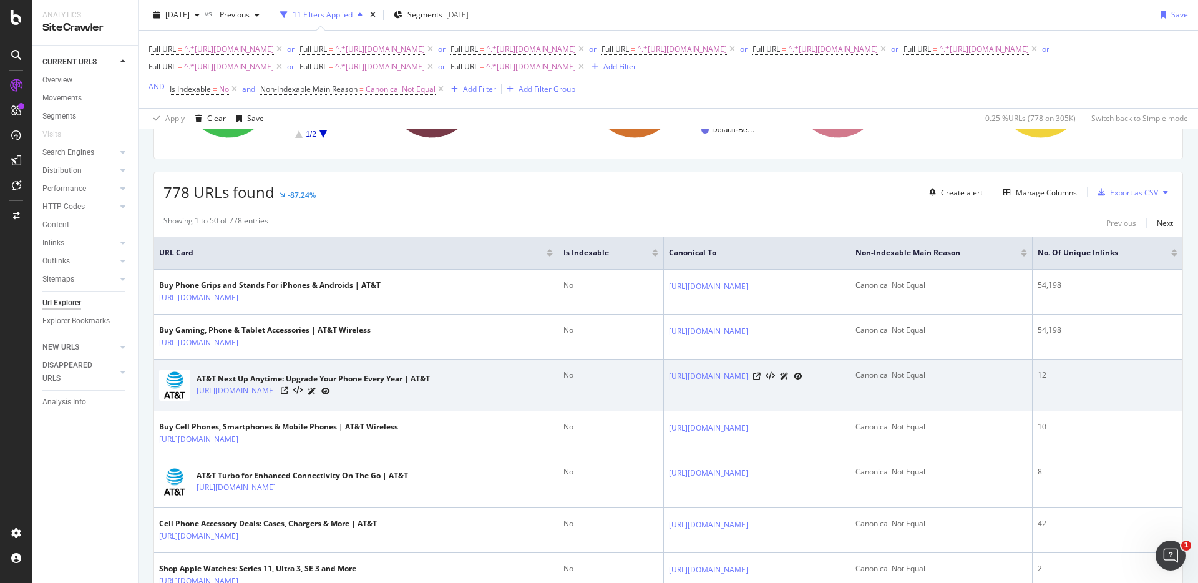
scroll to position [123, 0]
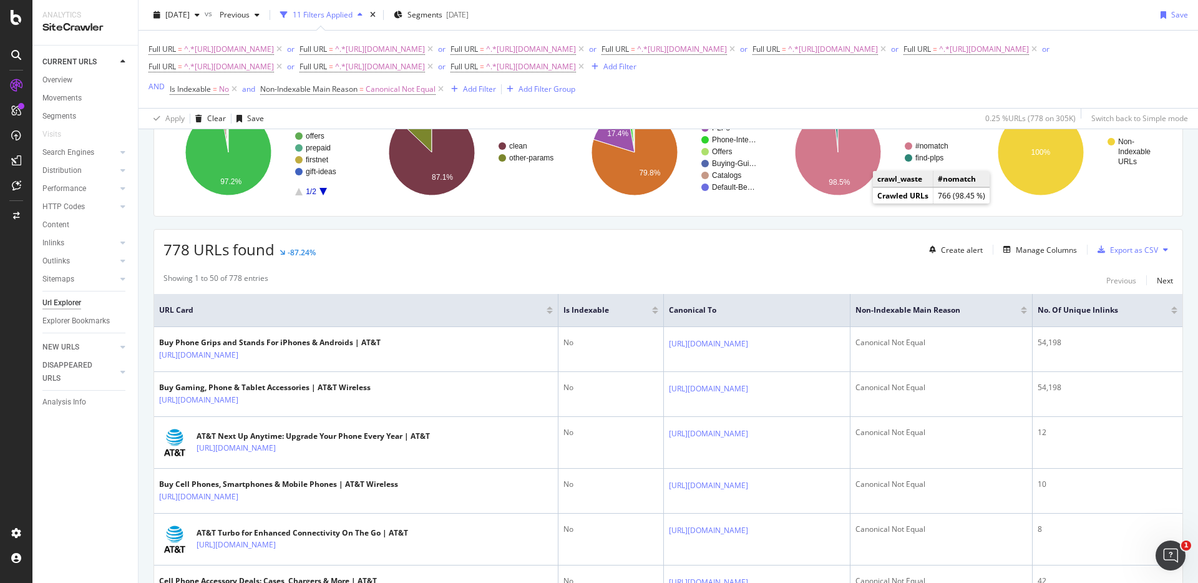
click at [873, 236] on div "778 URLs found -87.24% Create alert Manage Columns Export as CSV" at bounding box center [668, 245] width 1028 height 31
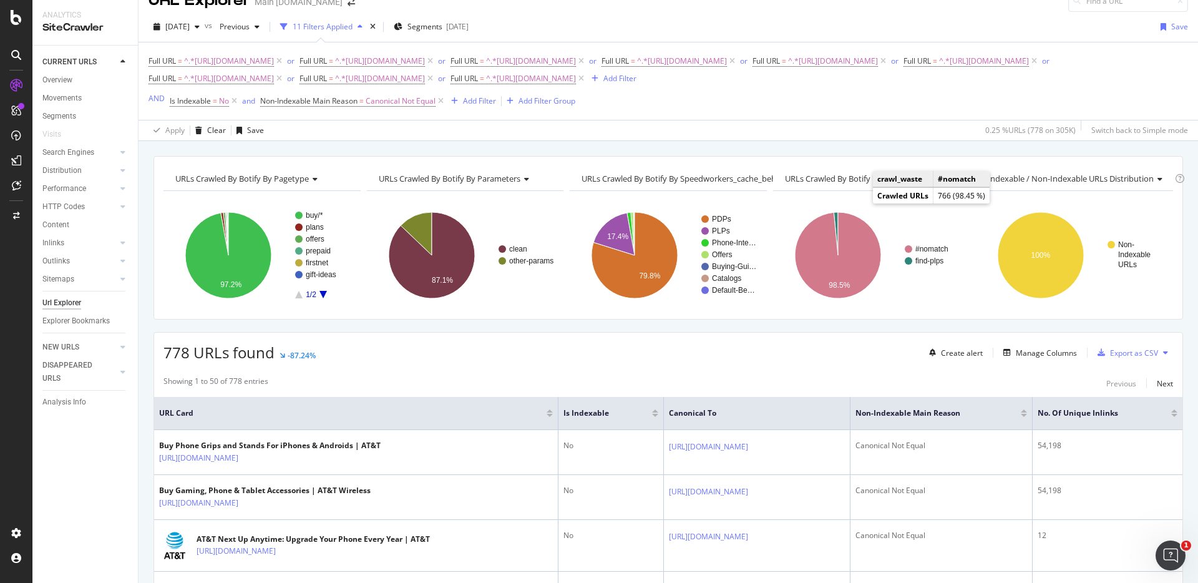
scroll to position [0, 0]
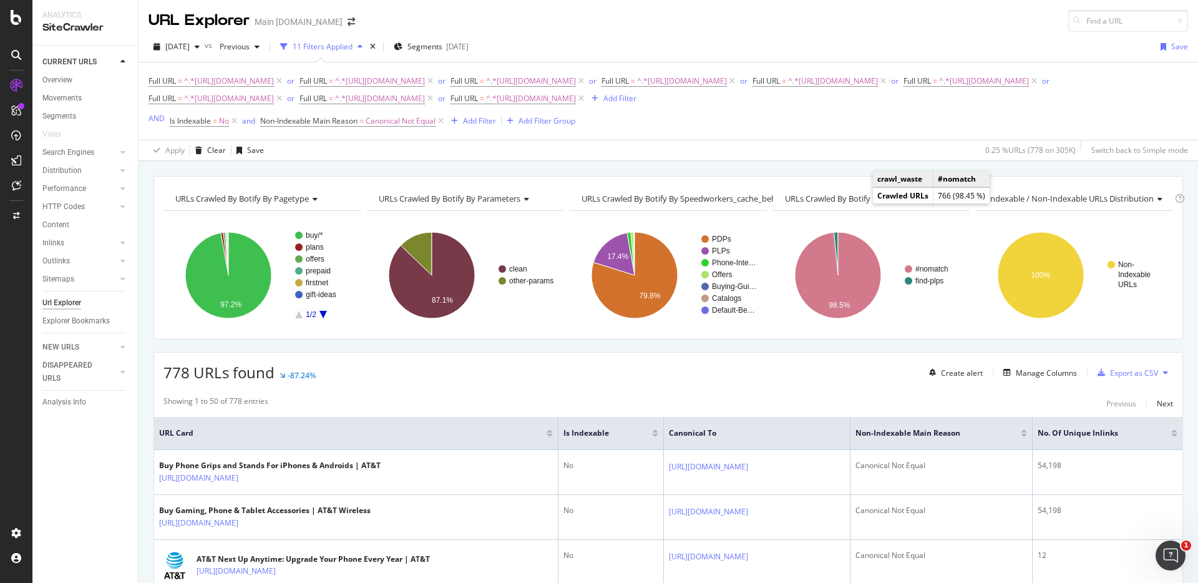
click at [1027, 165] on div "URLs Crawled By Botify By pagetype Chart (by Value) Table Expand Export as CSV …" at bounding box center [667, 176] width 1059 height 30
click at [1031, 166] on div "URLs Crawled By Botify By pagetype Chart (by Value) Table Expand Export as CSV …" at bounding box center [667, 176] width 1059 height 30
click at [1074, 124] on div "Full URL = ^.*[URL][DOMAIN_NAME] or Full URL = ^.*[URL][DOMAIN_NAME] or Full UR…" at bounding box center [667, 100] width 1039 height 57
click at [702, 166] on div "URLs Crawled By Botify By pagetype Chart (by Value) Table Expand Export as CSV …" at bounding box center [667, 176] width 1059 height 30
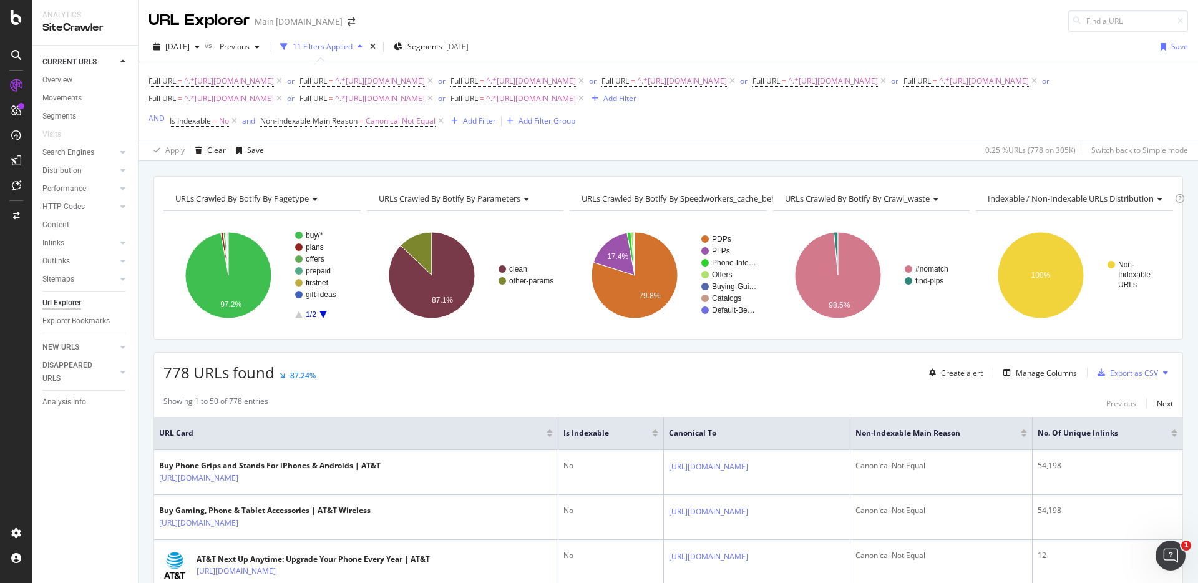
click at [1072, 165] on div "URLs Crawled By Botify By pagetype Chart (by Value) Table Expand Export as CSV …" at bounding box center [667, 176] width 1059 height 30
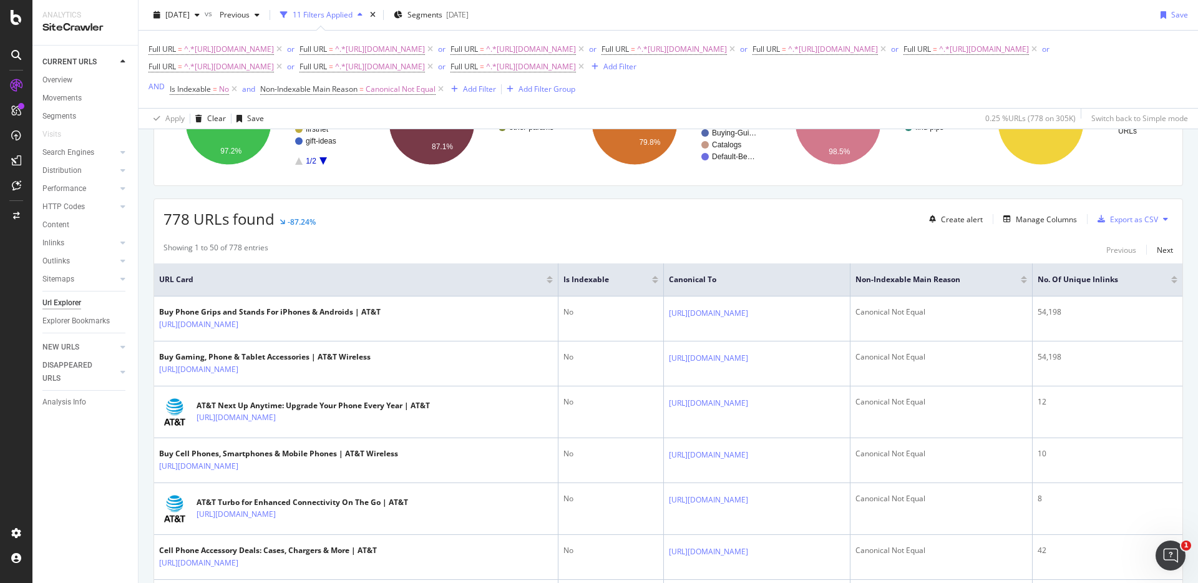
scroll to position [160, 0]
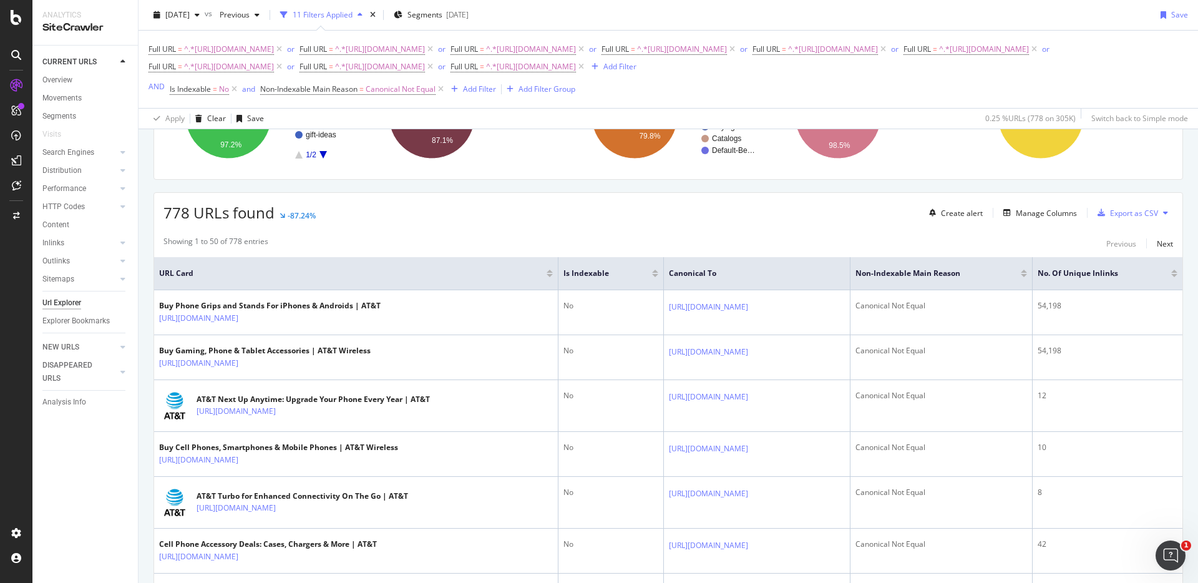
click at [676, 216] on div "778 URLs found -87.24% Create alert Manage Columns Export as CSV" at bounding box center [668, 208] width 1028 height 31
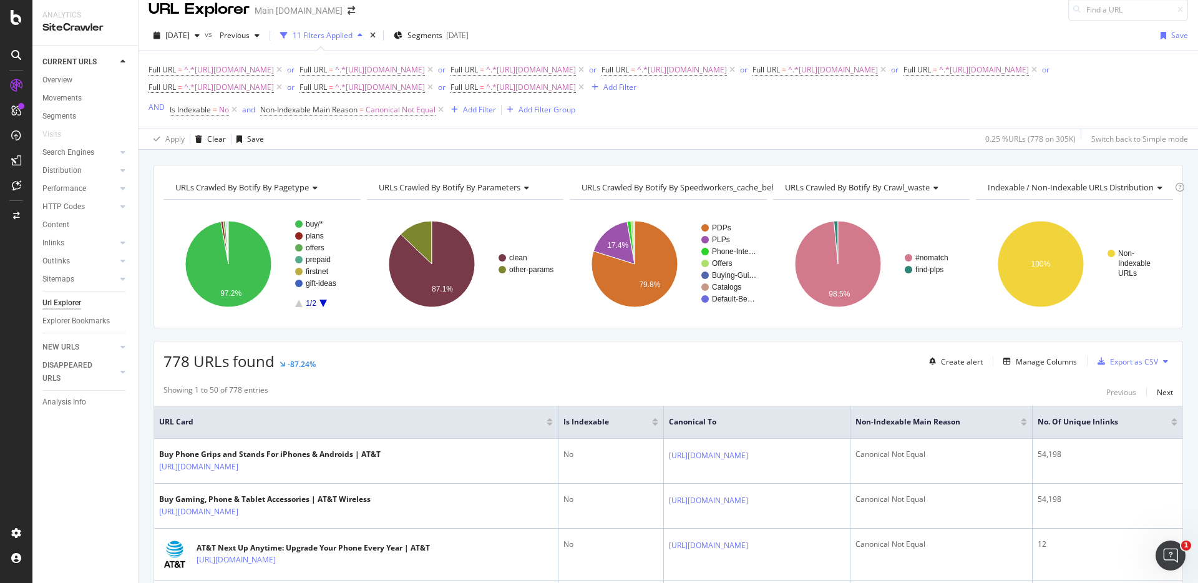
scroll to position [0, 0]
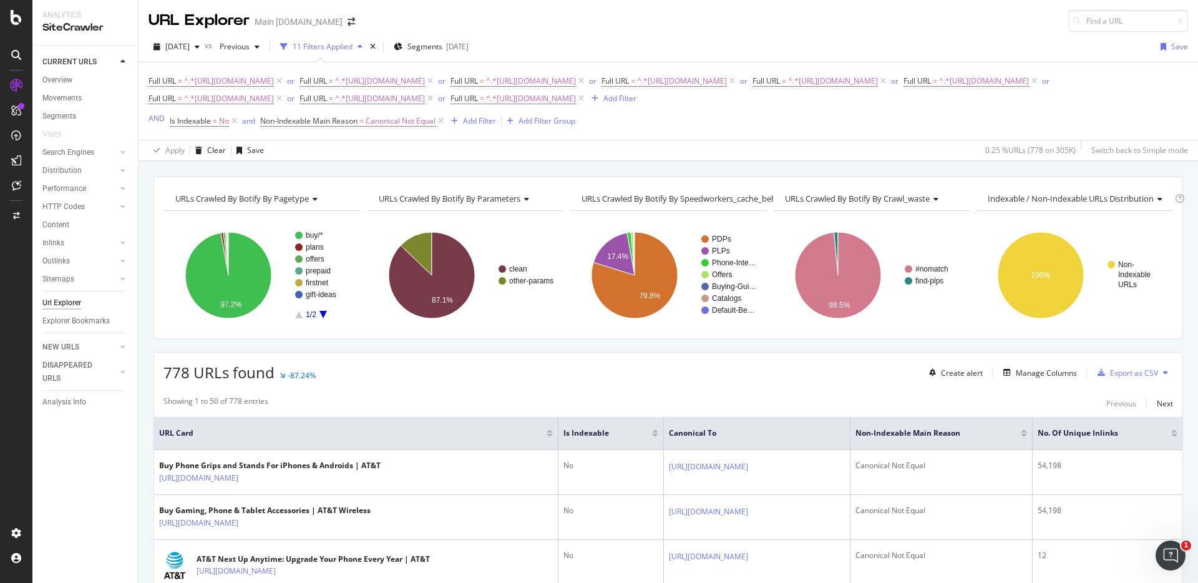
click at [739, 166] on div "URLs Crawled By Botify By pagetype Chart (by Value) Table Expand Export as CSV …" at bounding box center [667, 176] width 1059 height 30
click at [284, 80] on icon at bounding box center [279, 81] width 11 height 12
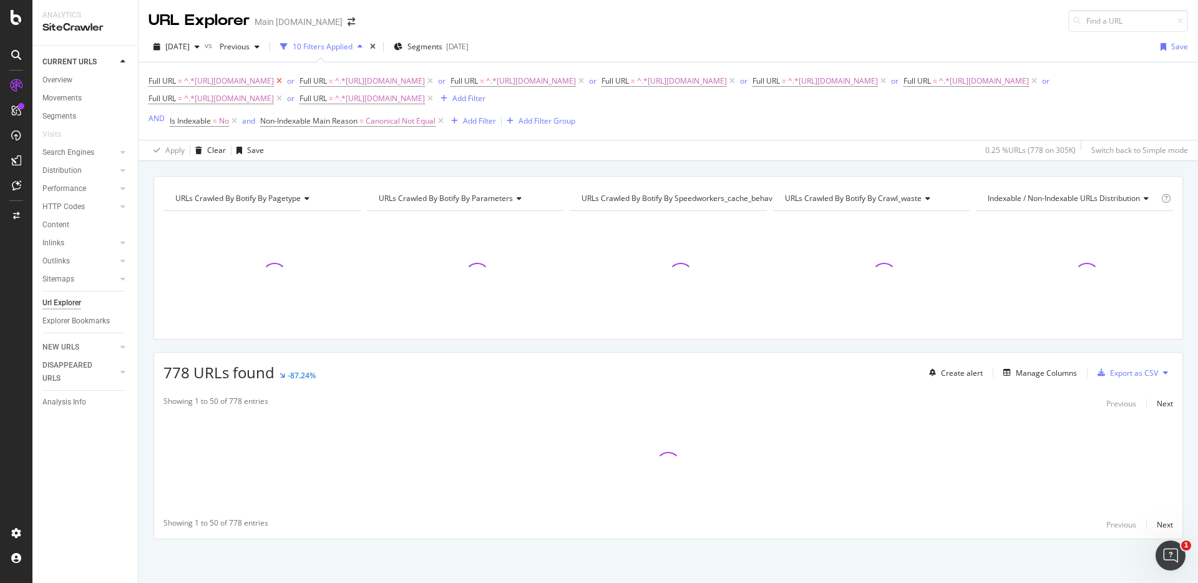
click at [284, 80] on icon at bounding box center [279, 81] width 11 height 12
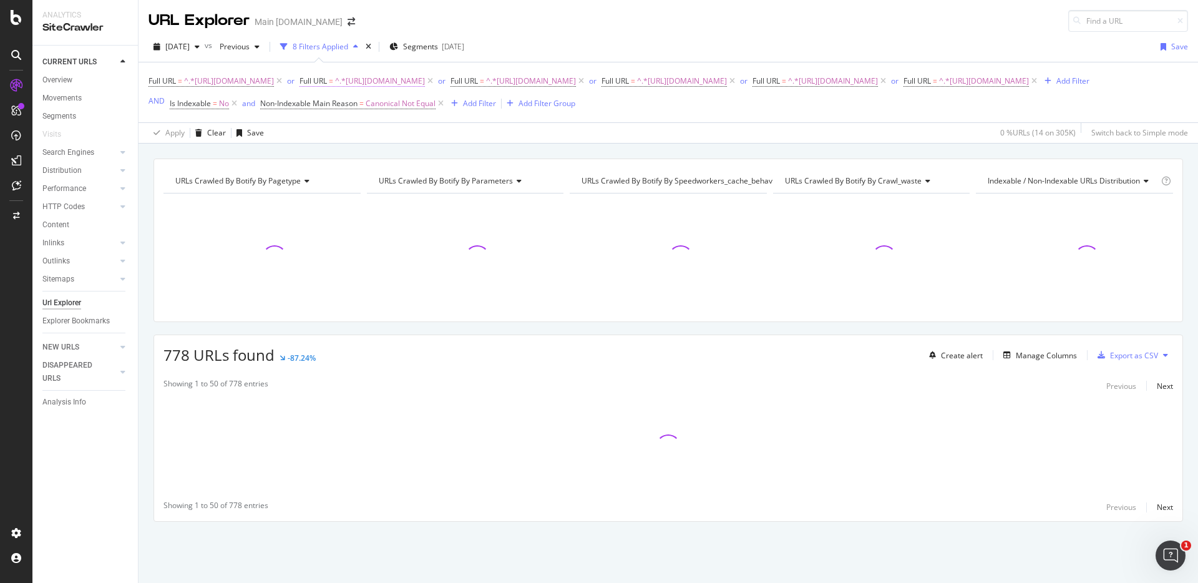
click at [284, 79] on icon at bounding box center [279, 81] width 11 height 12
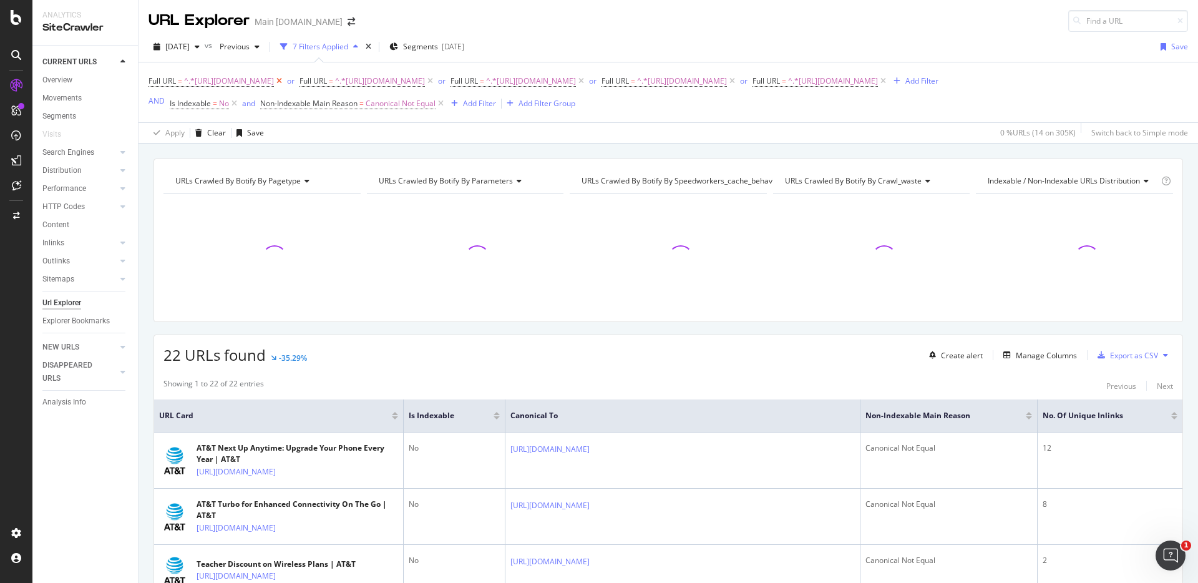
click at [284, 80] on icon at bounding box center [279, 81] width 11 height 12
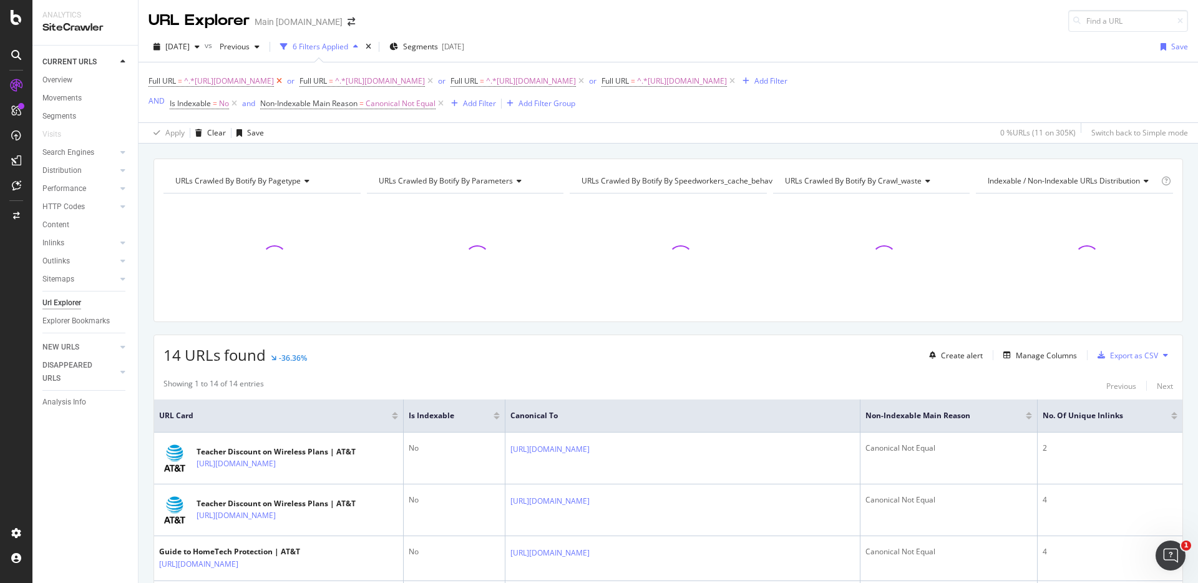
click at [284, 80] on icon at bounding box center [279, 81] width 11 height 12
click at [284, 79] on icon at bounding box center [279, 81] width 11 height 12
click at [284, 80] on icon at bounding box center [279, 81] width 11 height 12
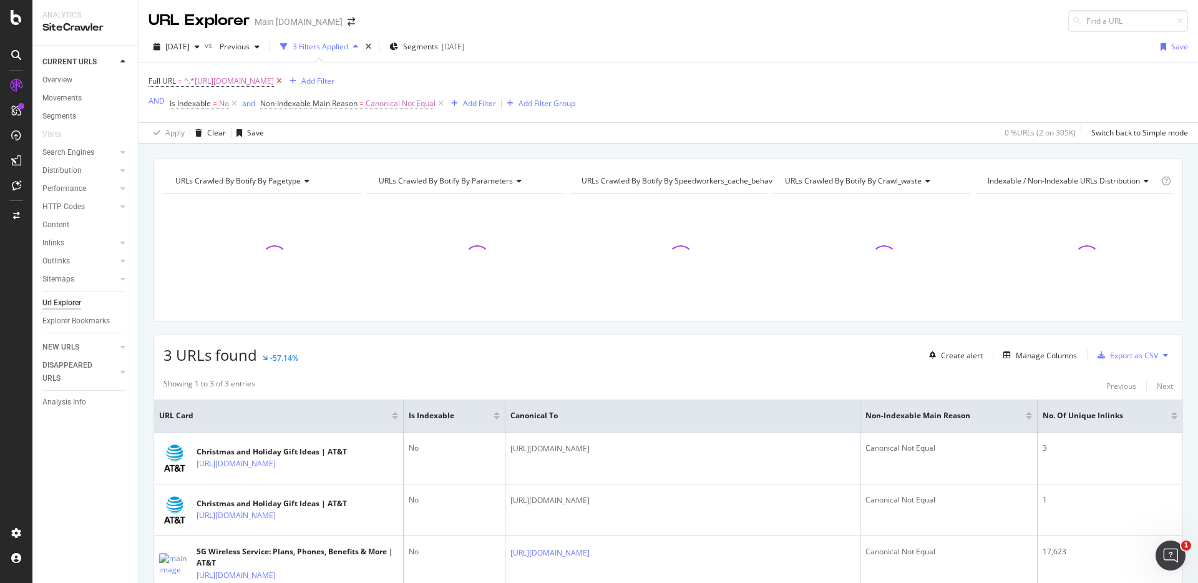
click at [284, 80] on icon at bounding box center [279, 81] width 11 height 12
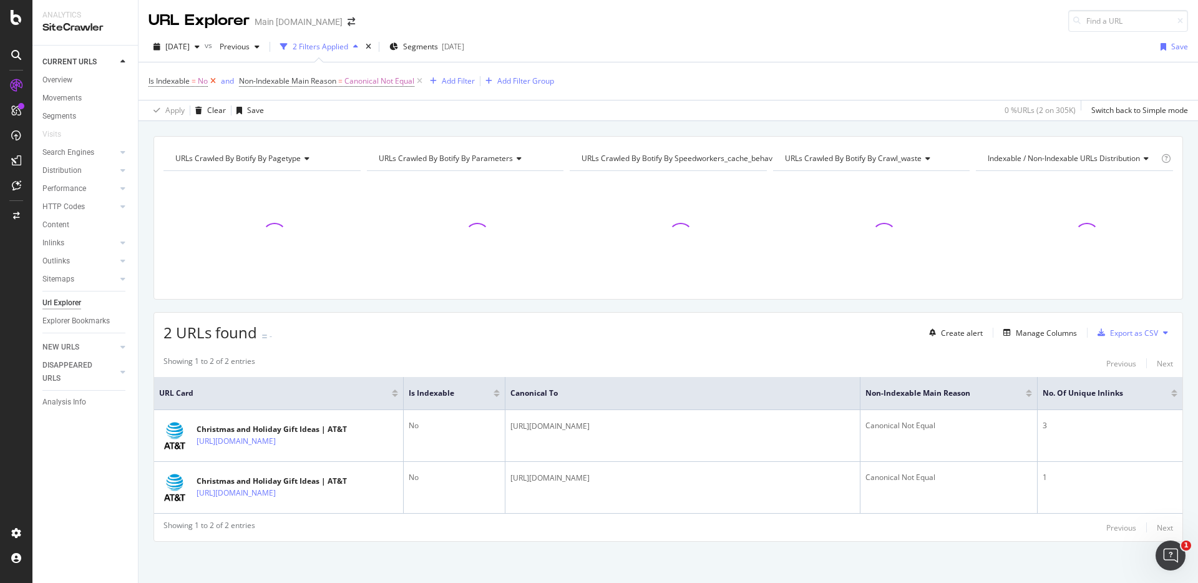
click at [216, 82] on icon at bounding box center [213, 81] width 11 height 12
click at [331, 82] on icon at bounding box center [329, 81] width 11 height 12
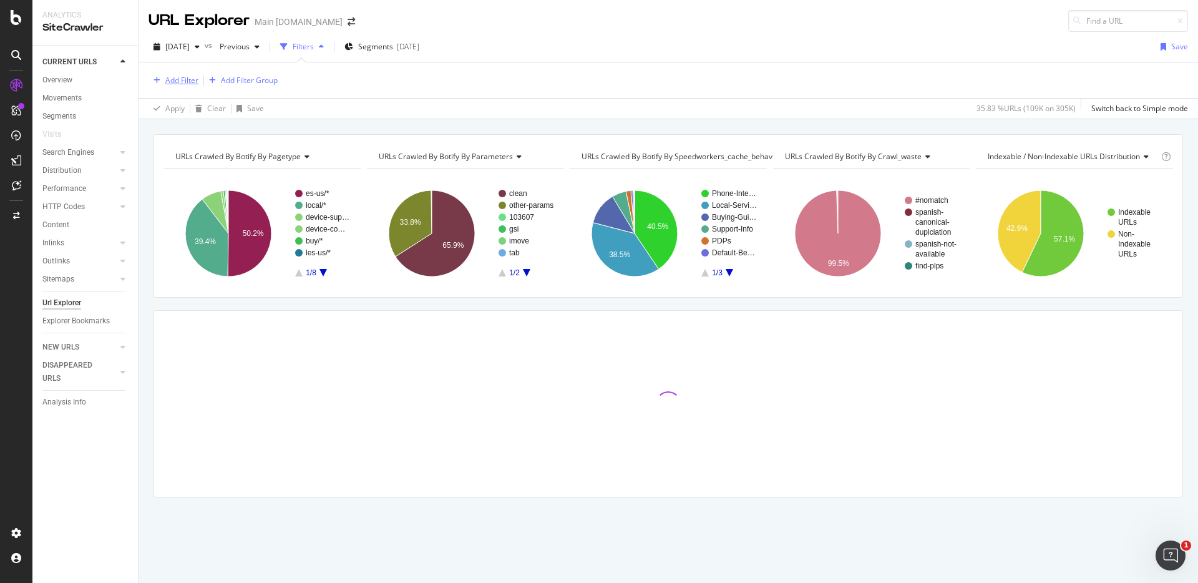
click at [185, 80] on div "Add Filter" at bounding box center [181, 80] width 33 height 11
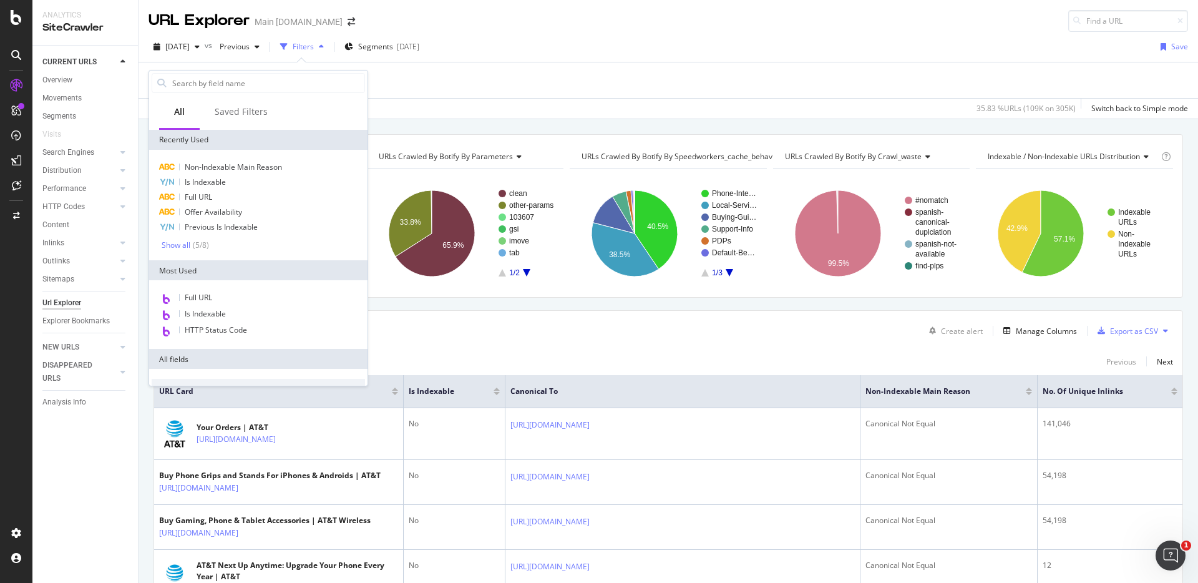
drag, startPoint x: 250, startPoint y: 194, endPoint x: 266, endPoint y: 187, distance: 17.6
click at [249, 194] on div "Full URL" at bounding box center [258, 197] width 213 height 15
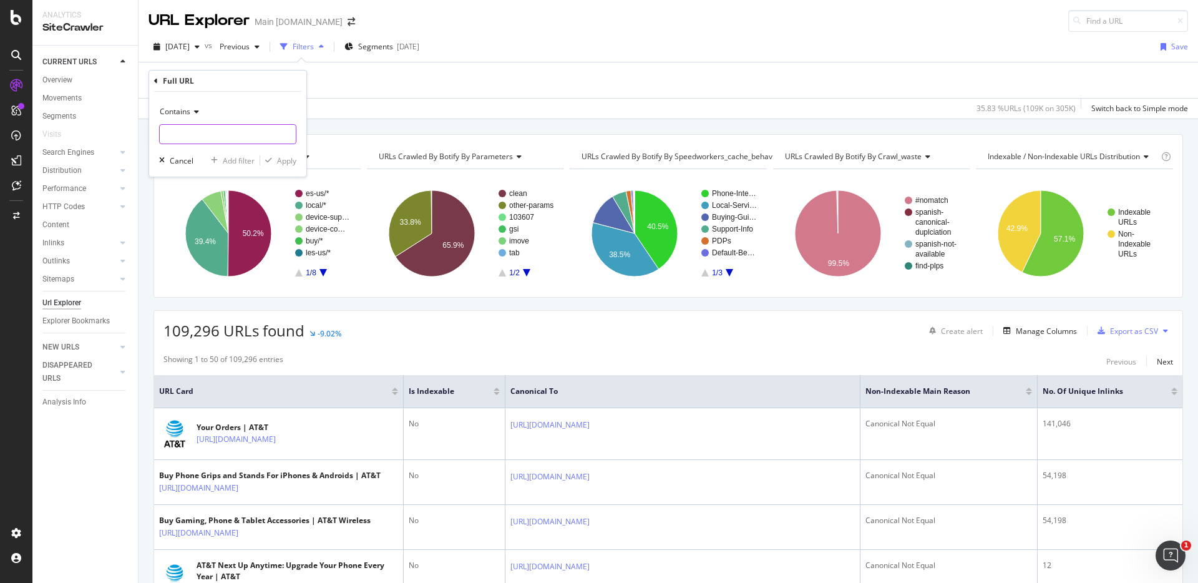
click at [241, 127] on input "text" at bounding box center [228, 134] width 136 height 20
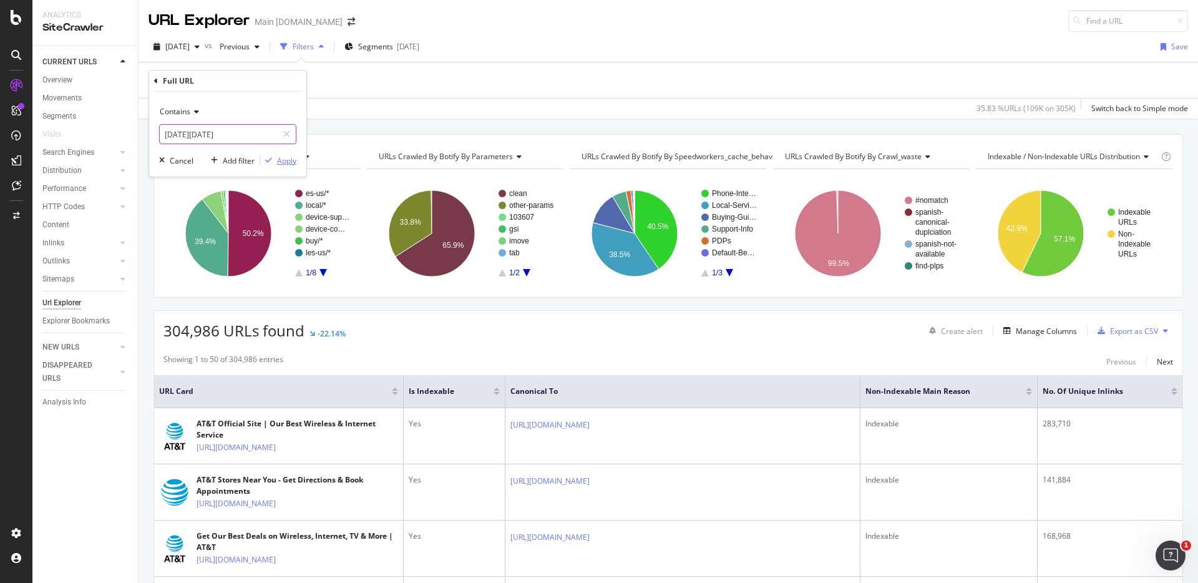
type input "black-friday"
click at [289, 154] on button "Apply" at bounding box center [278, 160] width 36 height 12
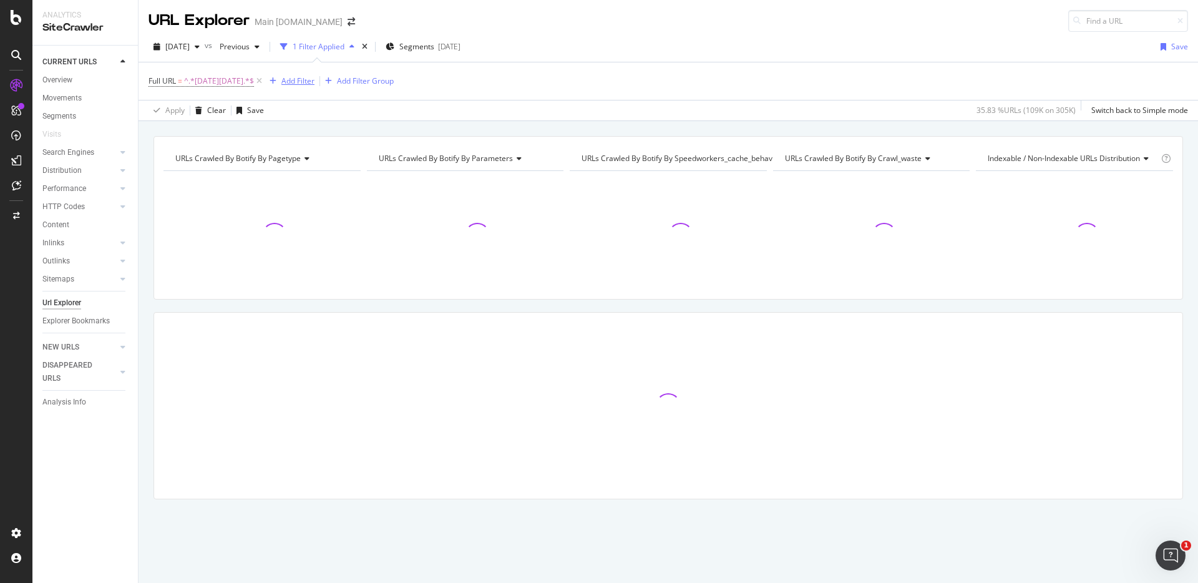
click at [282, 82] on div "Add Filter" at bounding box center [297, 80] width 33 height 11
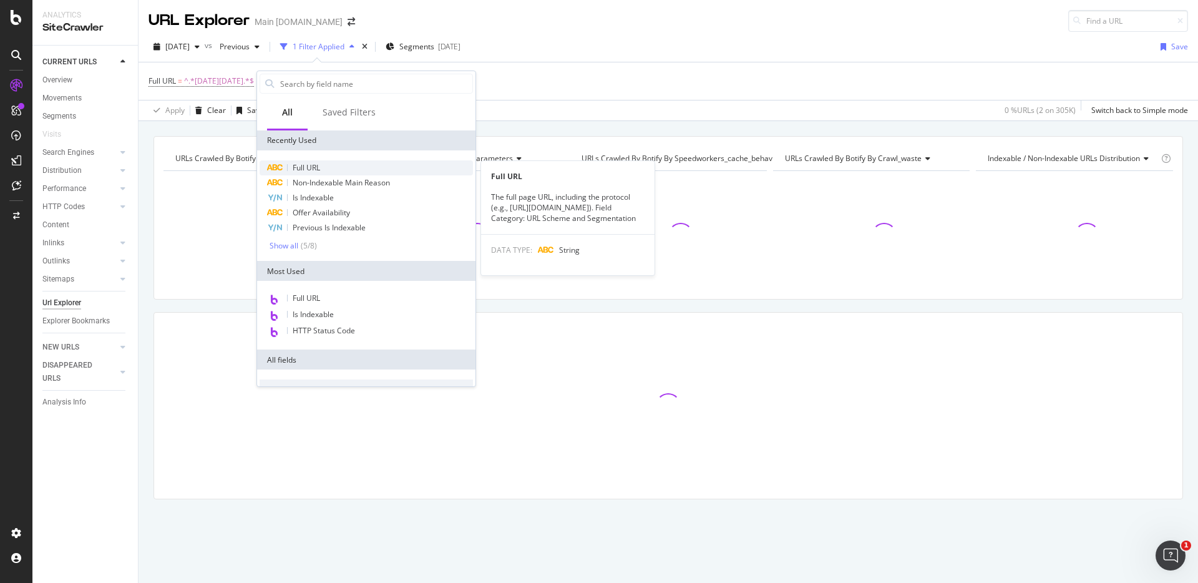
click at [314, 162] on span "Full URL" at bounding box center [306, 167] width 27 height 11
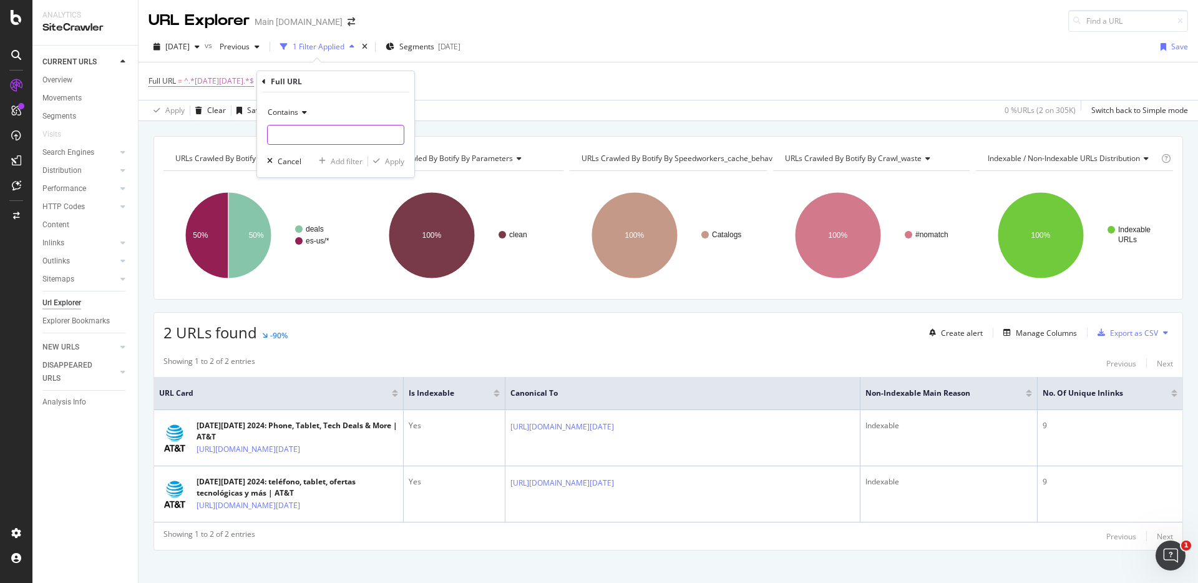
click at [357, 142] on input "text" at bounding box center [336, 135] width 136 height 20
type input "cyber-monday"
click at [398, 163] on div "Apply" at bounding box center [394, 161] width 19 height 11
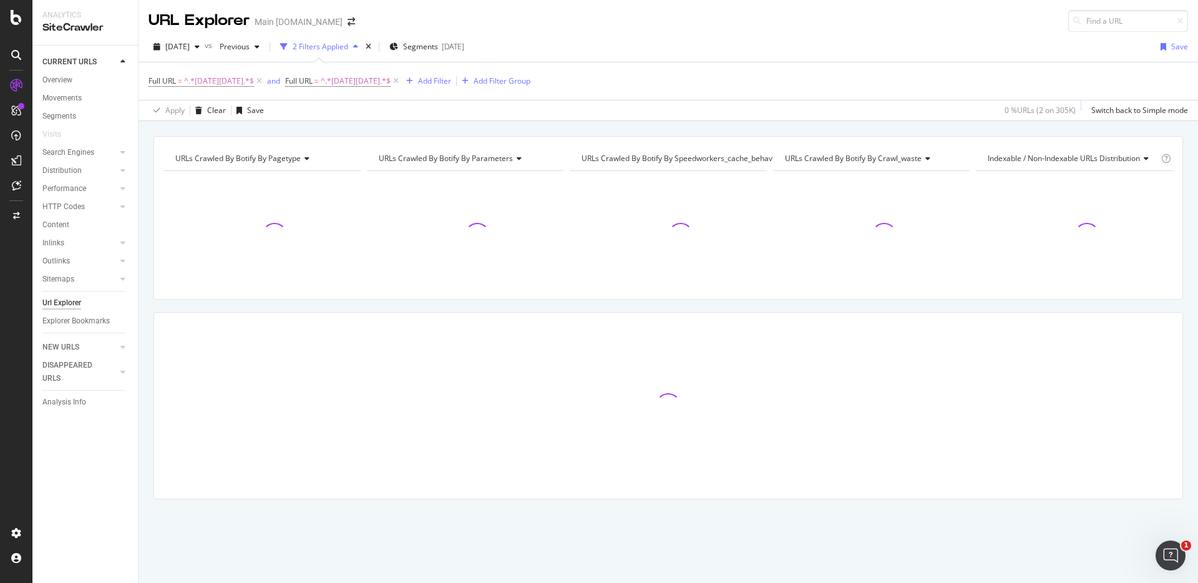
drag, startPoint x: 596, startPoint y: 129, endPoint x: 264, endPoint y: 100, distance: 333.7
click at [586, 128] on div "URLs Crawled By Botify By pagetype Chart (by Value) Table Expand Export as CSV …" at bounding box center [667, 136] width 1059 height 30
click at [267, 80] on div "and" at bounding box center [273, 80] width 13 height 11
click at [732, 128] on div "URLs Crawled By Botify By pagetype Chart (by Value) Table Expand Export as CSV …" at bounding box center [667, 136] width 1059 height 30
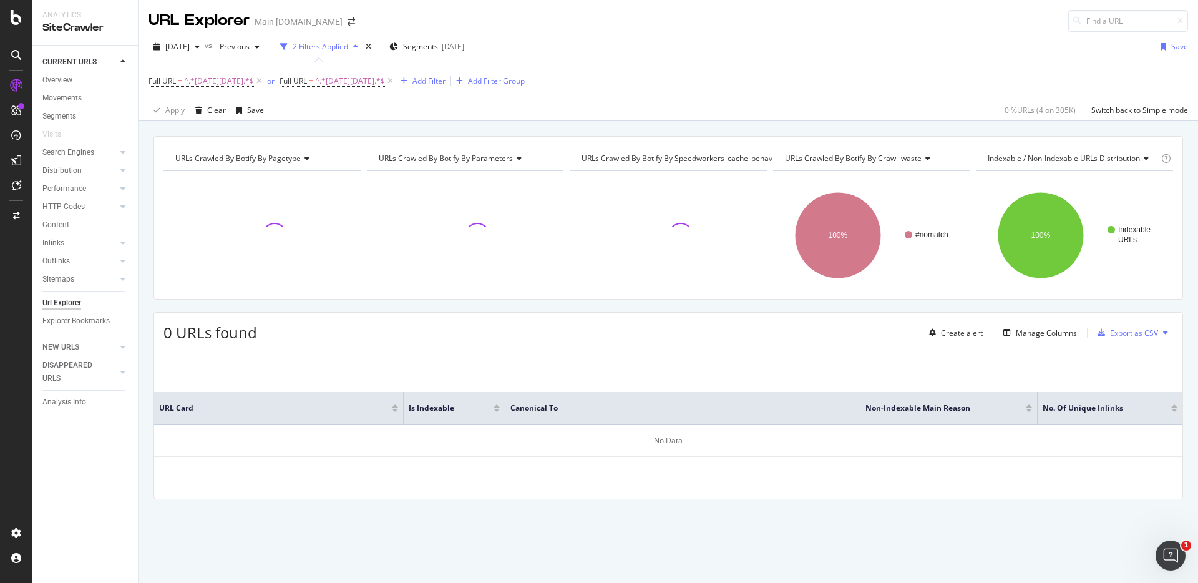
click at [795, 134] on div "URLs Crawled By Botify By pagetype Chart (by Value) Table Expand Export as CSV …" at bounding box center [667, 136] width 1059 height 30
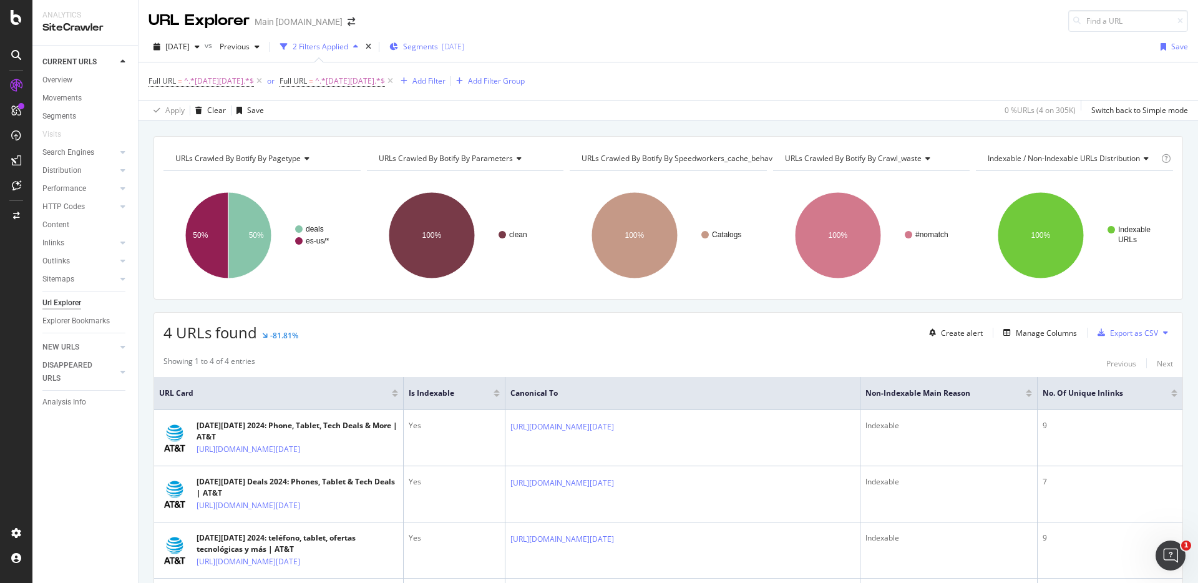
click at [438, 49] on span "Segments" at bounding box center [420, 46] width 35 height 11
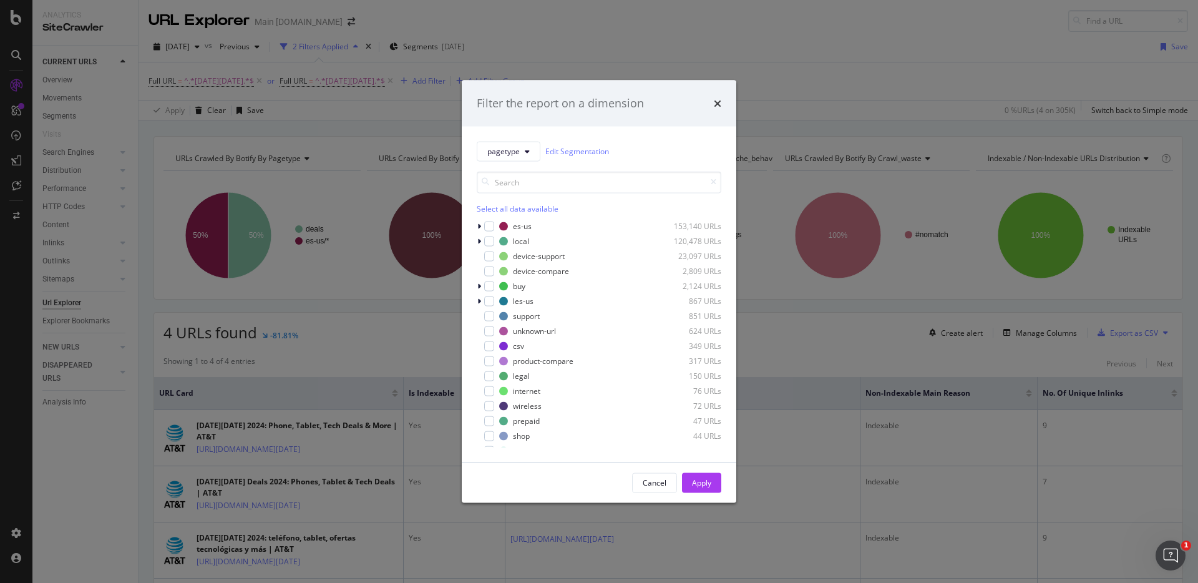
click at [721, 108] on div "times" at bounding box center [717, 103] width 7 height 16
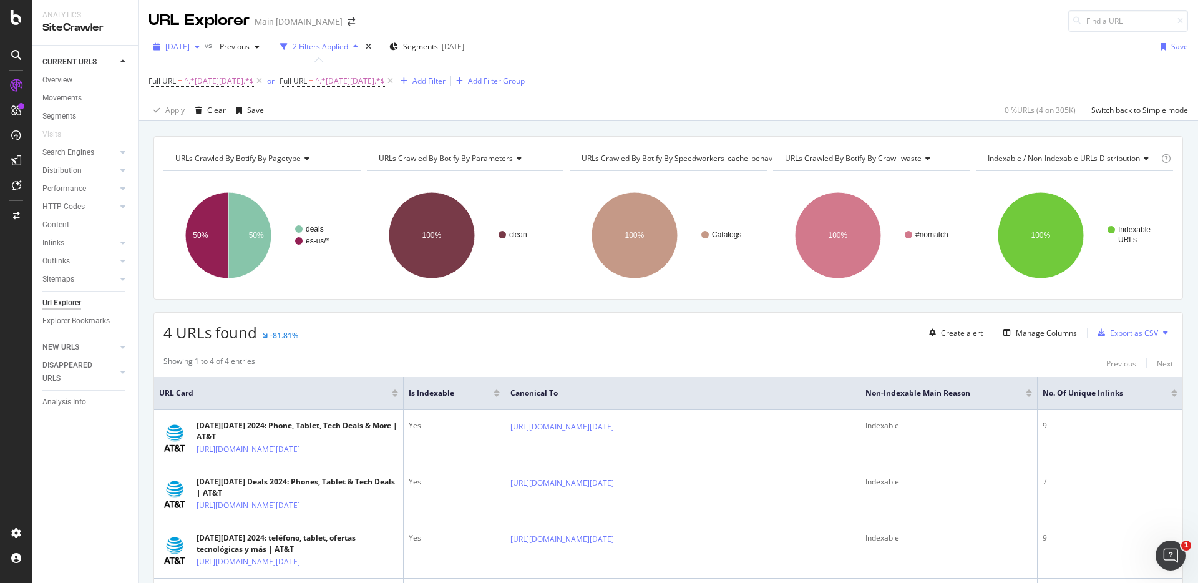
click at [190, 46] on span "[DATE]" at bounding box center [177, 46] width 24 height 11
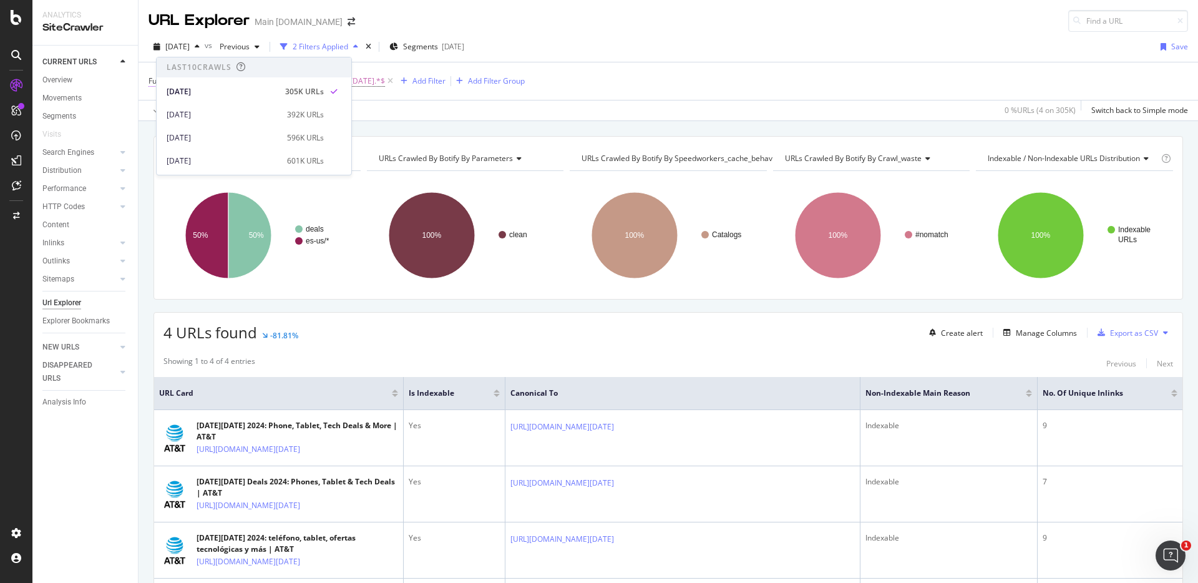
click at [220, 87] on div "[DATE]" at bounding box center [222, 91] width 111 height 11
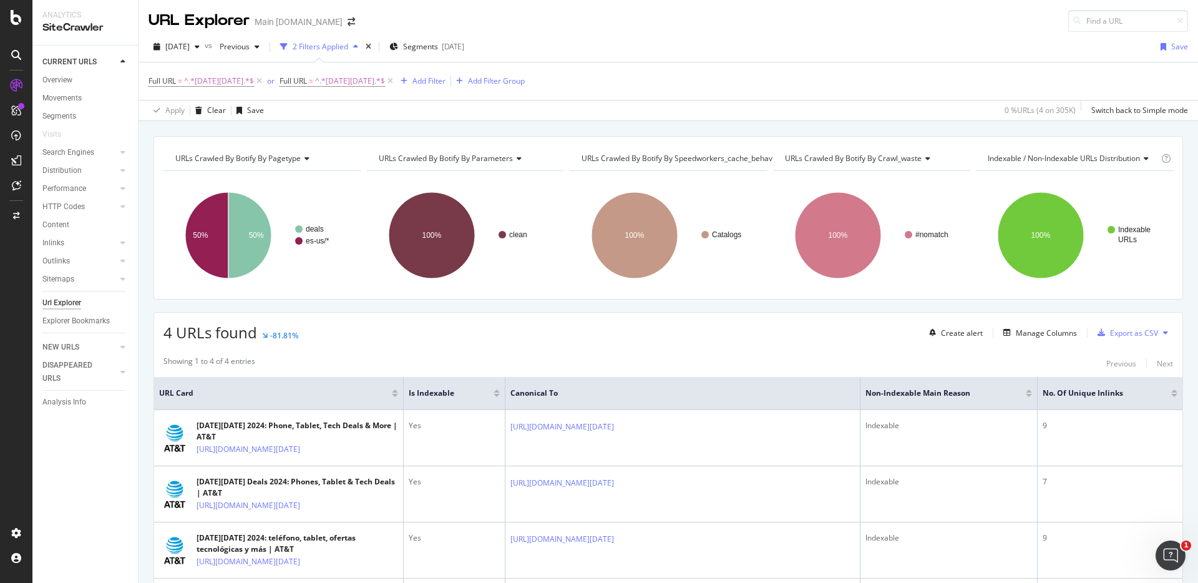
click at [950, 126] on div "URLs Crawled By Botify By pagetype Chart (by Value) Table Expand Export as CSV …" at bounding box center [667, 136] width 1059 height 30
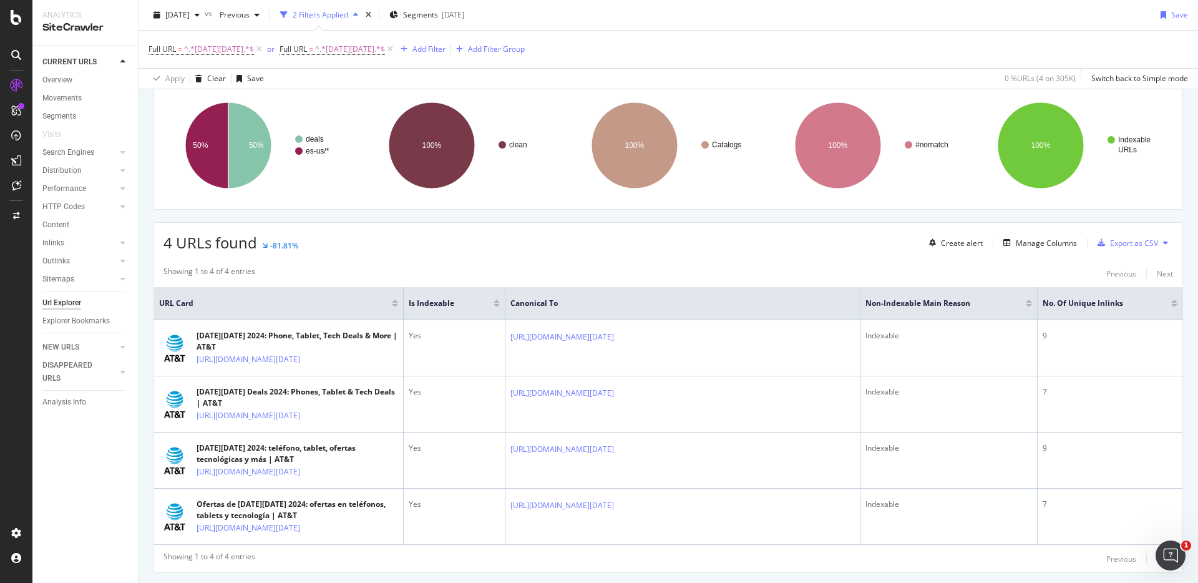
scroll to position [100, 0]
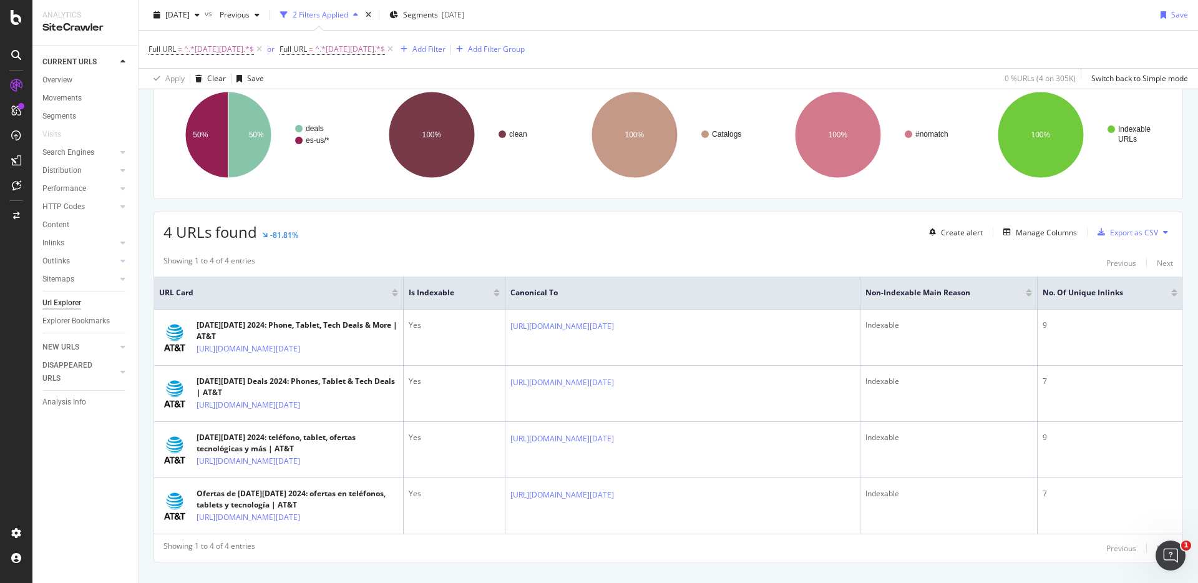
click at [694, 250] on div "Showing 1 to 4 of 4 entries Previous Next URL Card Is Indexable Canonical To No…" at bounding box center [668, 405] width 1028 height 313
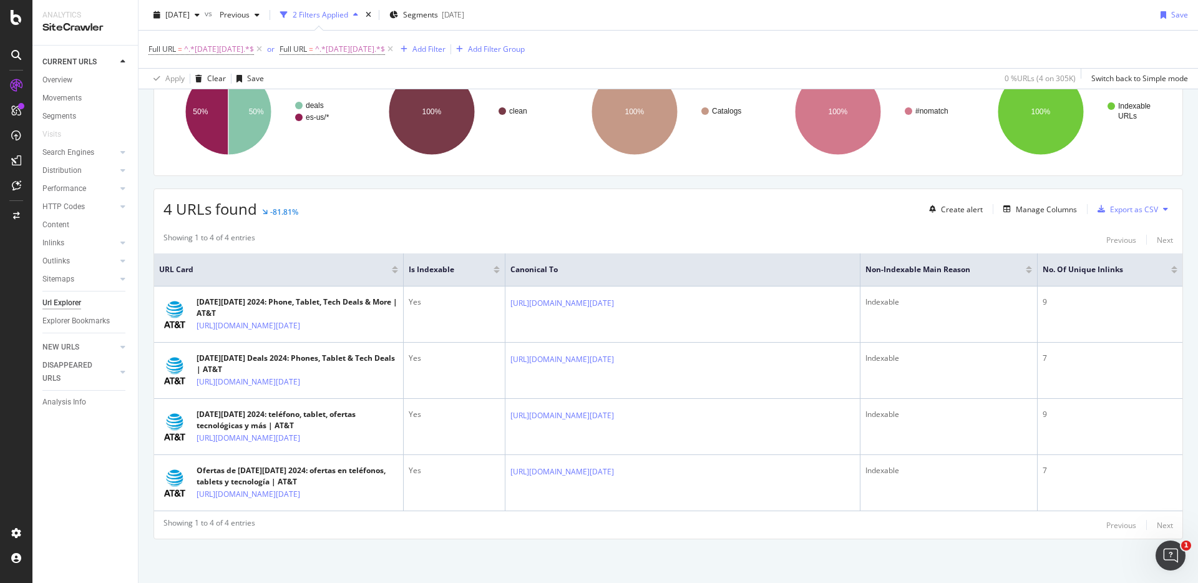
scroll to position [0, 0]
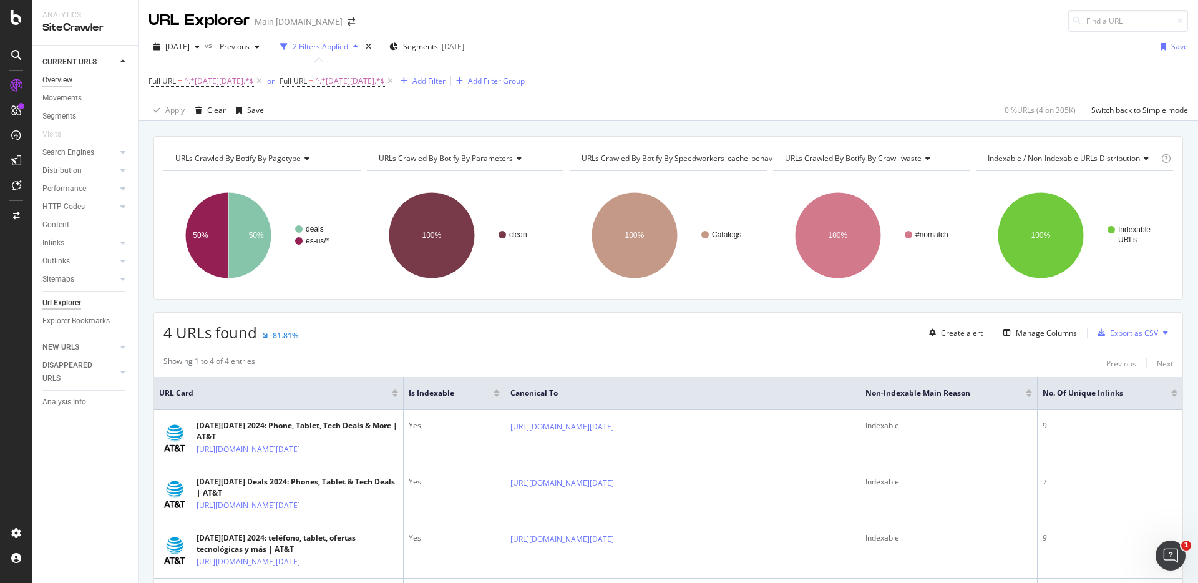
click at [67, 82] on div "Overview" at bounding box center [57, 80] width 30 height 13
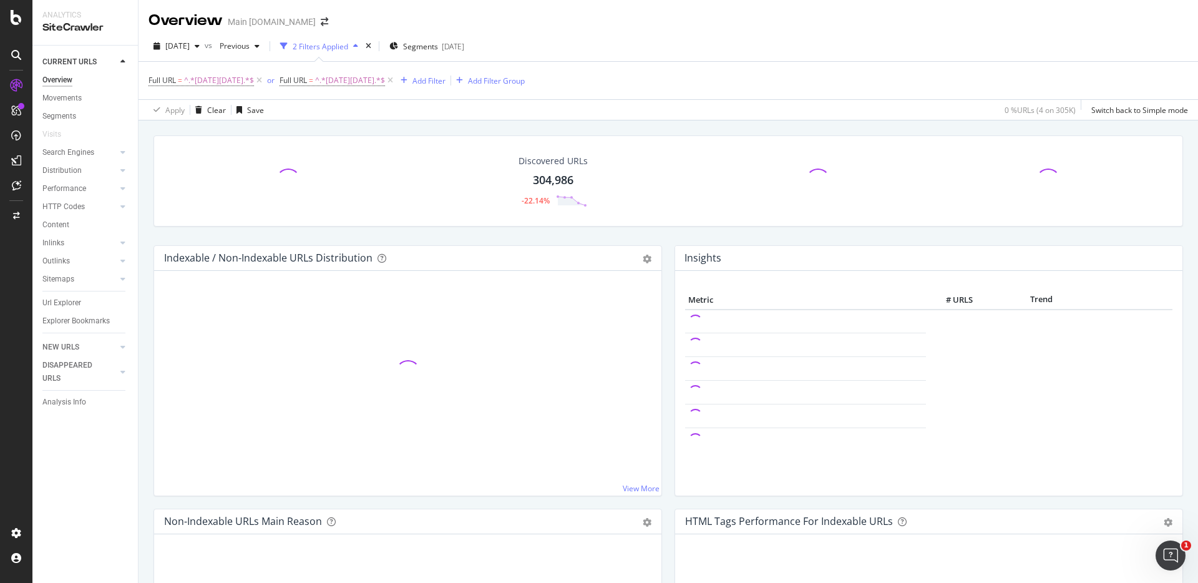
click at [565, 185] on div "304,986" at bounding box center [553, 180] width 41 height 16
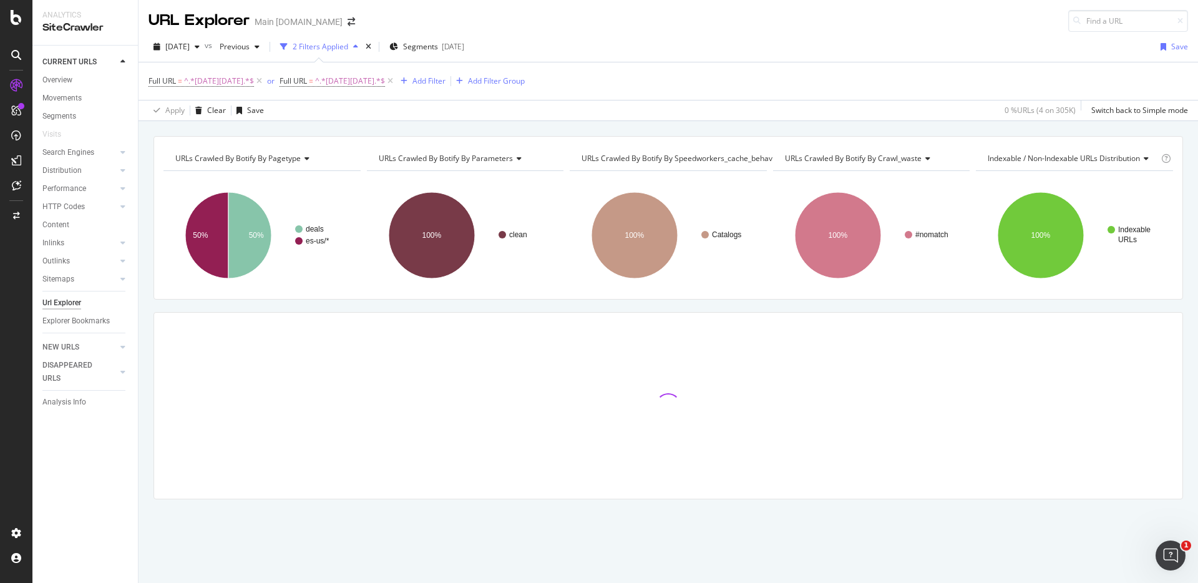
click at [574, 129] on div "URLs Crawled By Botify By pagetype Chart (by Value) Table Expand Export as CSV …" at bounding box center [667, 136] width 1059 height 30
click at [712, 127] on div "URLs Crawled By Botify By pagetype Chart (by Value) Table Expand Export as CSV …" at bounding box center [667, 136] width 1059 height 30
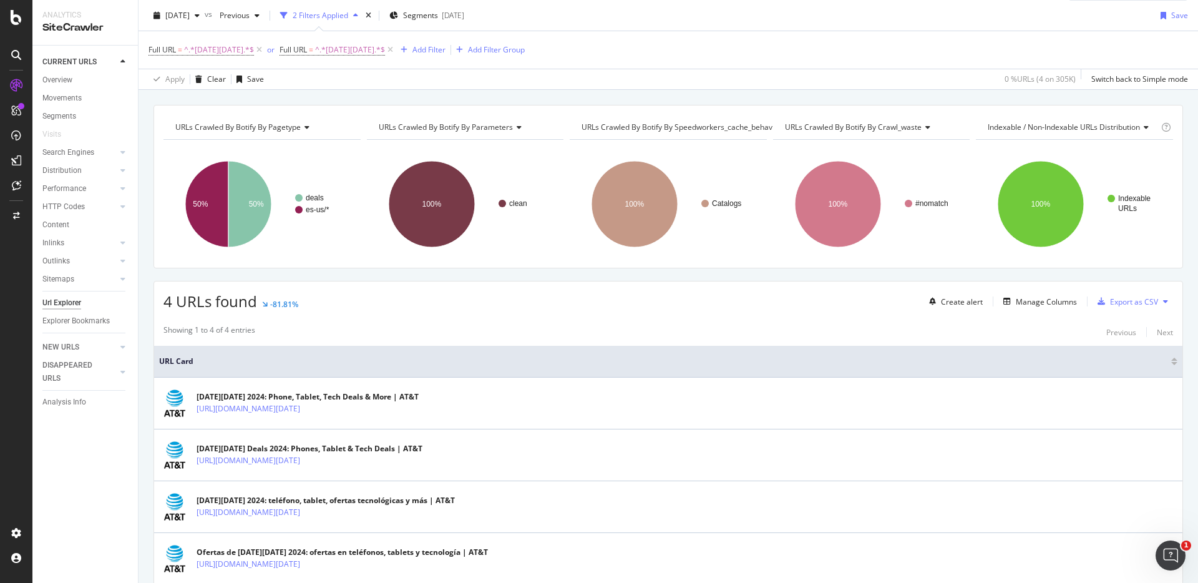
scroll to position [105, 0]
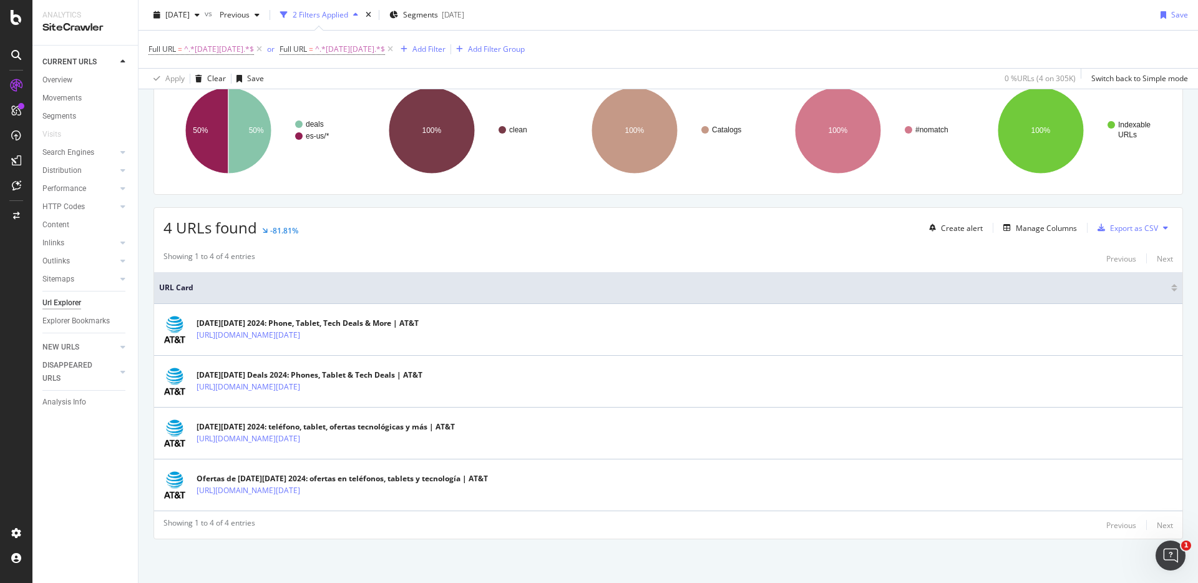
click at [728, 237] on div "4 URLs found -81.81% Create alert Manage Columns Export as CSV" at bounding box center [668, 223] width 1028 height 31
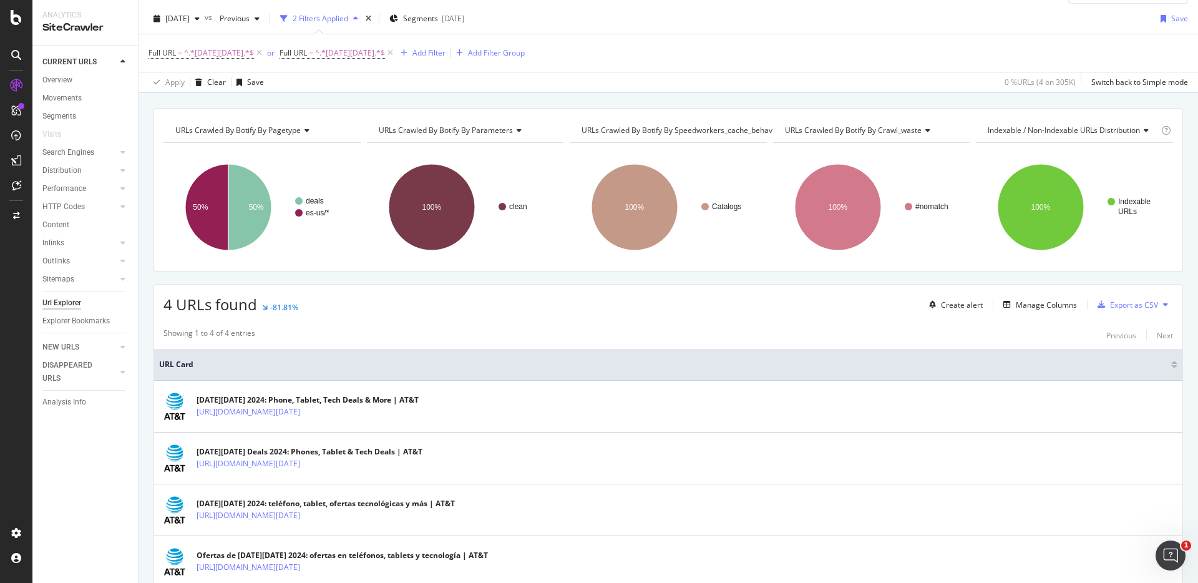
scroll to position [0, 0]
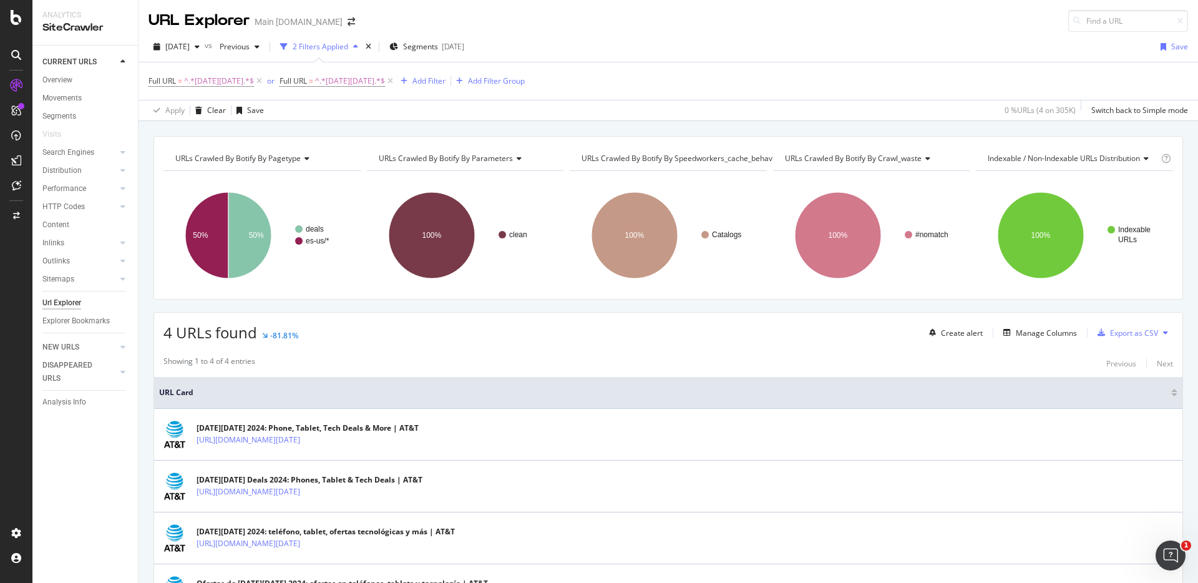
click at [348, 48] on div "2 Filters Applied" at bounding box center [321, 46] width 56 height 11
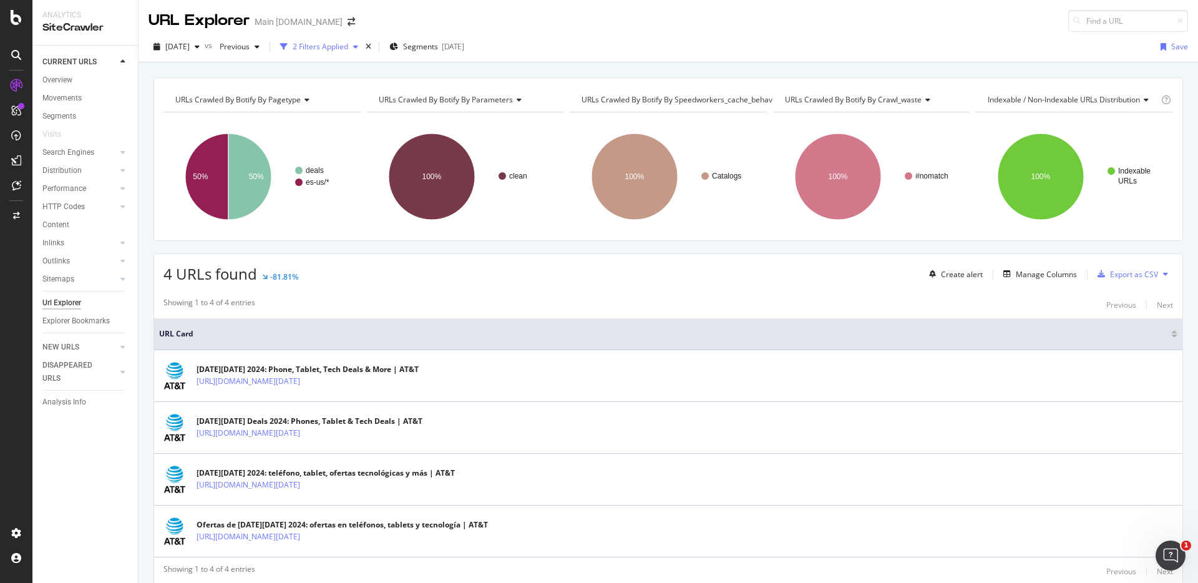
click at [348, 48] on div "2 Filters Applied" at bounding box center [321, 46] width 56 height 11
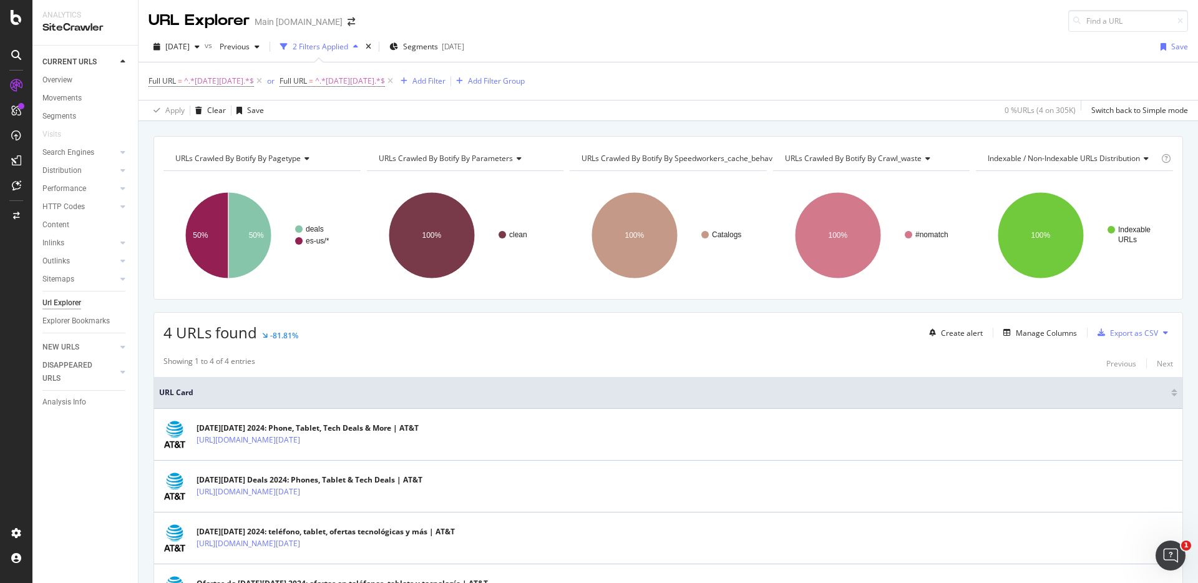
click at [780, 129] on div "URLs Crawled By Botify By pagetype Chart (by Value) Table Expand Export as CSV …" at bounding box center [667, 136] width 1059 height 30
click at [207, 82] on span "^.*black-friday.*$" at bounding box center [219, 80] width 70 height 17
click at [224, 132] on input "black-friday" at bounding box center [219, 133] width 118 height 20
type input "friday"
click at [274, 162] on div "button" at bounding box center [268, 158] width 17 height 7
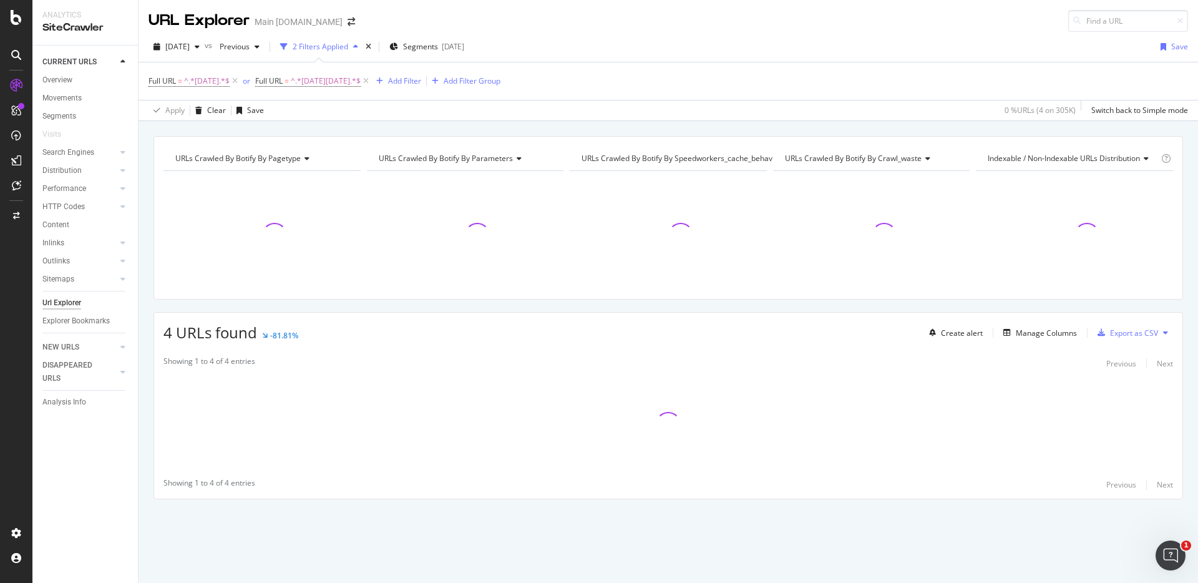
click at [475, 132] on div "URLs Crawled By Botify By pagetype Chart (by Value) Table Expand Export as CSV …" at bounding box center [667, 136] width 1059 height 30
click at [672, 129] on div "URLs Crawled By Botify By pagetype Chart (by Value) Table Expand Export as CSV …" at bounding box center [667, 136] width 1059 height 30
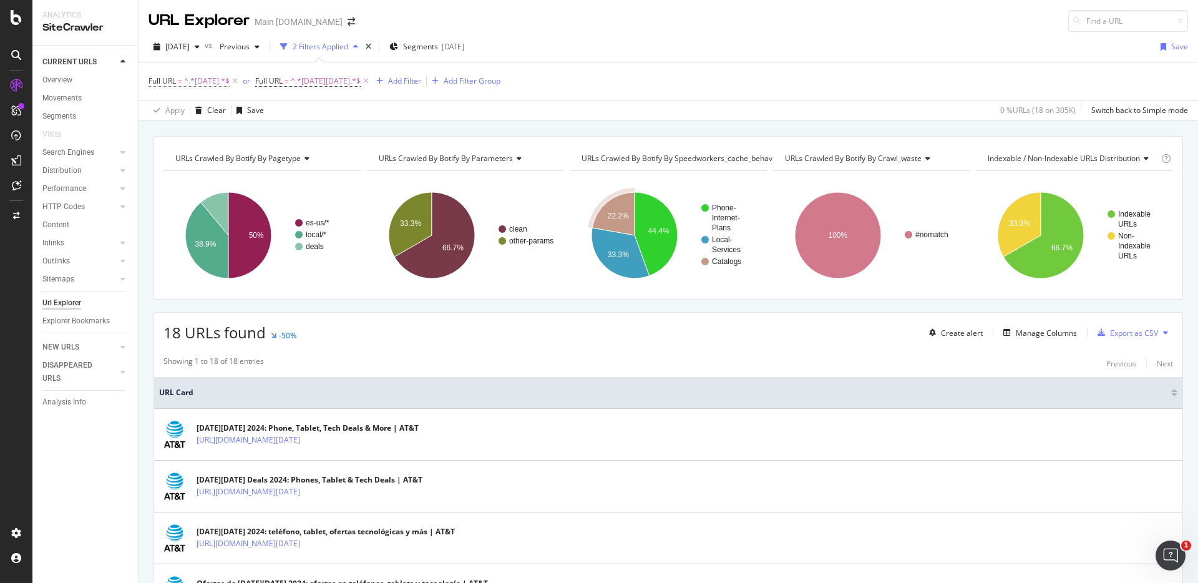
click at [208, 85] on span "^.*friday.*$" at bounding box center [207, 80] width 46 height 17
click at [231, 135] on input "friday" at bounding box center [219, 133] width 118 height 20
type input "black-friday"
click at [273, 153] on div "Apply" at bounding box center [278, 158] width 36 height 11
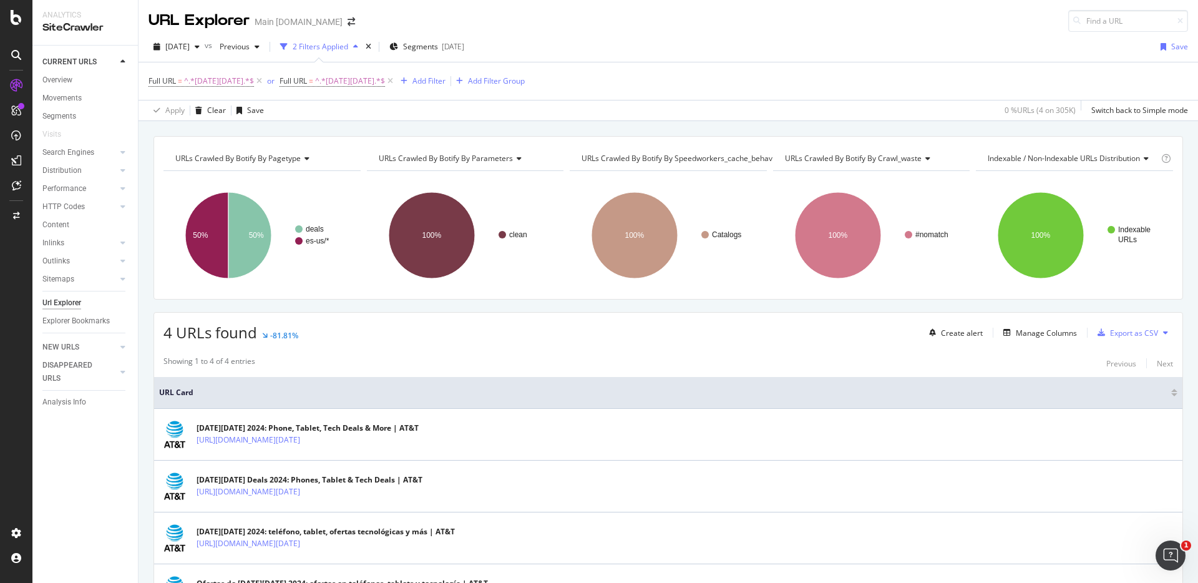
click at [768, 125] on div "URLs Crawled By Botify By pagetype Chart (by Value) Table Expand Export as CSV …" at bounding box center [667, 136] width 1059 height 30
click at [72, 81] on div "Overview" at bounding box center [57, 80] width 30 height 13
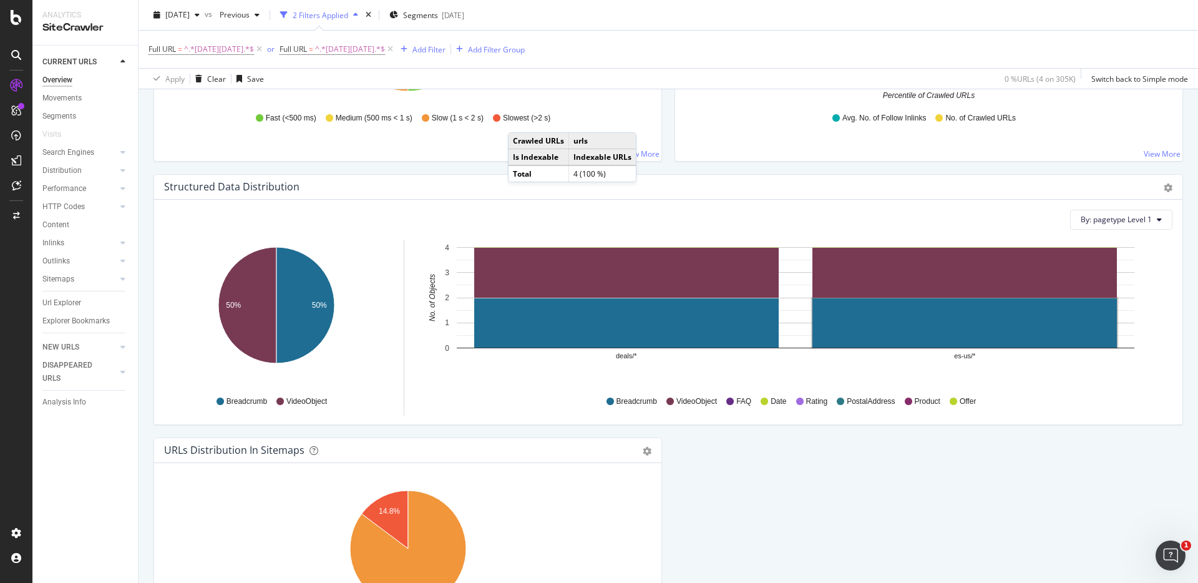
scroll to position [1286, 0]
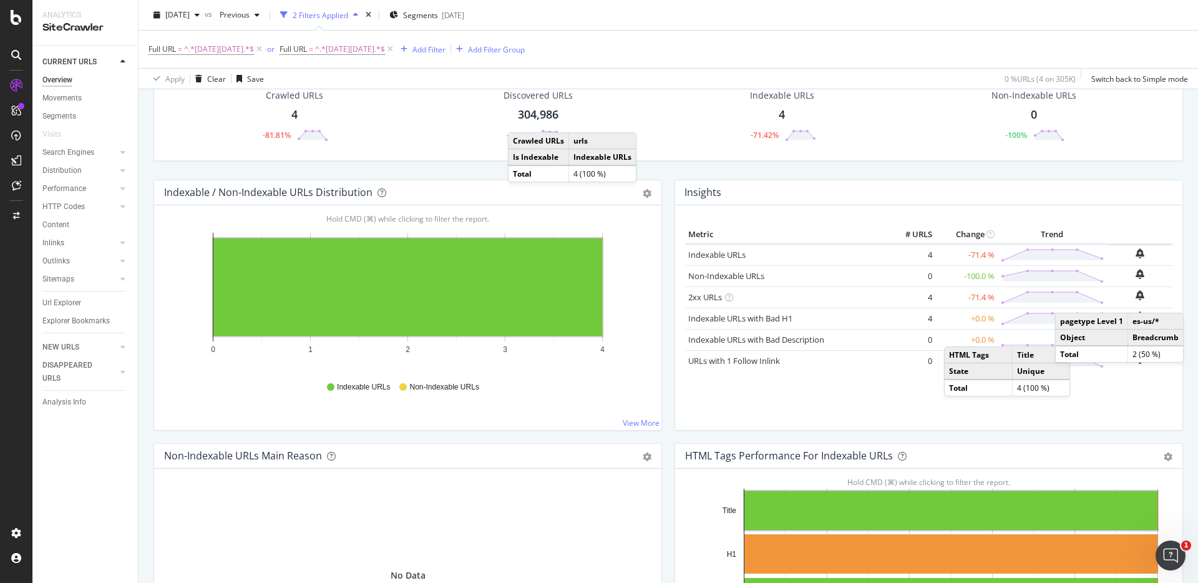
scroll to position [0, 0]
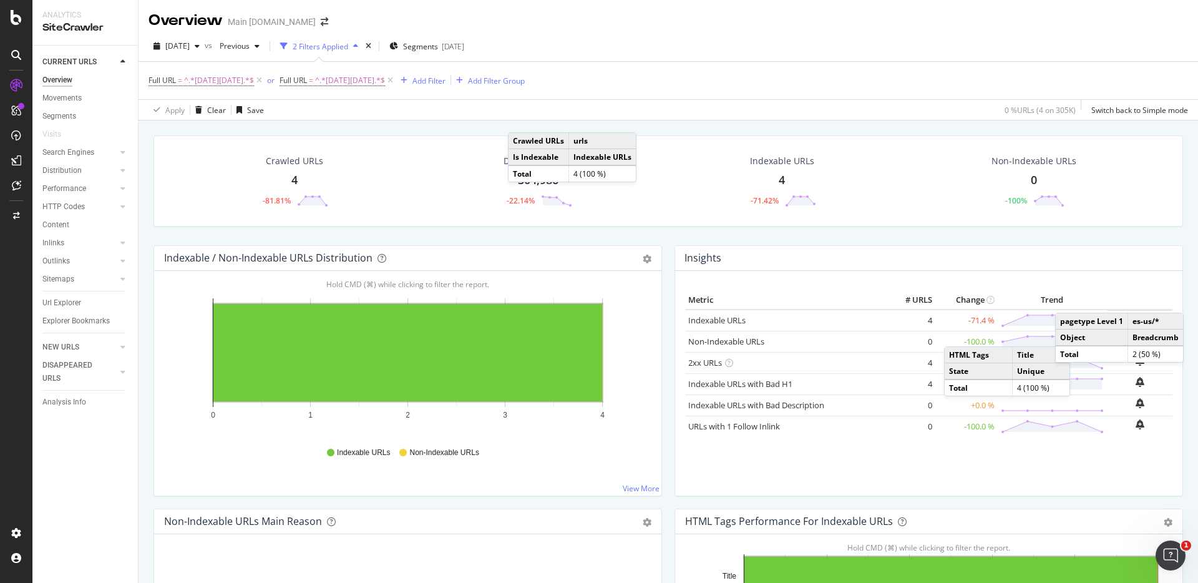
click at [439, 122] on div "Crawled URLs 4 -81.81% Discovered URLs 304,986 -22.14% Indexable URLs 4 -71.42%…" at bounding box center [667, 411] width 1059 height 583
click at [385, 77] on icon at bounding box center [390, 80] width 11 height 12
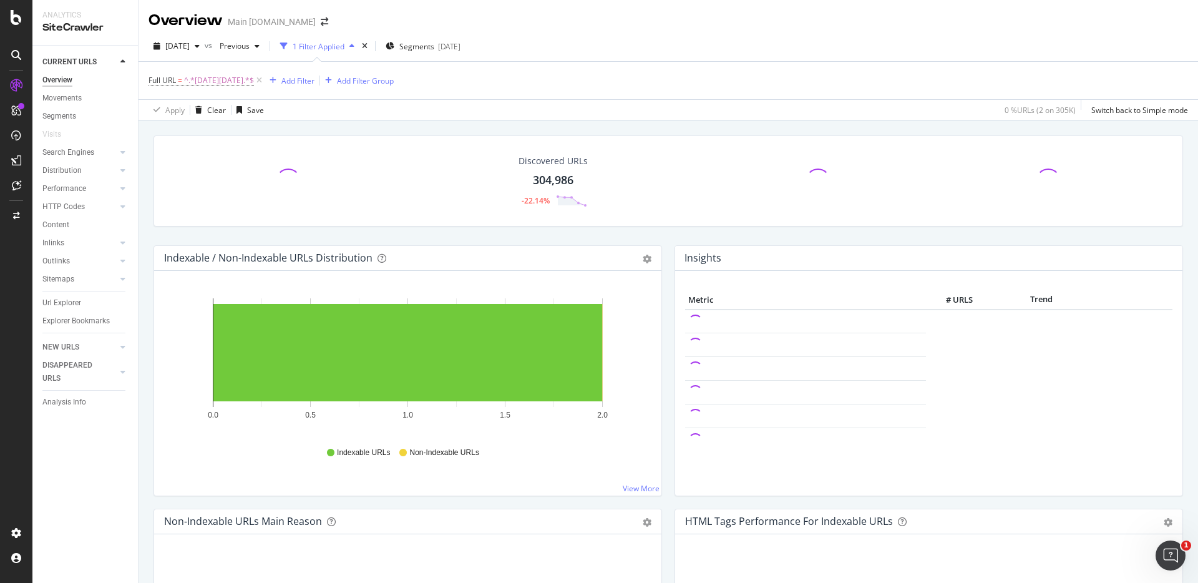
click at [807, 121] on div "Discovered URLs 304,986 -22.14% Indexable / Non-Indexable URLs Distribution Bar…" at bounding box center [667, 411] width 1059 height 583
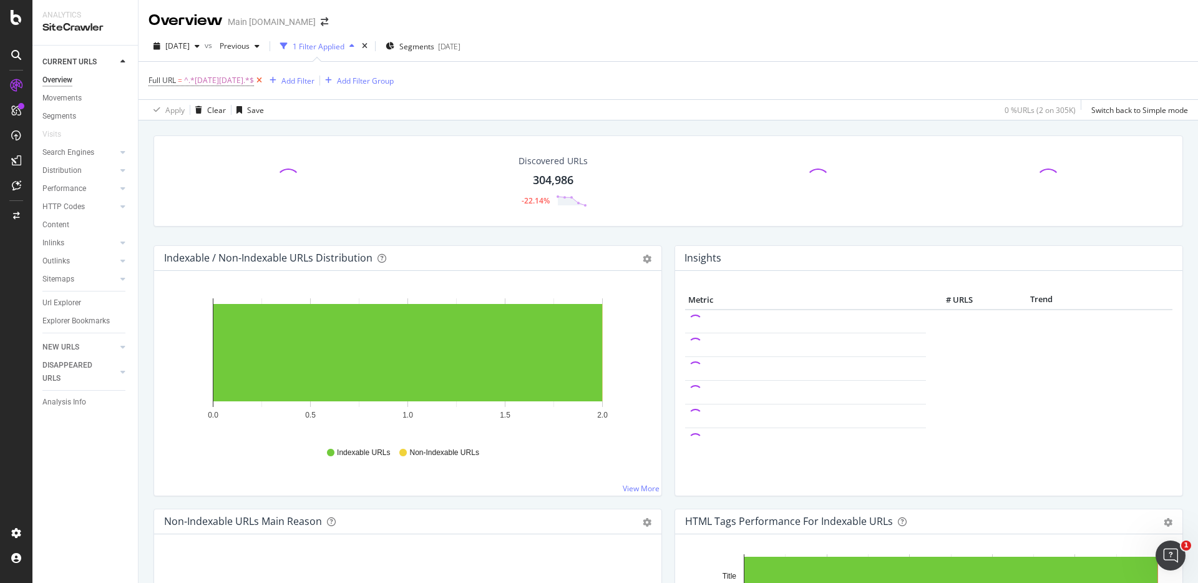
click at [254, 77] on icon at bounding box center [259, 80] width 11 height 12
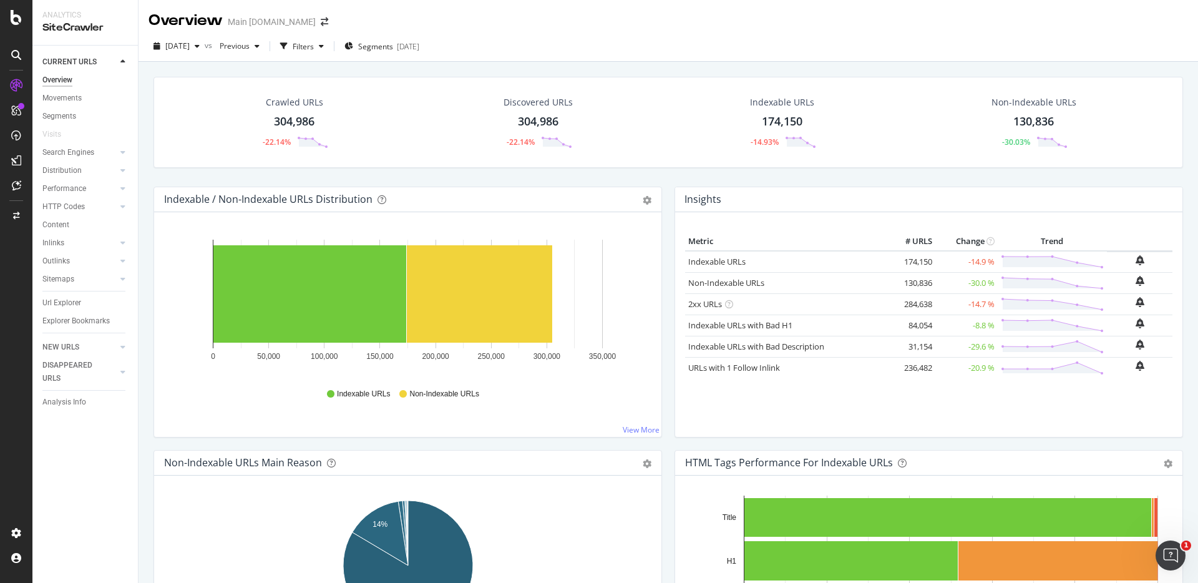
click at [544, 114] on div "304,986" at bounding box center [538, 122] width 41 height 16
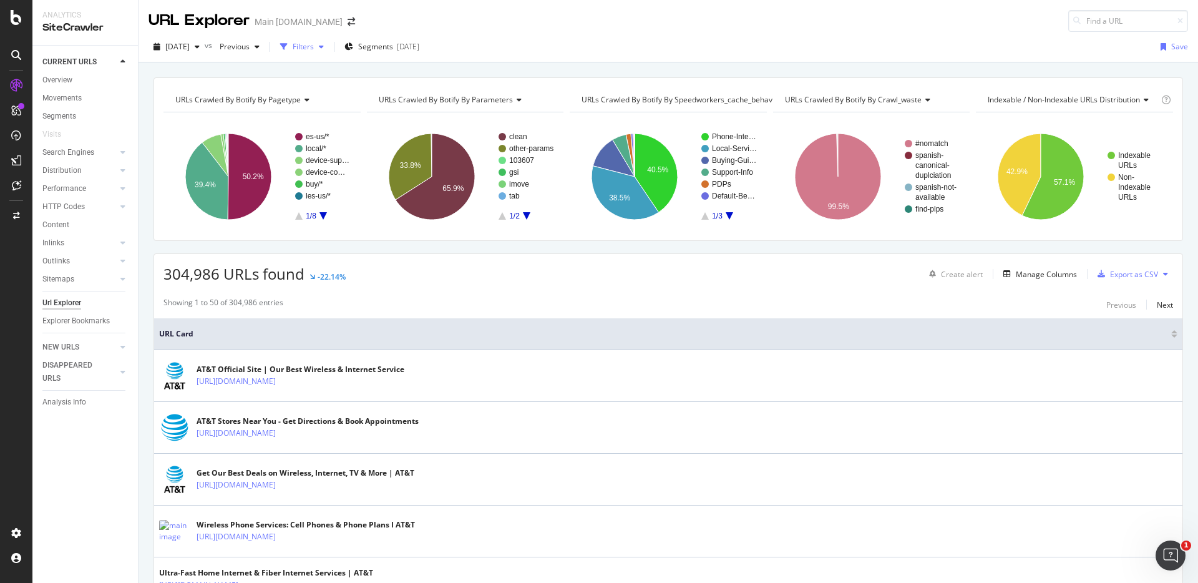
click at [314, 45] on div "Filters" at bounding box center [303, 46] width 21 height 11
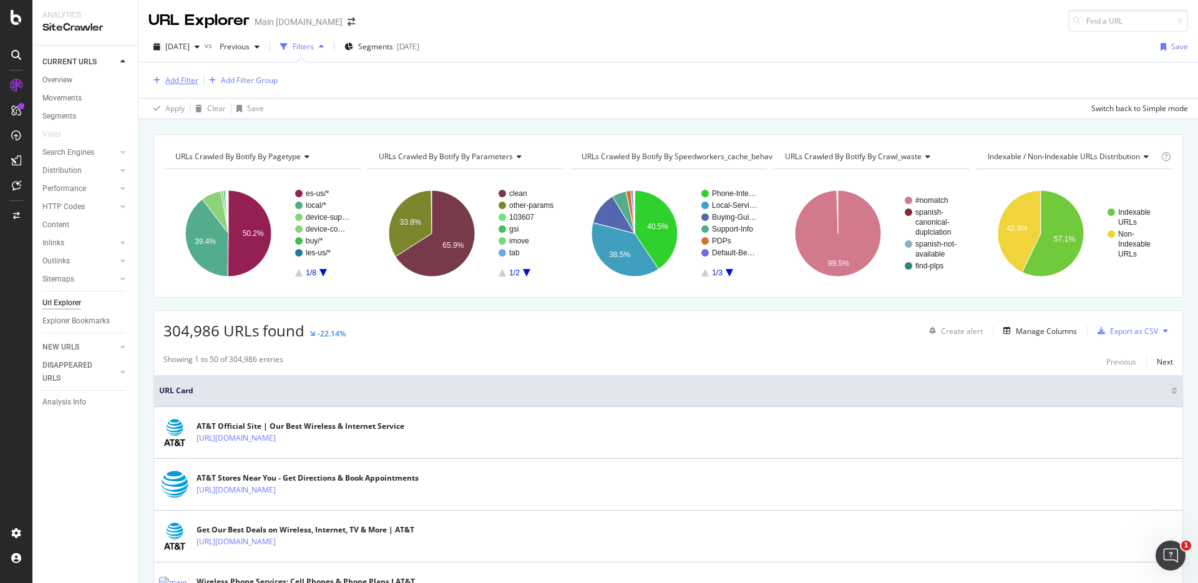
click at [184, 85] on div "Add Filter" at bounding box center [181, 80] width 33 height 11
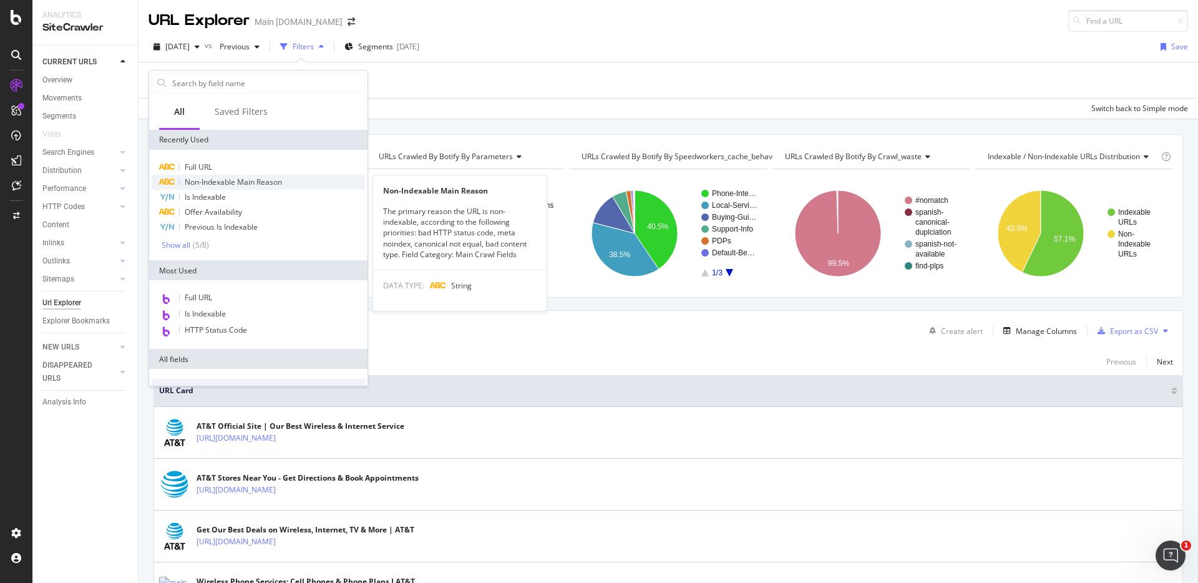
click at [211, 175] on div "Non-Indexable Main Reason" at bounding box center [258, 182] width 213 height 15
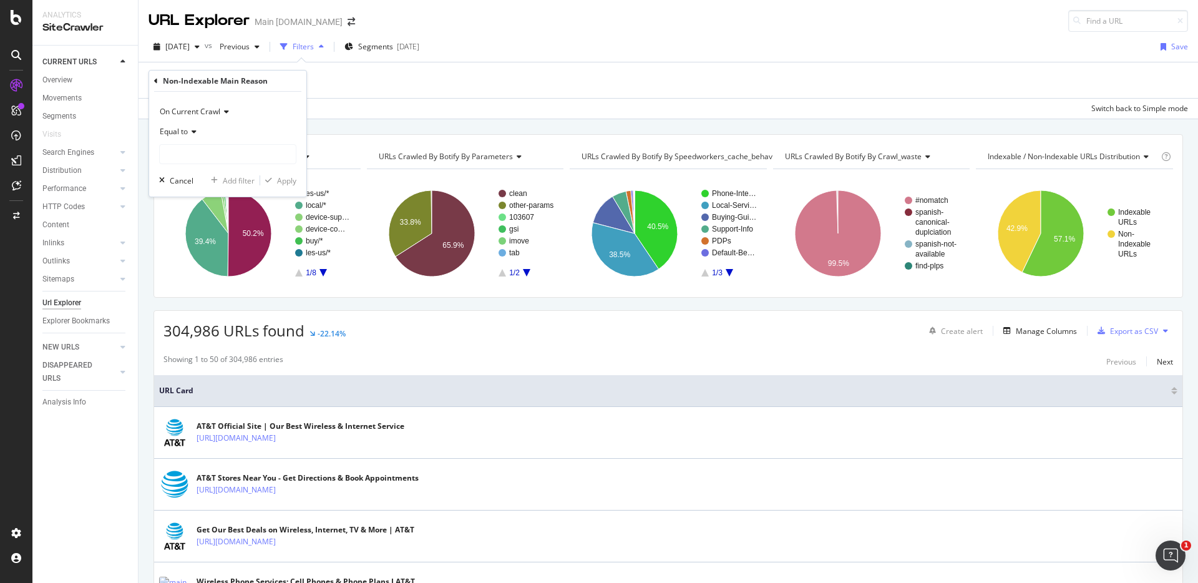
click at [156, 80] on icon at bounding box center [156, 80] width 4 height 7
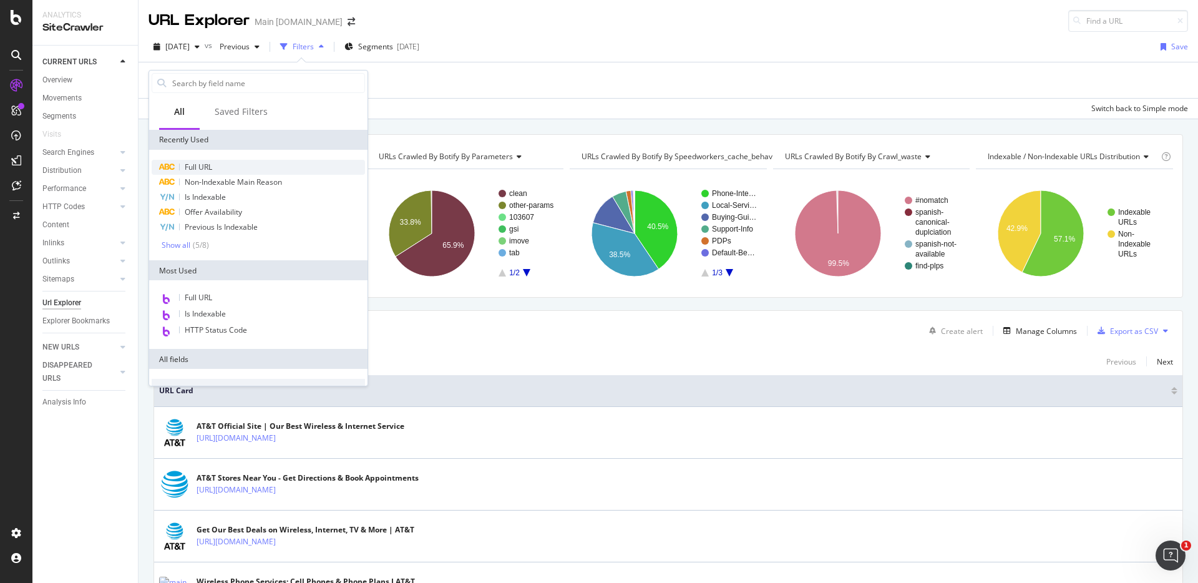
click at [203, 160] on div "Full URL Non-Indexable Main Reason Is Indexable Offer Availability Previous Is …" at bounding box center [258, 205] width 218 height 110
click at [204, 163] on span "Full URL" at bounding box center [198, 167] width 27 height 11
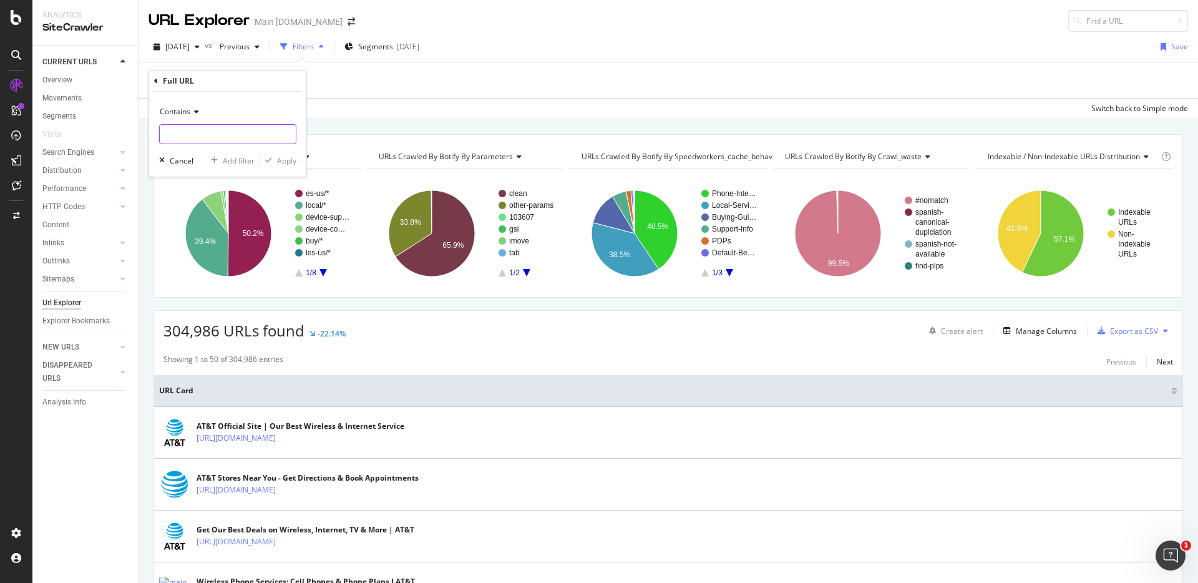
click at [213, 130] on input "text" at bounding box center [228, 134] width 136 height 20
type input "black-friday"
click at [278, 157] on div "Apply" at bounding box center [286, 160] width 19 height 11
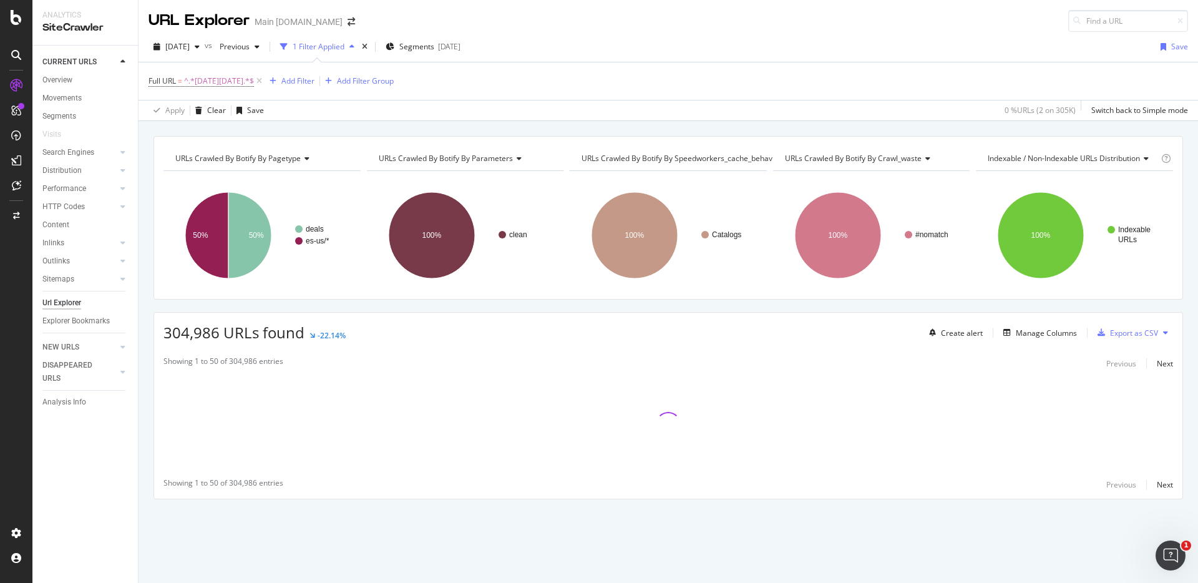
click at [739, 130] on div "URLs Crawled By Botify By pagetype Chart (by Value) Table Expand Export as CSV …" at bounding box center [667, 136] width 1059 height 30
